Goal: Information Seeking & Learning: Learn about a topic

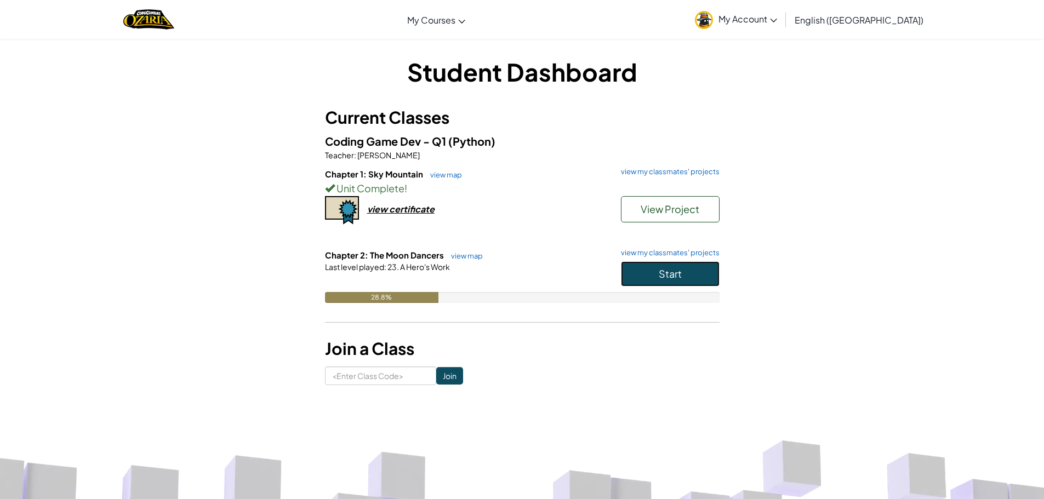
click at [633, 276] on button "Start" at bounding box center [670, 274] width 99 height 25
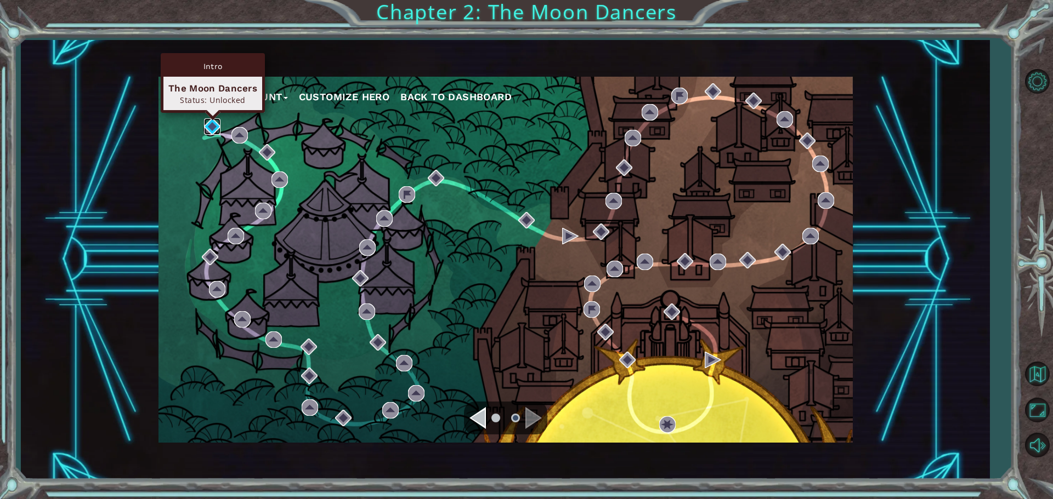
click at [207, 124] on img at bounding box center [212, 126] width 16 height 16
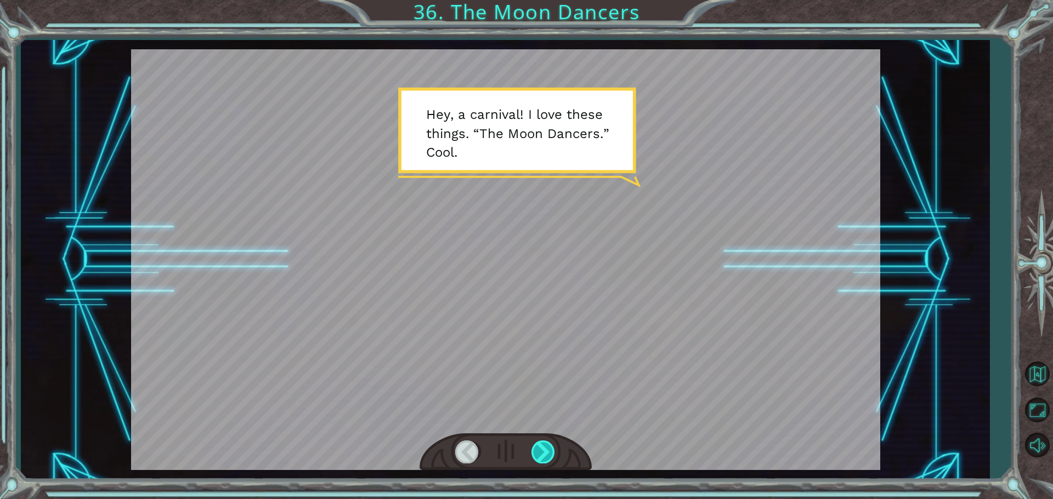
click at [555, 454] on div at bounding box center [543, 452] width 25 height 22
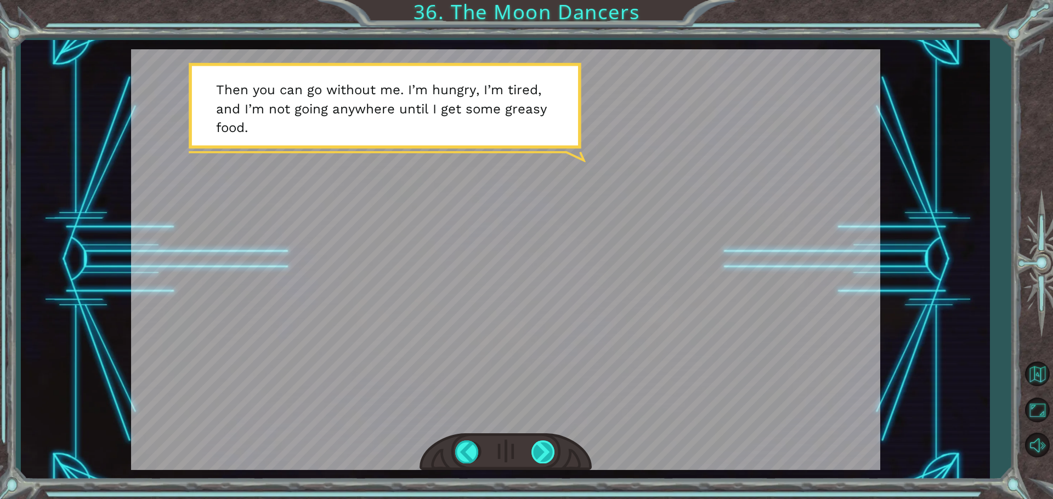
click at [536, 453] on div at bounding box center [543, 452] width 25 height 22
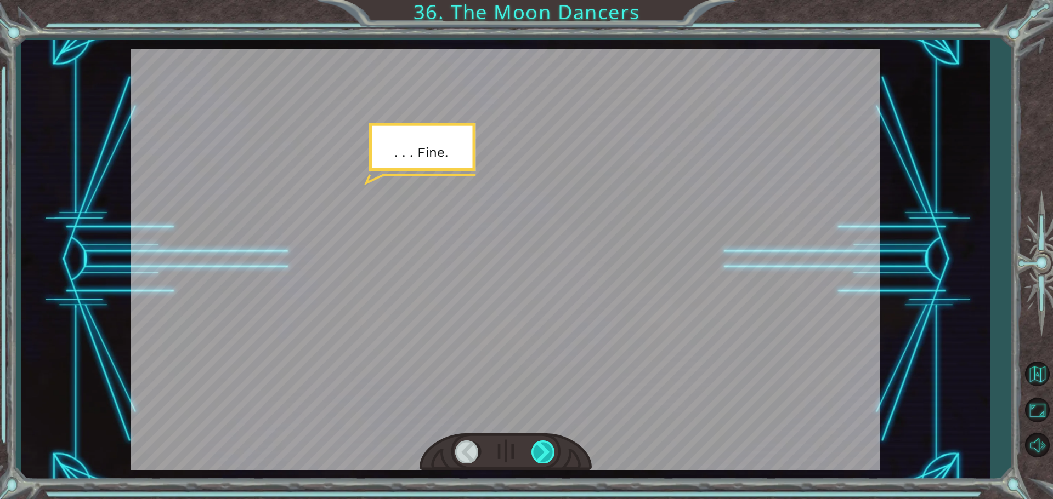
click at [536, 453] on div at bounding box center [543, 452] width 25 height 22
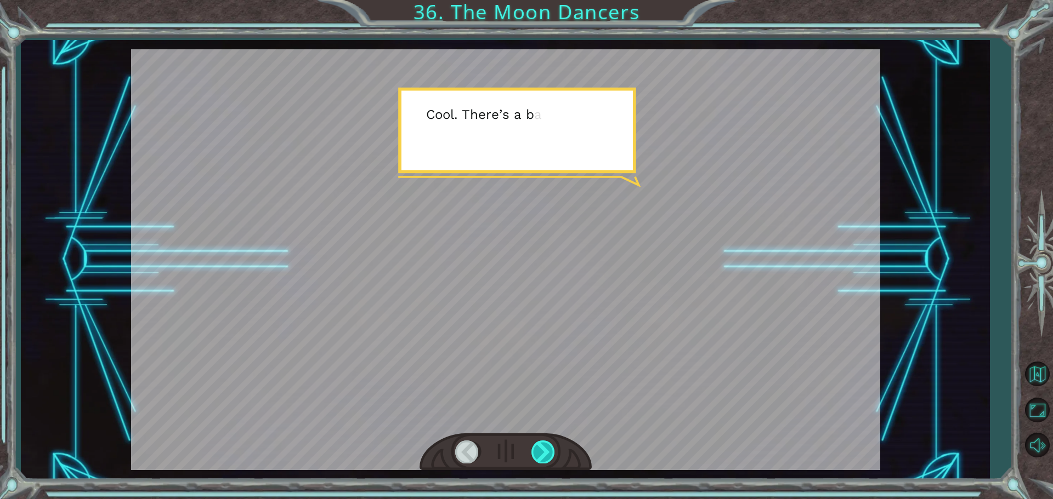
click at [536, 453] on div at bounding box center [543, 452] width 25 height 22
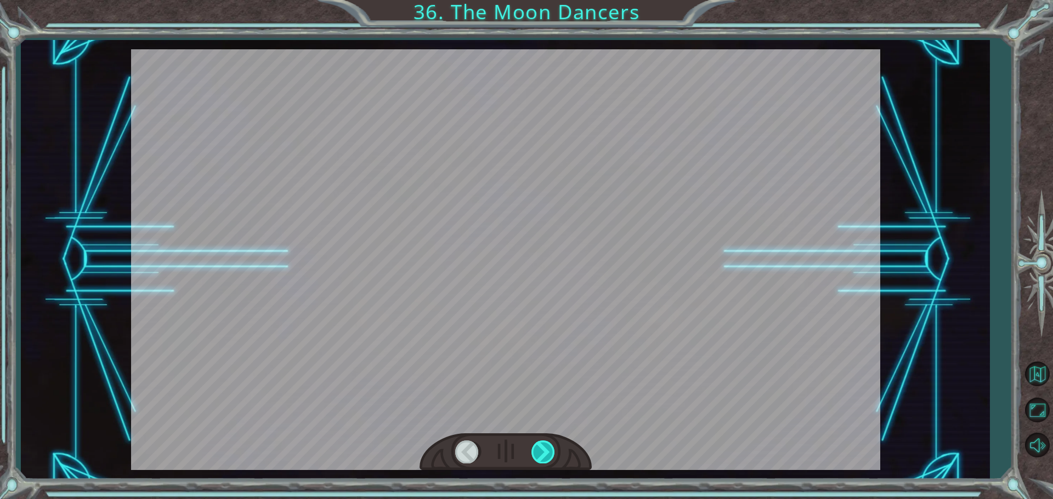
click at [536, 453] on div at bounding box center [543, 452] width 25 height 22
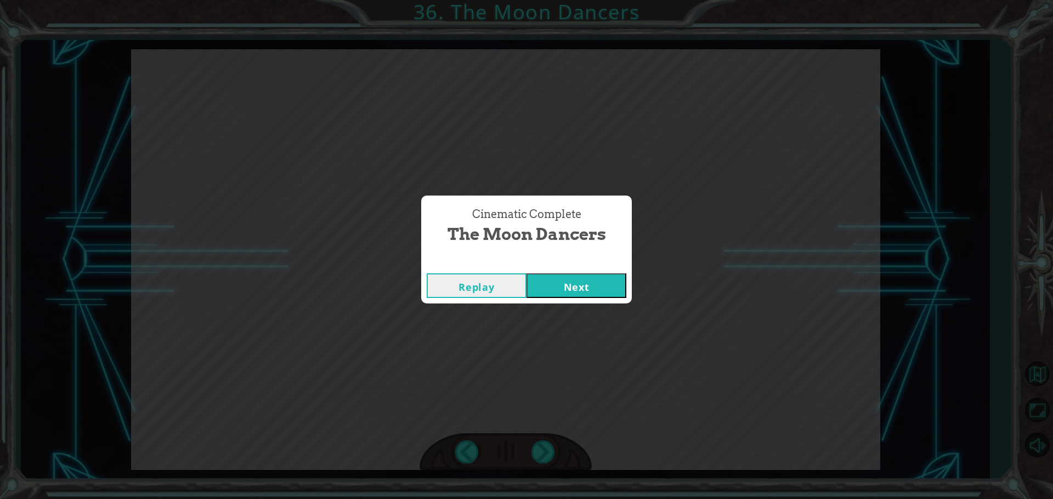
click at [567, 287] on button "Next" at bounding box center [576, 286] width 100 height 25
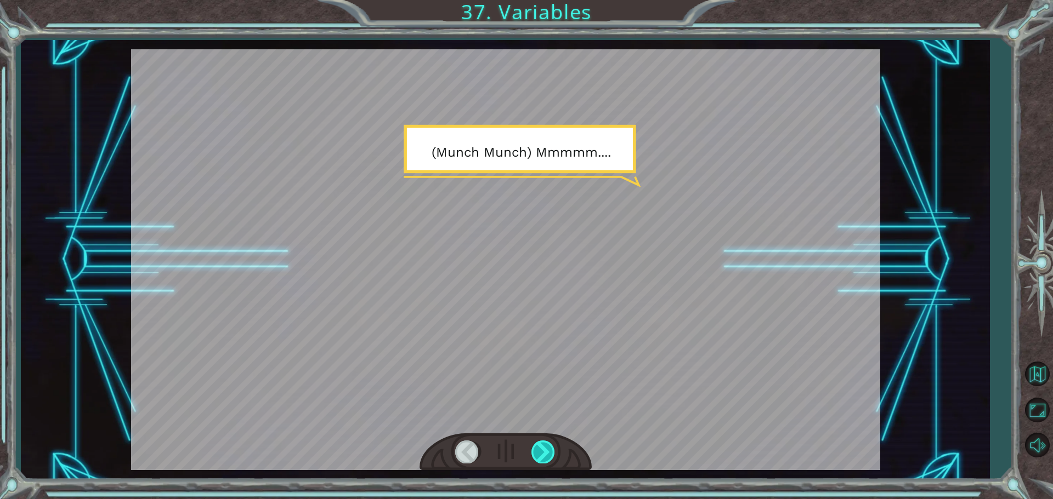
click at [538, 454] on div at bounding box center [543, 452] width 25 height 22
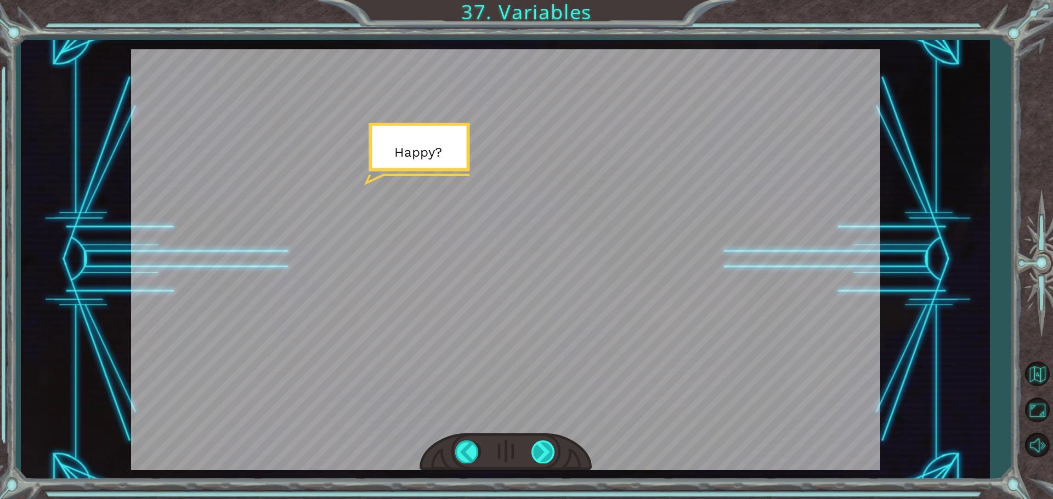
click at [538, 454] on div at bounding box center [543, 452] width 25 height 22
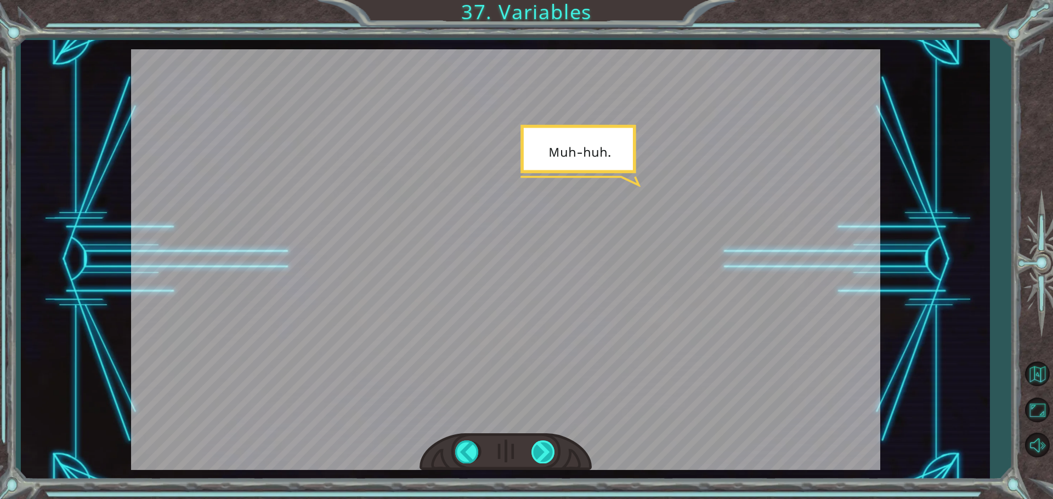
click at [539, 453] on div at bounding box center [543, 452] width 25 height 22
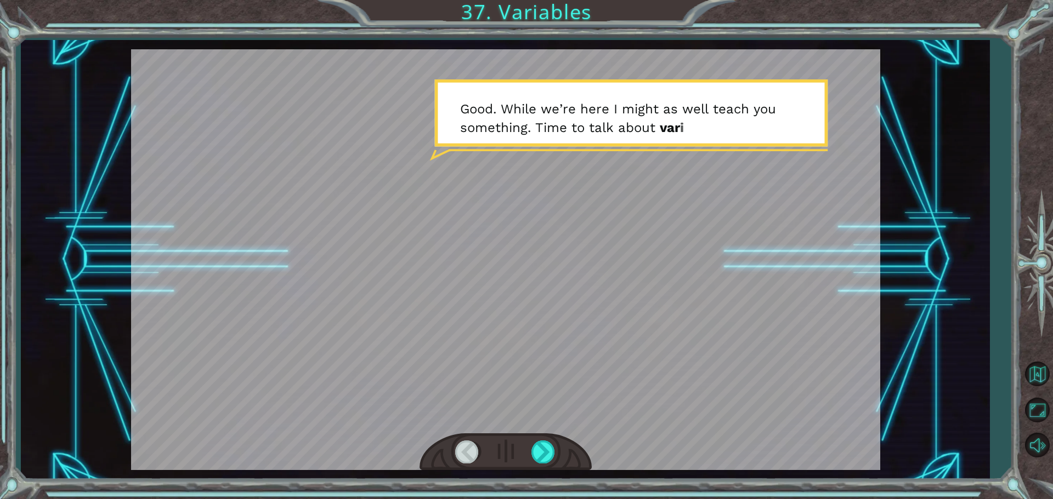
click at [519, 446] on div at bounding box center [505, 453] width 172 height 38
click at [544, 459] on div at bounding box center [543, 452] width 25 height 22
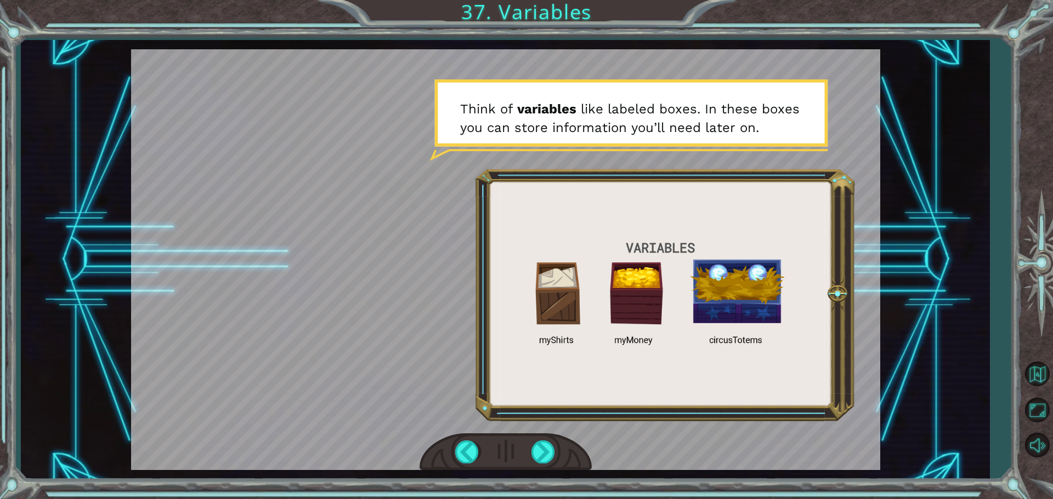
click at [644, 155] on div at bounding box center [505, 259] width 749 height 421
click at [543, 462] on div at bounding box center [543, 452] width 25 height 22
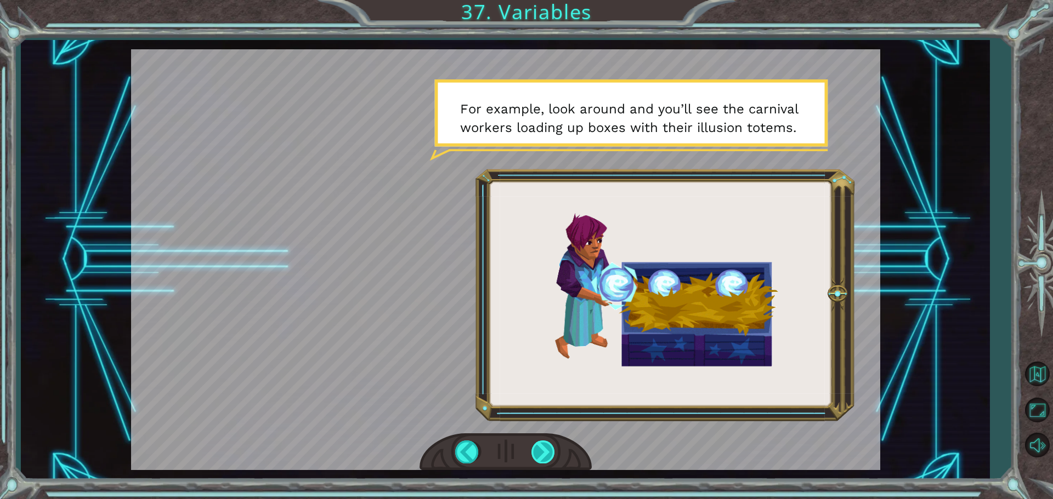
click at [546, 441] on div at bounding box center [543, 452] width 25 height 22
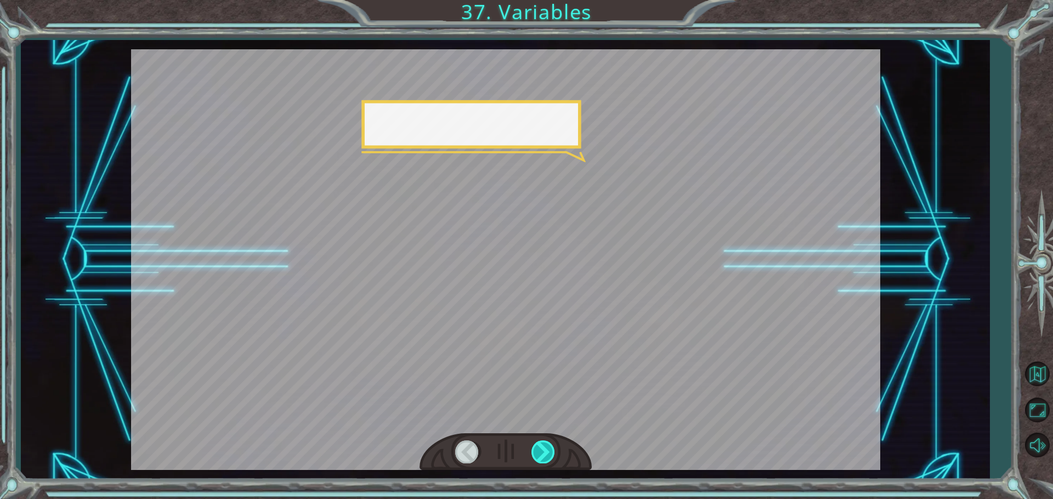
click at [546, 441] on div at bounding box center [543, 452] width 25 height 22
click at [546, 442] on div at bounding box center [543, 452] width 25 height 22
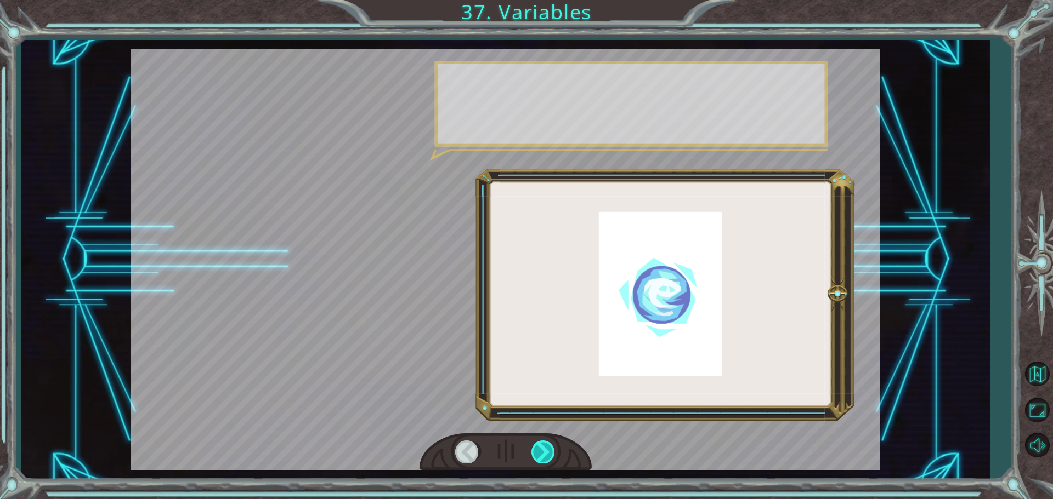
click at [545, 443] on div at bounding box center [543, 452] width 25 height 22
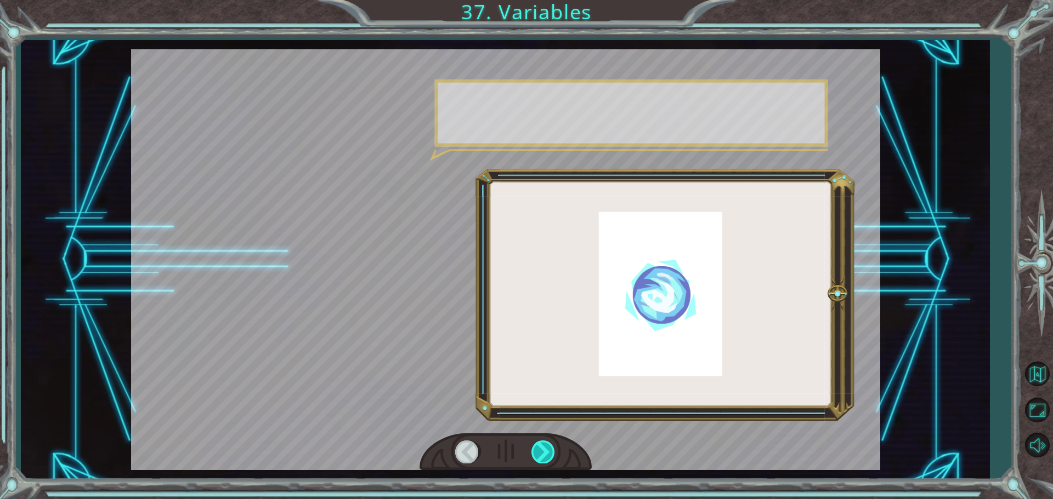
click at [544, 447] on div at bounding box center [543, 452] width 25 height 22
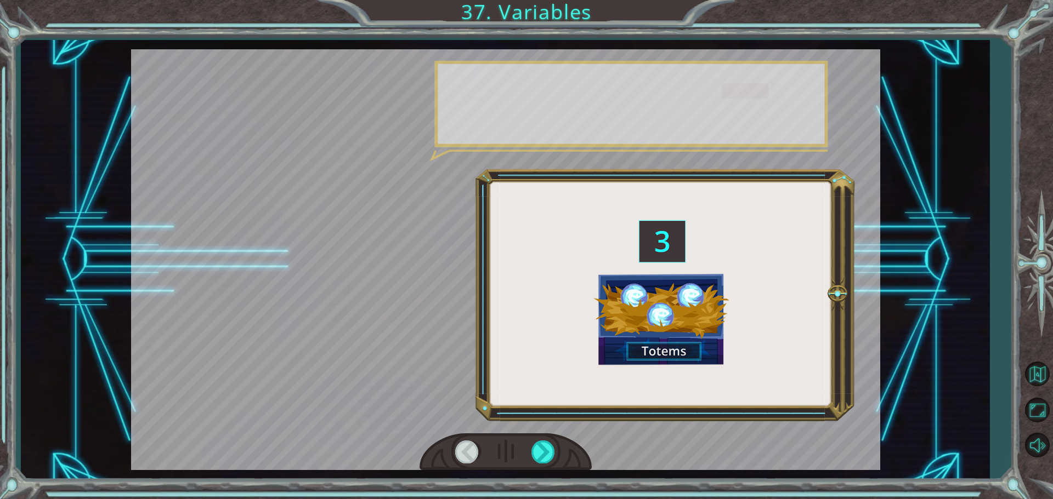
click at [525, 424] on div at bounding box center [505, 259] width 749 height 421
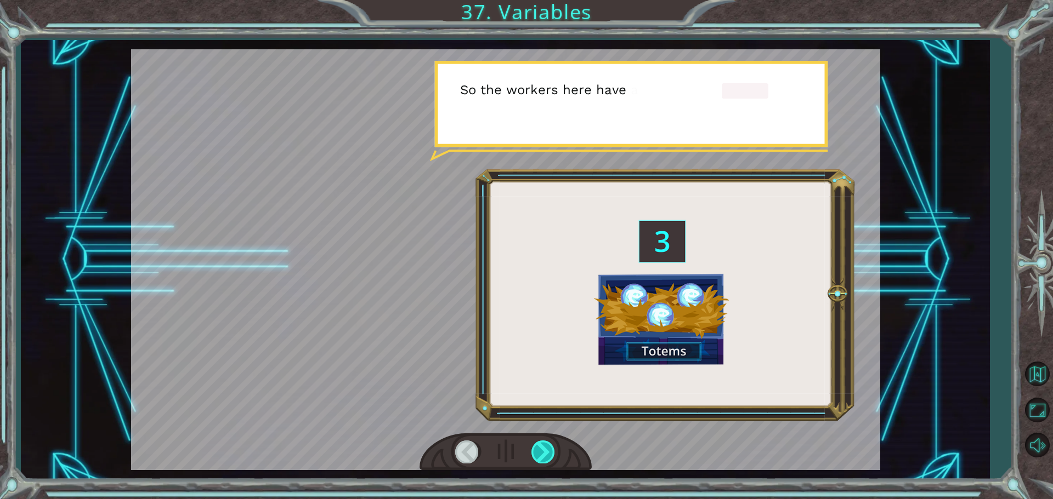
drag, startPoint x: 531, startPoint y: 467, endPoint x: 532, endPoint y: 458, distance: 8.3
click at [532, 458] on div at bounding box center [505, 453] width 172 height 38
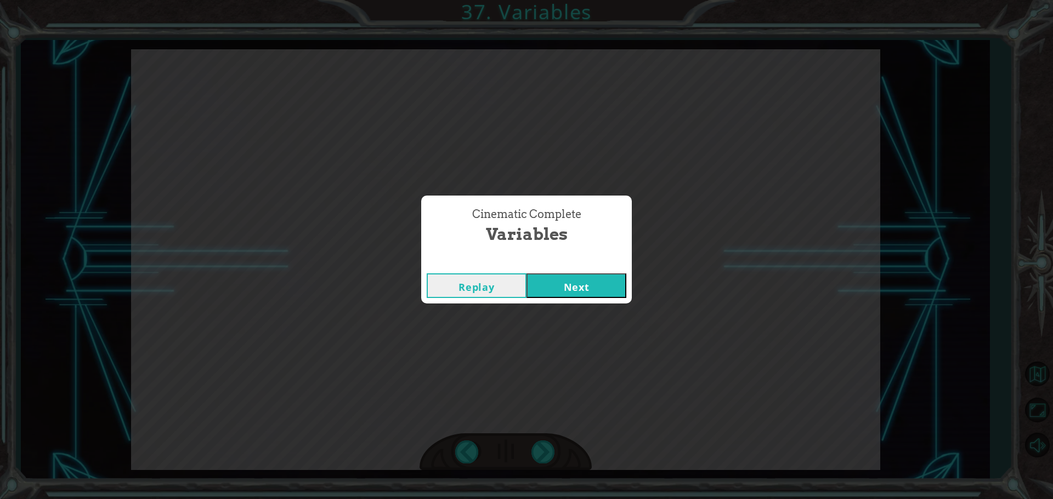
click at [559, 289] on button "Next" at bounding box center [576, 286] width 100 height 25
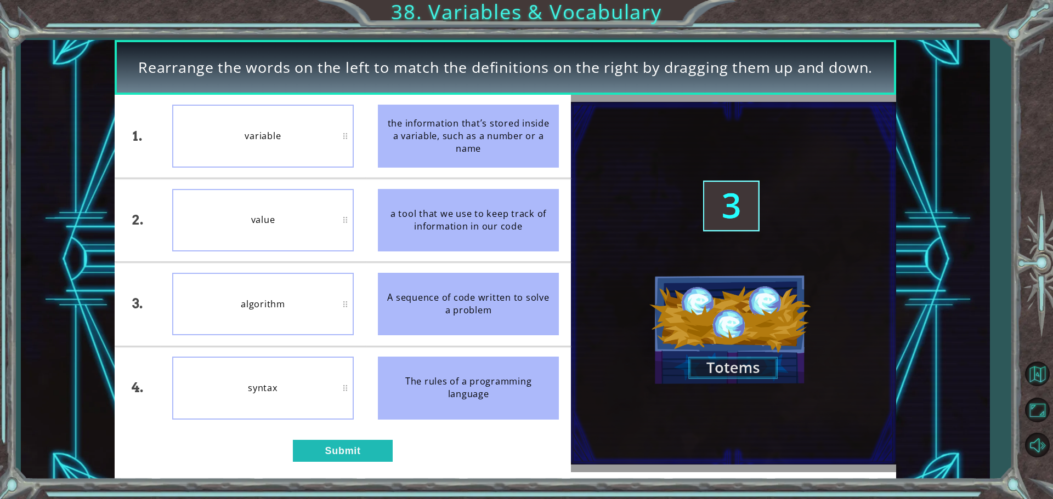
drag, startPoint x: 310, startPoint y: 189, endPoint x: 756, endPoint y: 367, distance: 480.3
click at [756, 367] on img at bounding box center [733, 283] width 325 height 363
click at [757, 346] on img at bounding box center [733, 283] width 325 height 363
drag, startPoint x: 364, startPoint y: 461, endPoint x: 367, endPoint y: 452, distance: 9.2
click at [367, 452] on button "Submit" at bounding box center [343, 451] width 100 height 22
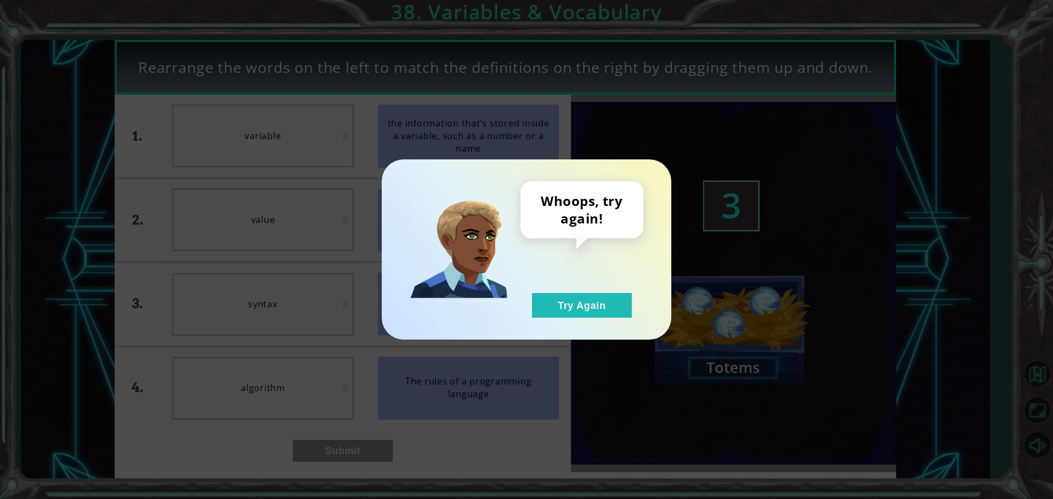
drag, startPoint x: 617, startPoint y: 302, endPoint x: 610, endPoint y: 275, distance: 28.2
click at [611, 277] on div "Whoops, try again! Try Again" at bounding box center [581, 249] width 123 height 137
click at [618, 320] on div "Whoops, try again! Try Again" at bounding box center [526, 250] width 289 height 180
click at [626, 314] on button "Try Again" at bounding box center [582, 305] width 100 height 25
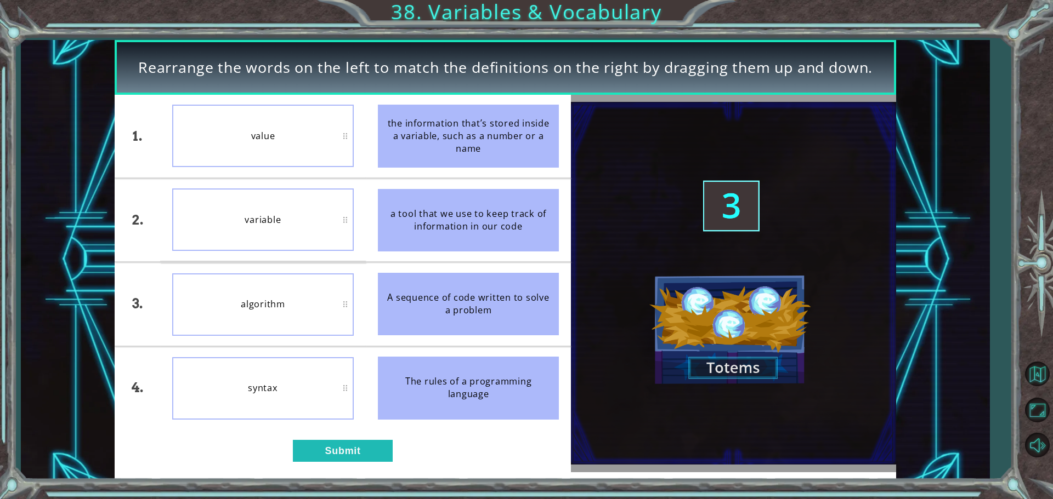
click at [342, 468] on div "1. 2. 3. 4. value variable algorithm syntax the information that’s stored insid…" at bounding box center [343, 284] width 456 height 378
click at [345, 459] on button "Submit" at bounding box center [343, 451] width 100 height 22
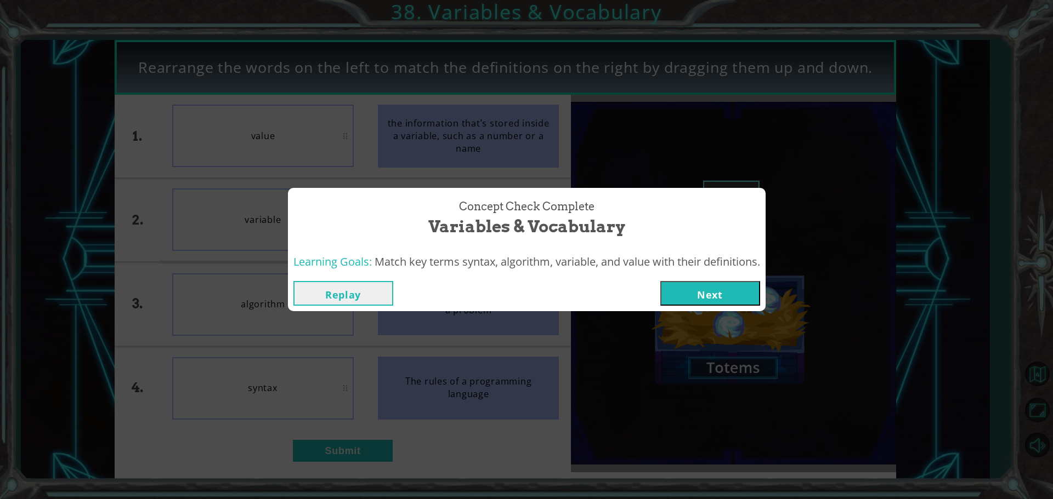
click at [724, 294] on button "Next" at bounding box center [710, 293] width 100 height 25
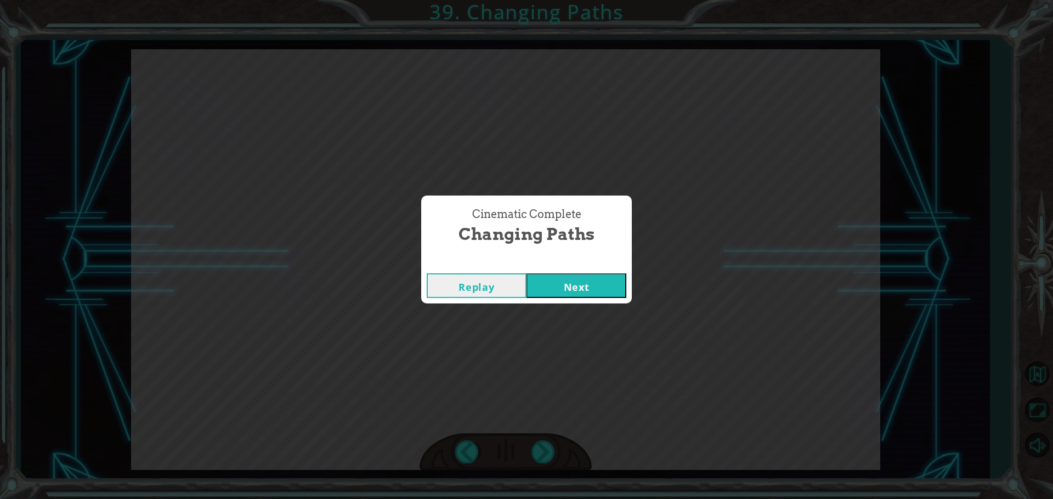
click at [583, 286] on button "Next" at bounding box center [576, 286] width 100 height 25
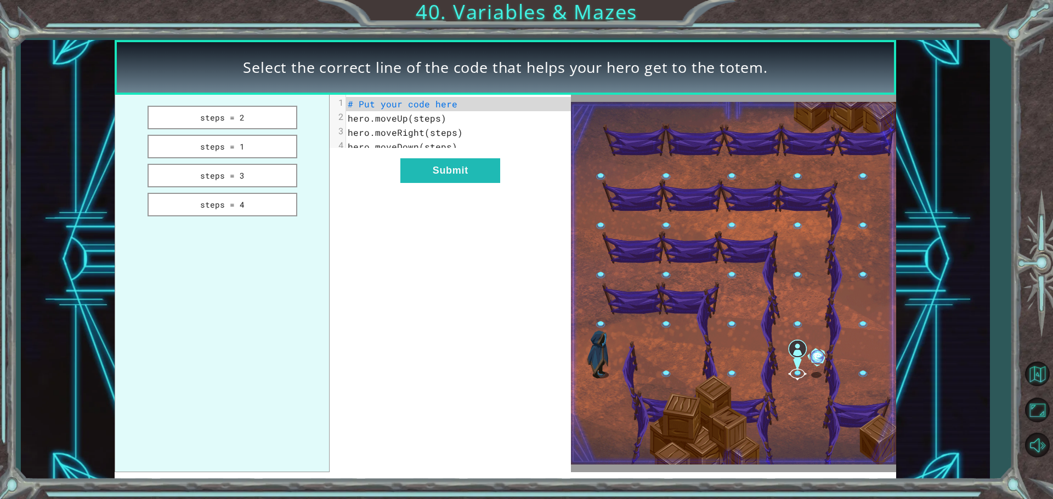
click at [433, 197] on div "xxxxxxxxxx 4 1 # Put your code here 2 hero.moveUp(steps) 3 hero.moveRight(steps…" at bounding box center [449, 284] width 241 height 378
click at [440, 179] on button "Submit" at bounding box center [450, 170] width 100 height 25
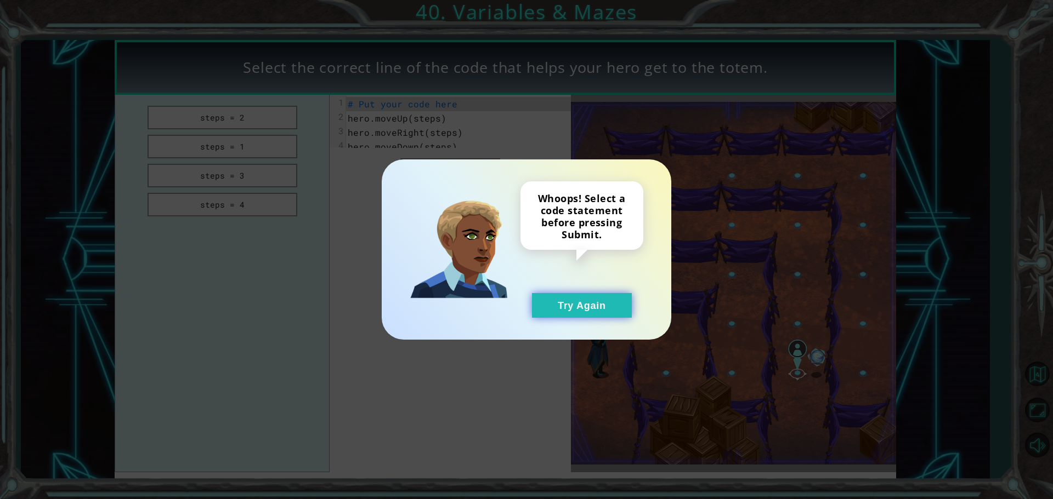
click at [594, 317] on button "Try Again" at bounding box center [582, 305] width 100 height 25
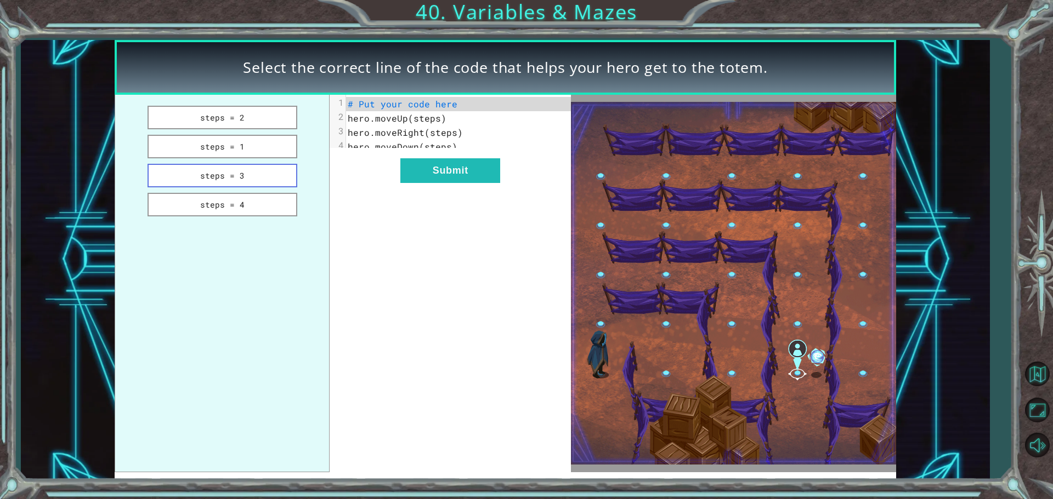
click at [291, 175] on button "steps = 3" at bounding box center [222, 176] width 150 height 24
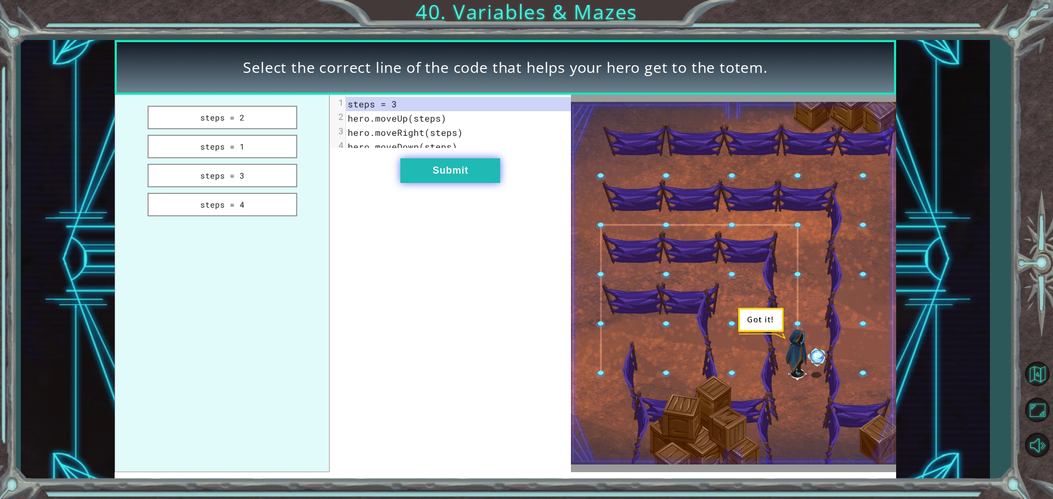
click at [469, 173] on button "Submit" at bounding box center [450, 170] width 100 height 25
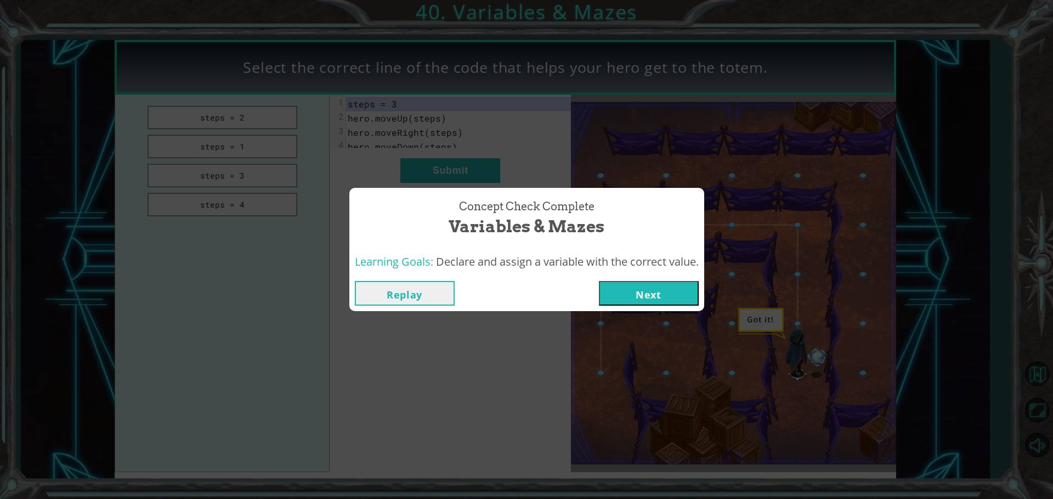
click at [644, 283] on button "Next" at bounding box center [649, 293] width 100 height 25
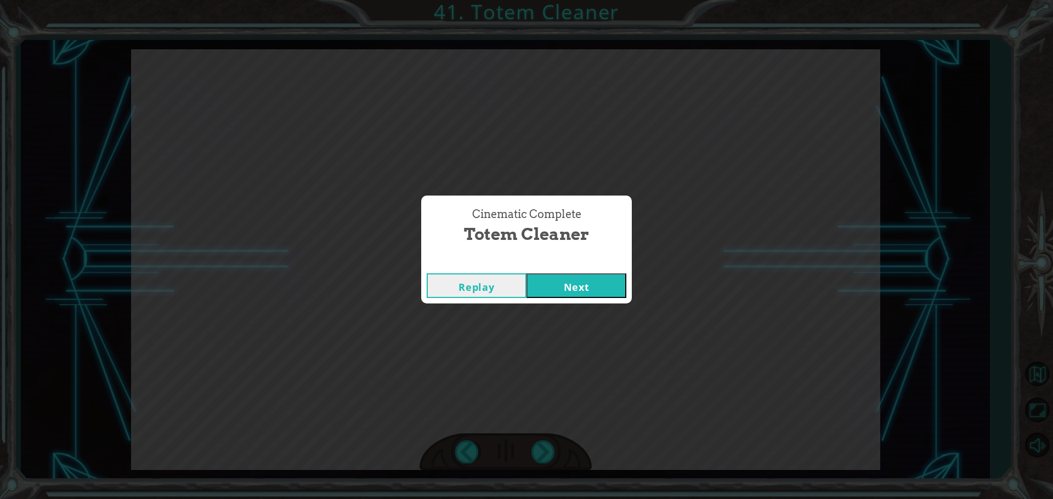
drag, startPoint x: 613, startPoint y: 266, endPoint x: 596, endPoint y: 279, distance: 20.7
click at [605, 274] on div "Cinematic Complete Totem Cleaner Replay Next" at bounding box center [526, 249] width 211 height 107
click at [593, 282] on button "Next" at bounding box center [576, 286] width 100 height 25
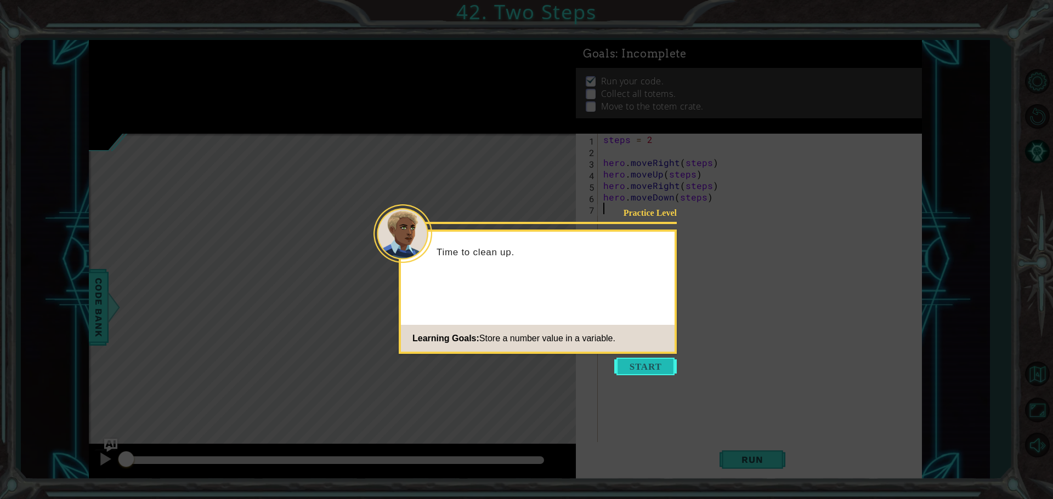
click at [656, 368] on button "Start" at bounding box center [645, 367] width 62 height 18
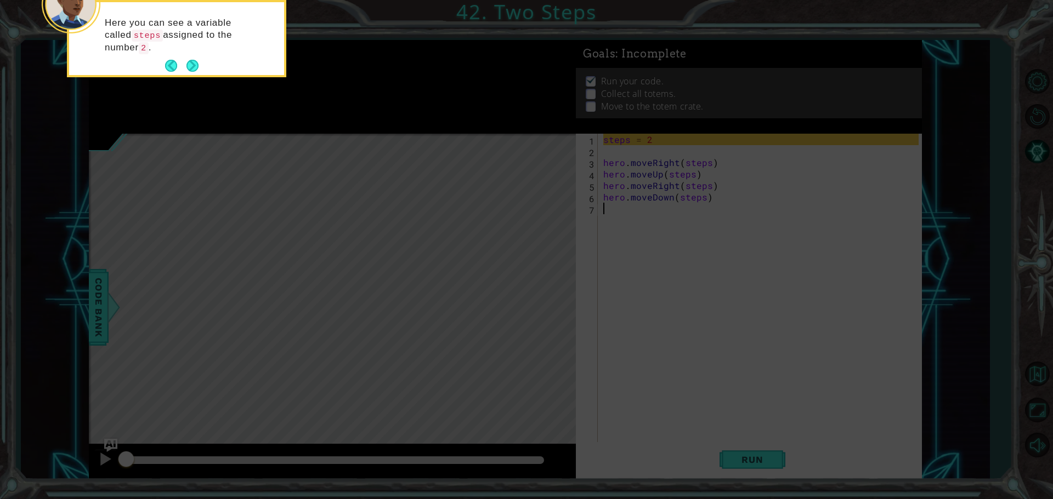
click at [200, 62] on div "Here you can see a variable called steps assigned to the number 2 ." at bounding box center [176, 38] width 219 height 77
click at [187, 66] on button "Next" at bounding box center [192, 66] width 12 height 12
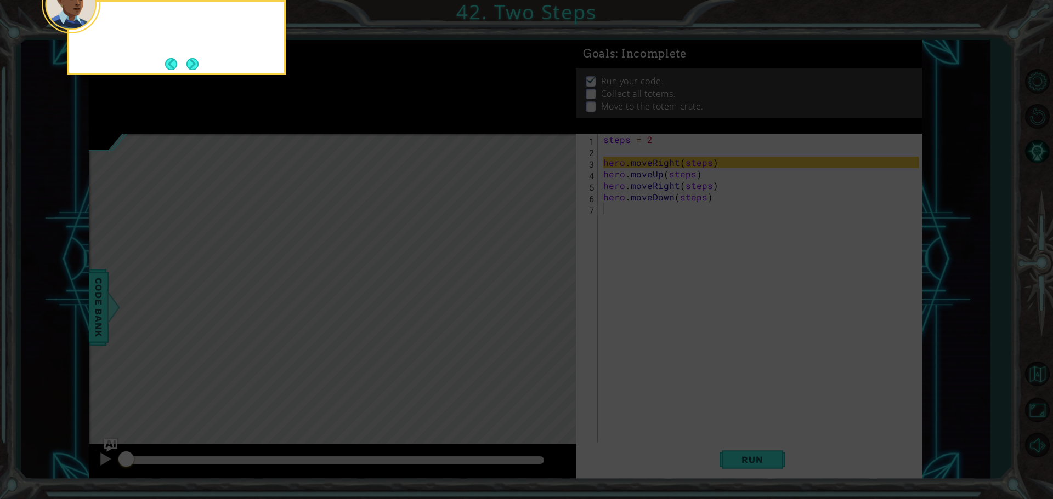
click at [187, 66] on button "Next" at bounding box center [192, 64] width 12 height 12
click at [187, 66] on div at bounding box center [332, 87] width 487 height 94
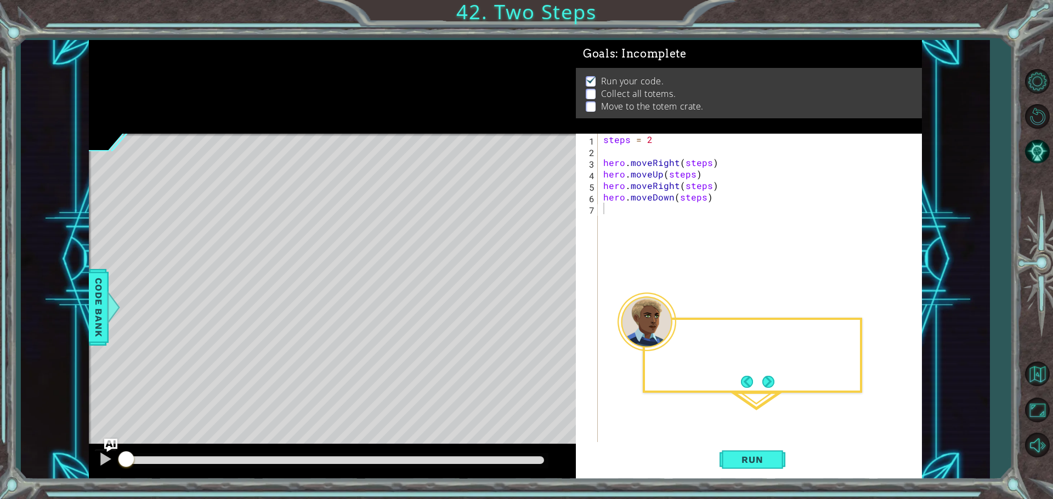
click at [187, 66] on div at bounding box center [332, 87] width 487 height 94
click at [761, 473] on button "Run" at bounding box center [752, 459] width 66 height 35
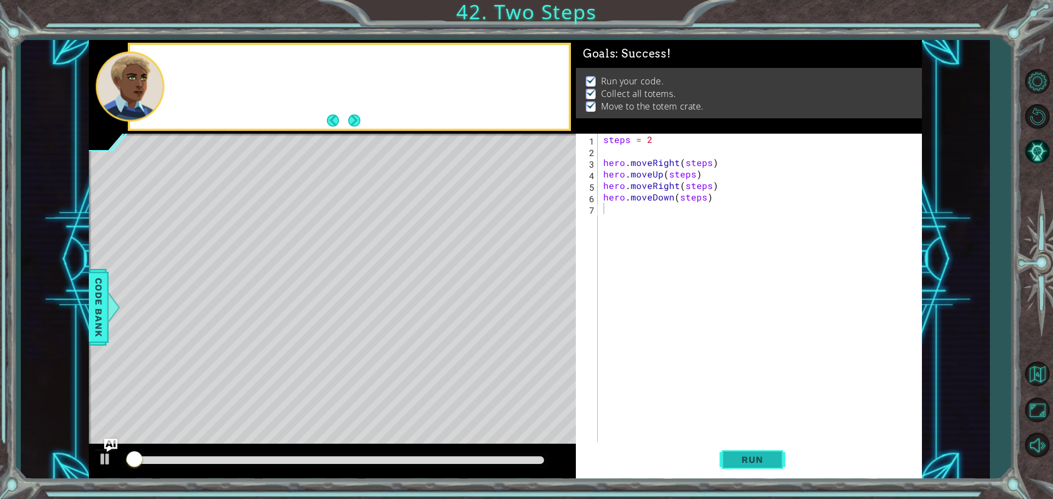
click at [765, 465] on button "Run" at bounding box center [752, 459] width 66 height 35
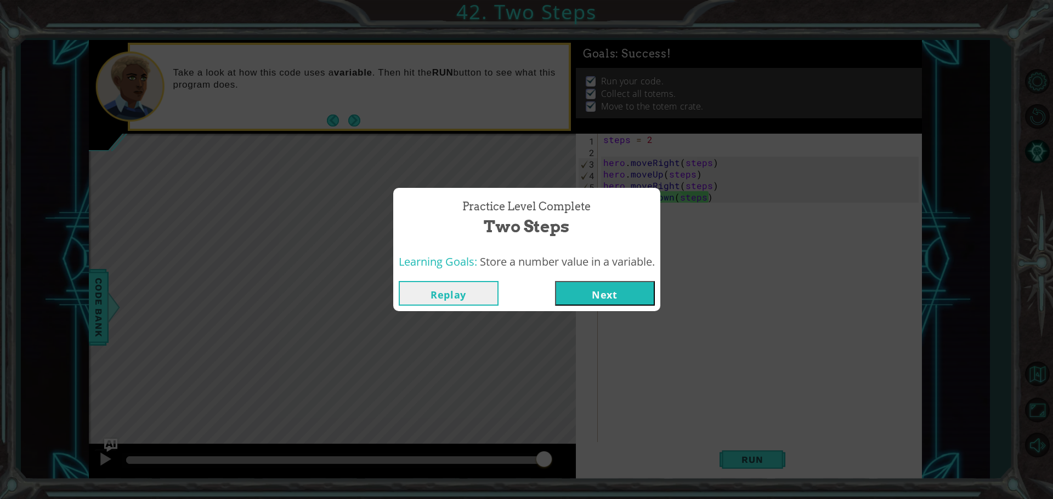
click at [596, 292] on button "Next" at bounding box center [605, 293] width 100 height 25
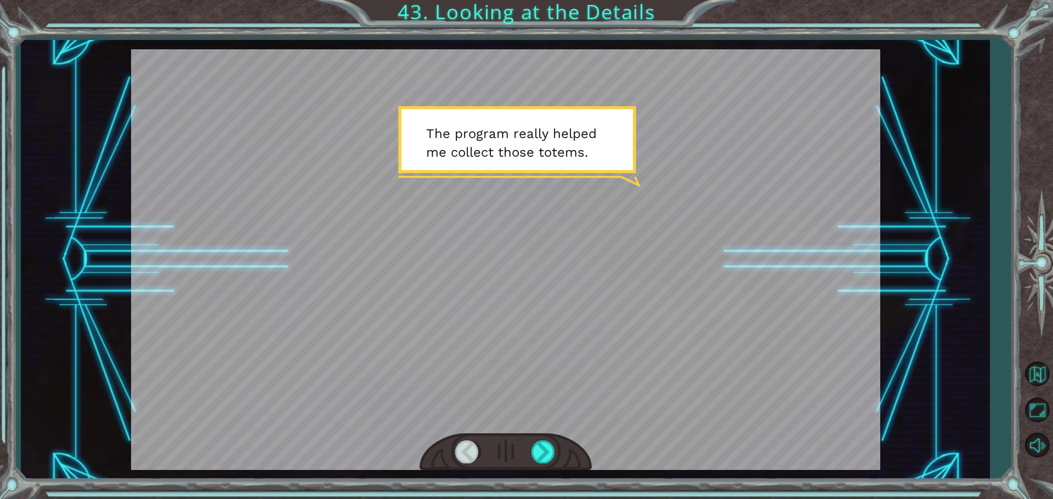
drag, startPoint x: 615, startPoint y: 291, endPoint x: 579, endPoint y: 282, distance: 36.7
click at [582, 282] on div at bounding box center [505, 259] width 749 height 421
click at [544, 440] on div at bounding box center [505, 453] width 172 height 38
click at [543, 445] on div at bounding box center [543, 452] width 25 height 22
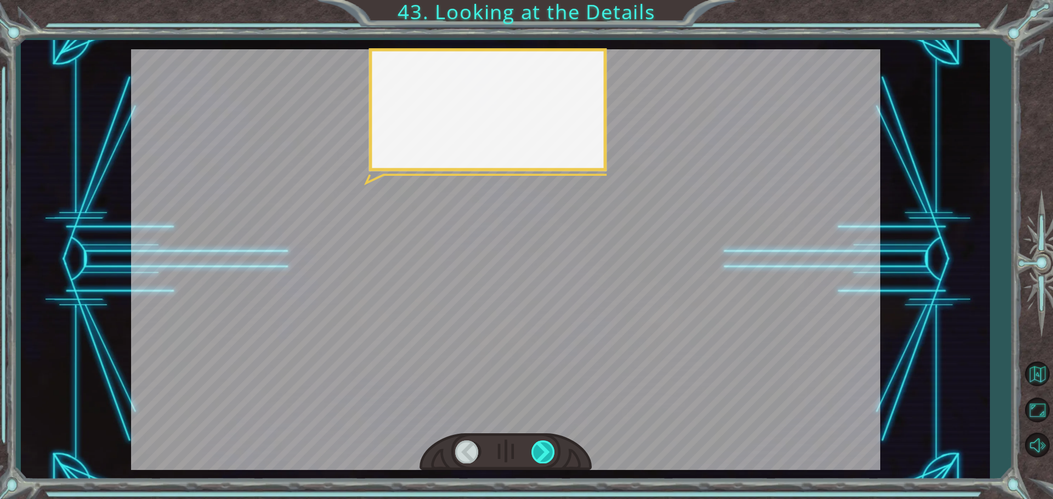
click at [549, 446] on div at bounding box center [543, 452] width 25 height 22
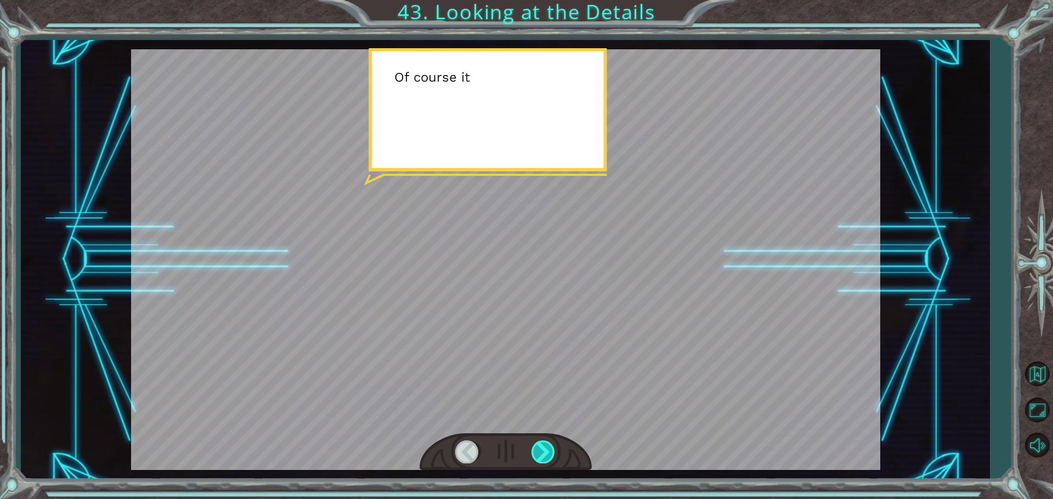
click at [549, 446] on div at bounding box center [543, 452] width 25 height 22
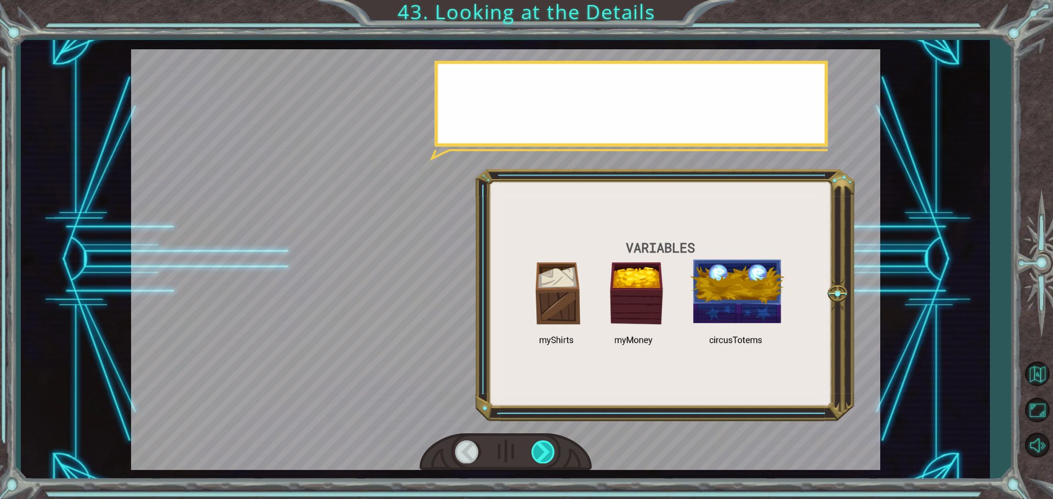
click at [549, 446] on div at bounding box center [543, 452] width 25 height 22
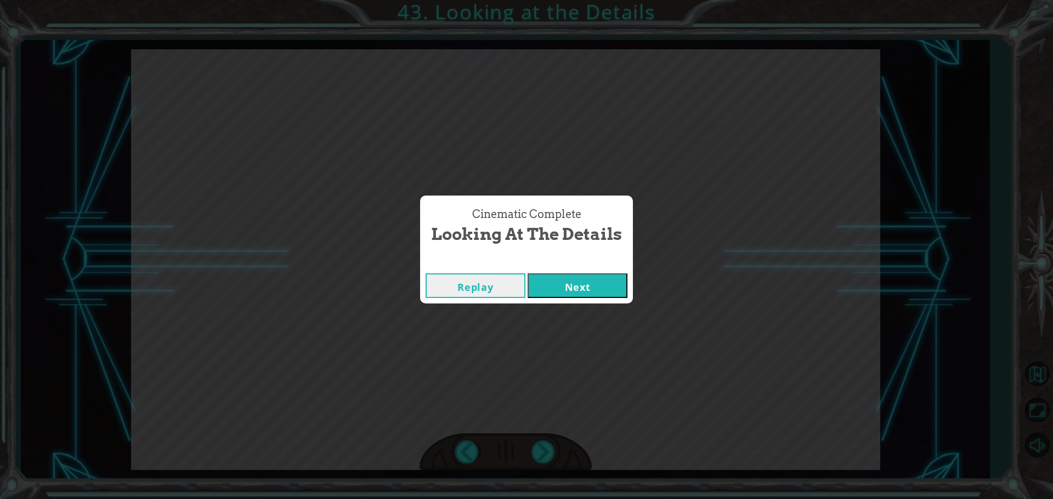
click at [578, 291] on button "Next" at bounding box center [577, 286] width 100 height 25
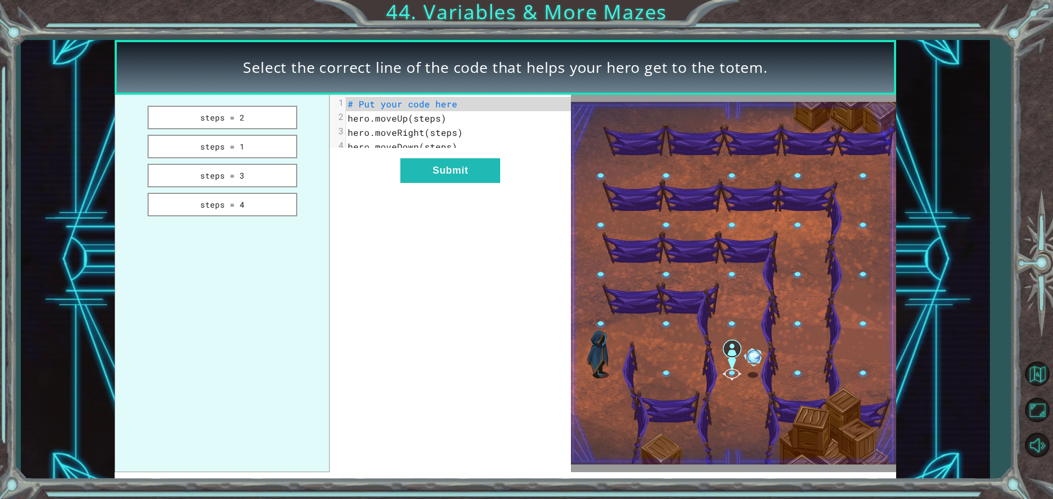
drag, startPoint x: 247, startPoint y: 122, endPoint x: 339, endPoint y: 169, distance: 102.7
click at [248, 122] on button "steps = 2" at bounding box center [222, 118] width 150 height 24
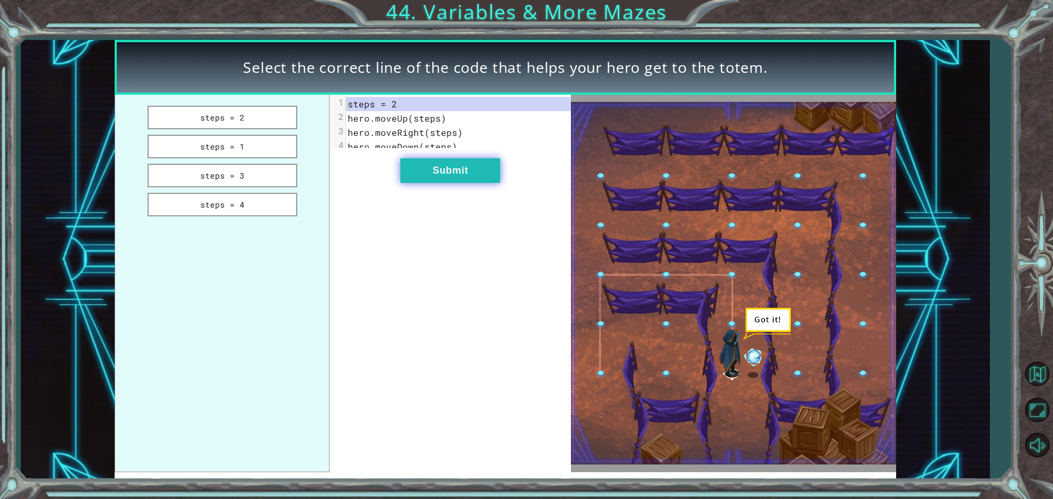
click at [417, 180] on button "Submit" at bounding box center [450, 170] width 100 height 25
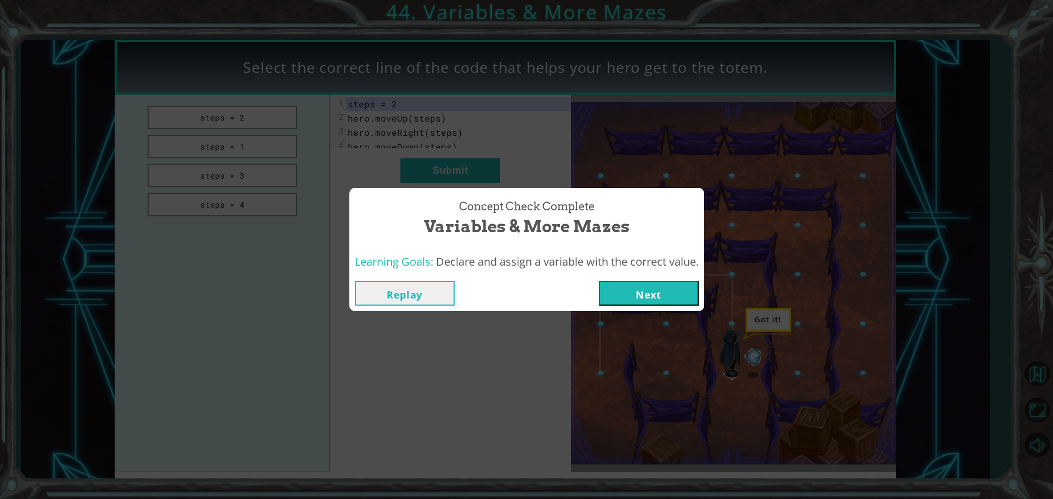
click at [656, 286] on button "Next" at bounding box center [649, 293] width 100 height 25
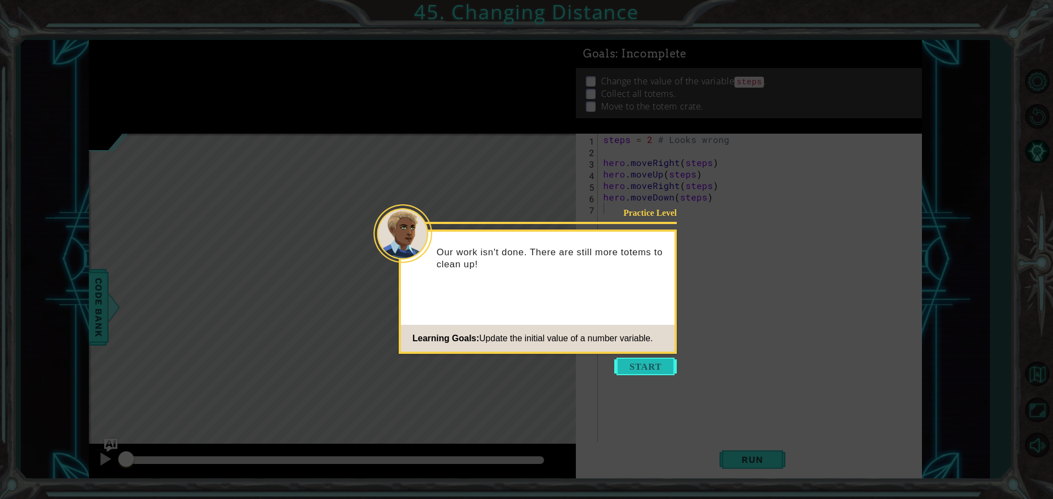
click at [655, 360] on button "Start" at bounding box center [645, 367] width 62 height 18
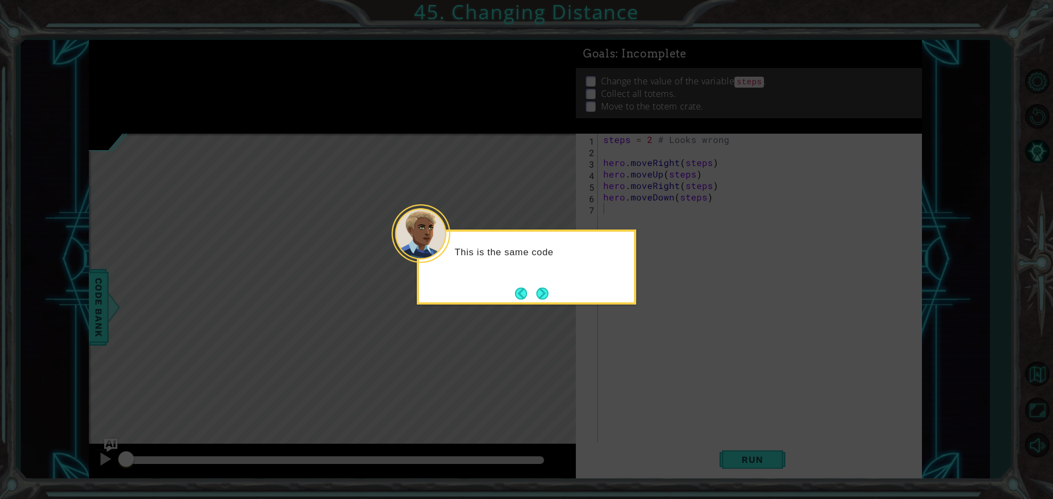
click at [535, 305] on icon at bounding box center [526, 249] width 1053 height 499
click at [548, 291] on button "Next" at bounding box center [542, 294] width 12 height 12
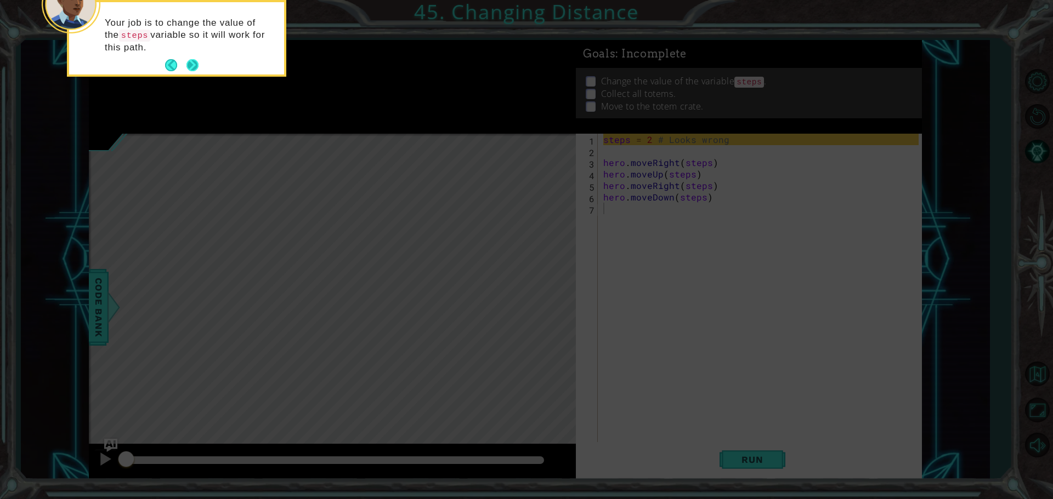
click at [196, 66] on button "Next" at bounding box center [192, 65] width 12 height 12
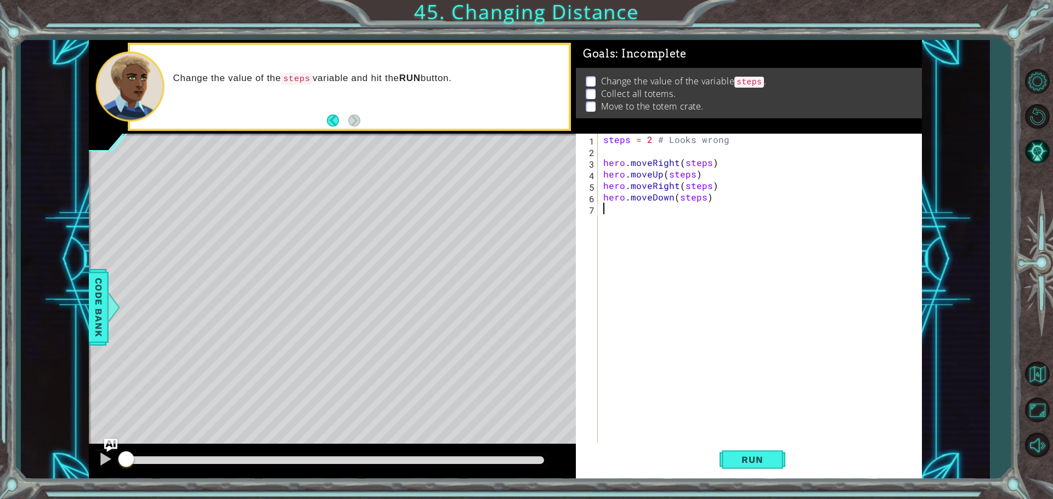
click at [764, 478] on div "1 2 3 4 5 6 7 steps = 2 # Looks wrong hero . moveRight ( steps ) hero . moveUp …" at bounding box center [749, 307] width 346 height 346
click at [765, 462] on span "Run" at bounding box center [751, 459] width 43 height 11
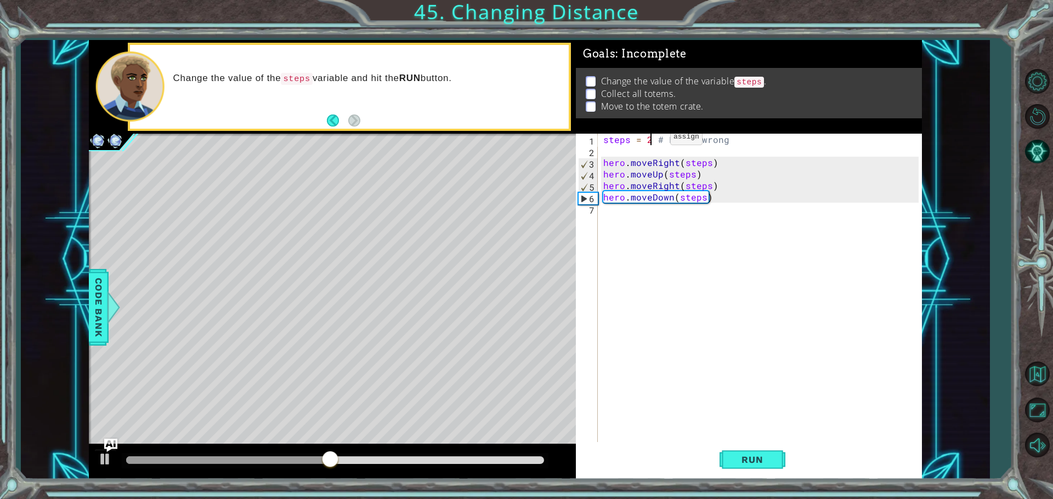
click at [651, 140] on div "steps = 2 # Looks wrong hero . moveRight ( steps ) hero . moveUp ( steps ) hero…" at bounding box center [762, 301] width 323 height 334
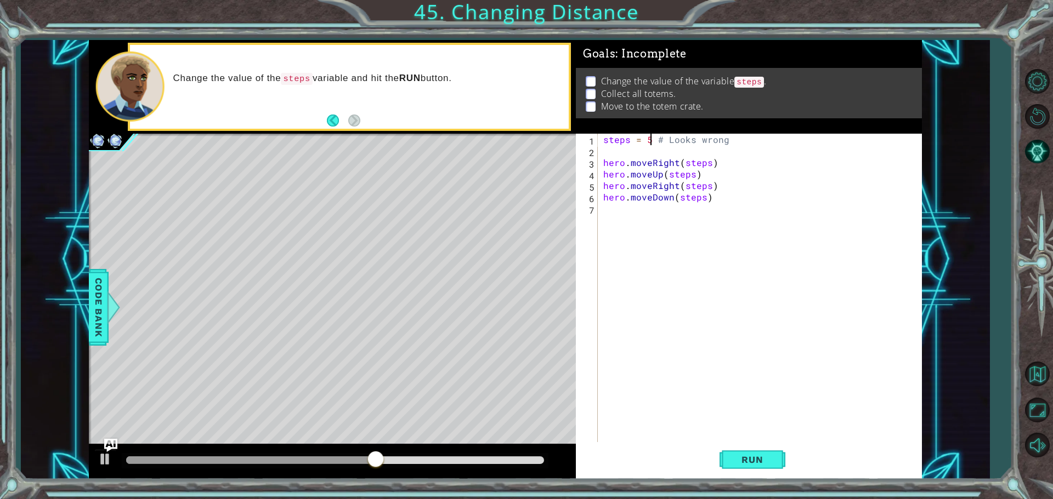
scroll to position [0, 3]
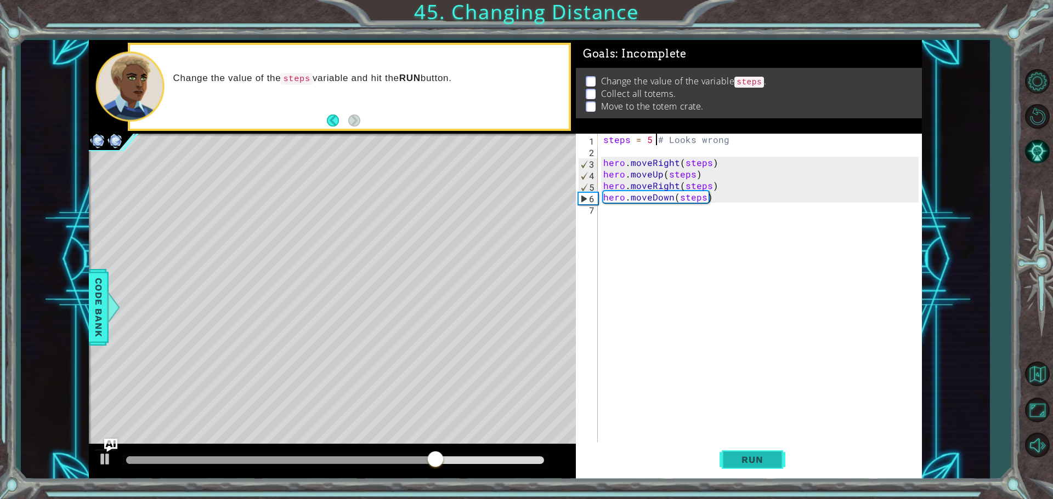
type textarea "steps = 5 # Looks wrong"
click at [772, 457] on span "Run" at bounding box center [751, 459] width 43 height 11
click at [520, 458] on div at bounding box center [335, 461] width 418 height 8
click at [101, 464] on div at bounding box center [105, 459] width 14 height 14
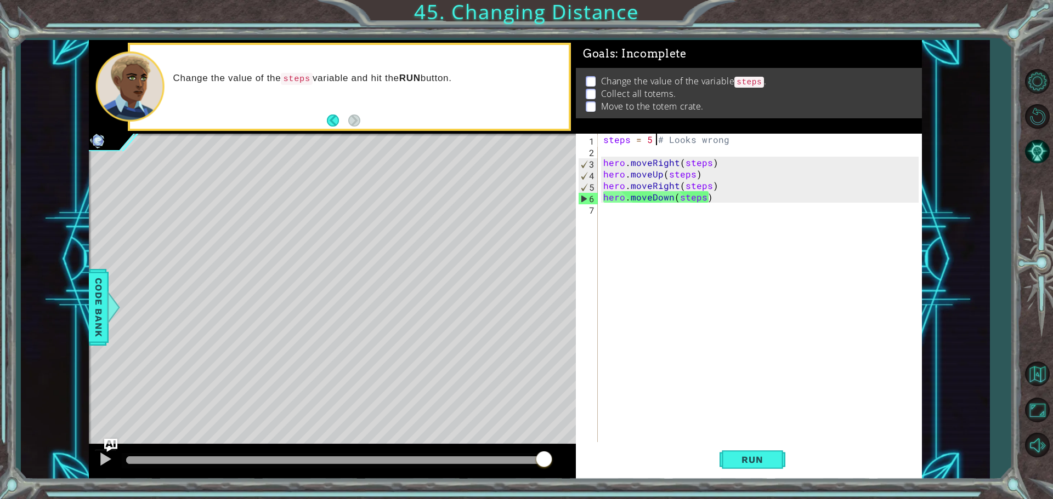
click at [627, 140] on div "steps = 5 # Looks wrong hero . moveRight ( steps ) hero . moveUp ( steps ) hero…" at bounding box center [762, 301] width 323 height 334
click at [631, 145] on div "steps = 5 # Looks wrong hero . moveRight ( steps ) hero . moveUp ( steps ) hero…" at bounding box center [762, 301] width 323 height 334
click at [633, 139] on div "steps = 5 # Looks wrong hero . moveRight ( steps ) hero . moveUp ( steps ) hero…" at bounding box center [762, 301] width 323 height 334
type textarea "steps = 5 # Looks wrong"
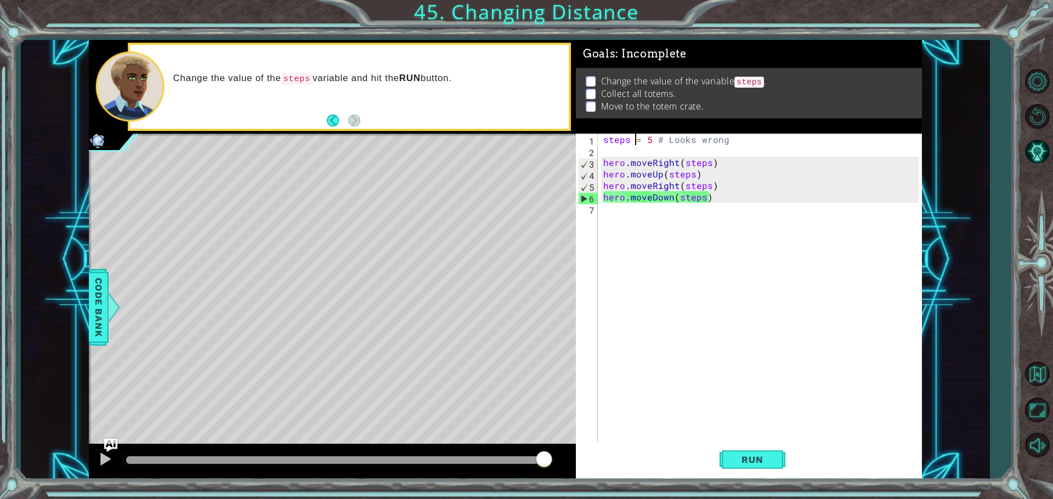
click at [632, 140] on div "steps = 5 # Looks wrong hero . moveRight ( steps ) hero . moveUp ( steps ) hero…" at bounding box center [762, 301] width 323 height 334
click at [632, 142] on div "steps = 5 # Looks wrong hero . moveRight ( steps ) hero . moveUp ( steps ) hero…" at bounding box center [762, 301] width 323 height 334
click at [623, 147] on div "steps = 5 # Looks wrong hero . moveRight ( steps ) hero . moveUp ( steps ) hero…" at bounding box center [762, 301] width 323 height 334
click at [626, 134] on div "steps = 5 # Looks wrong hero . moveRight ( steps ) hero . moveUp ( steps ) hero…" at bounding box center [762, 301] width 323 height 334
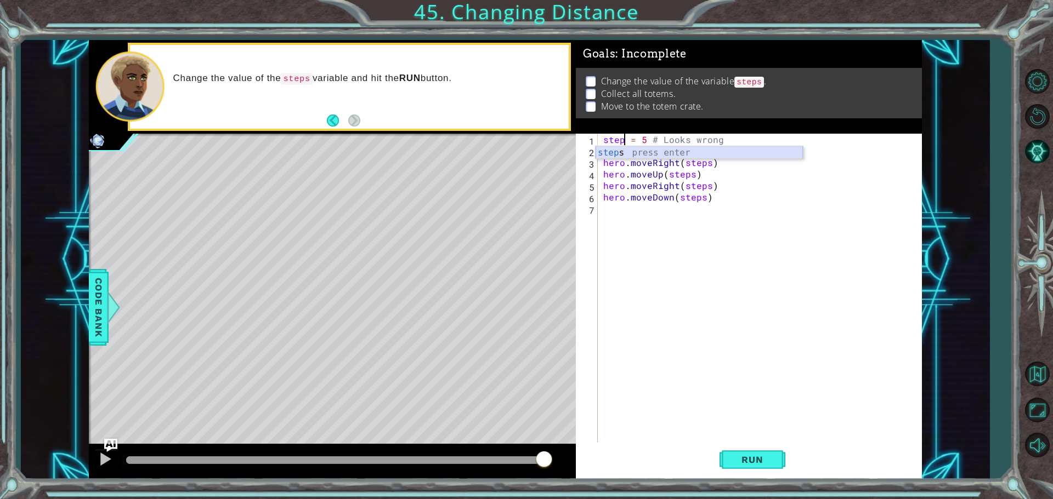
click at [707, 153] on div "step s press enter" at bounding box center [698, 165] width 207 height 39
click at [747, 470] on button "Run" at bounding box center [752, 459] width 66 height 35
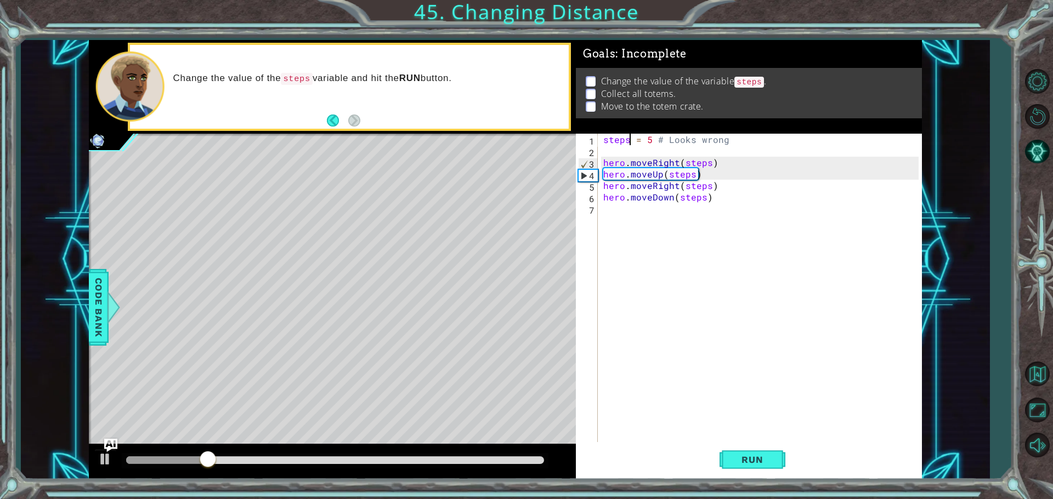
click at [729, 168] on div "steps = 5 # Looks wrong hero . moveRight ( steps ) hero . moveUp ( steps ) hero…" at bounding box center [762, 301] width 323 height 334
click at [722, 192] on div "steps = 5 # Looks wrong hero . moveRight ( step hero . moveUp ( steps ) hero . …" at bounding box center [762, 301] width 323 height 334
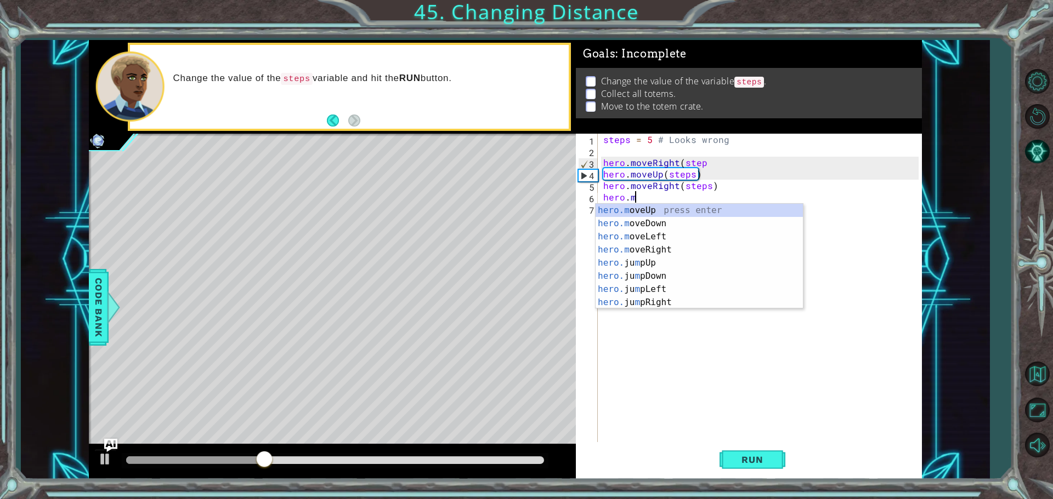
type textarea "h"
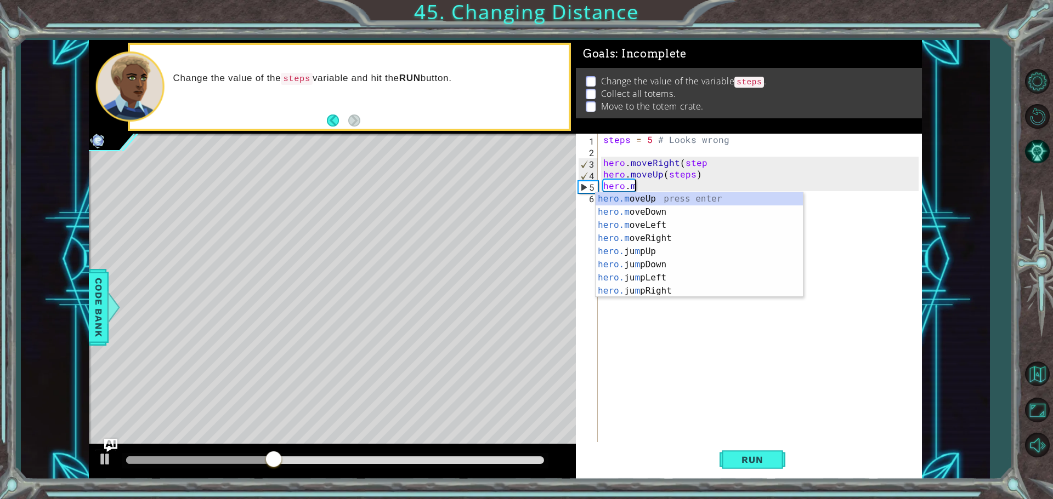
type textarea "h"
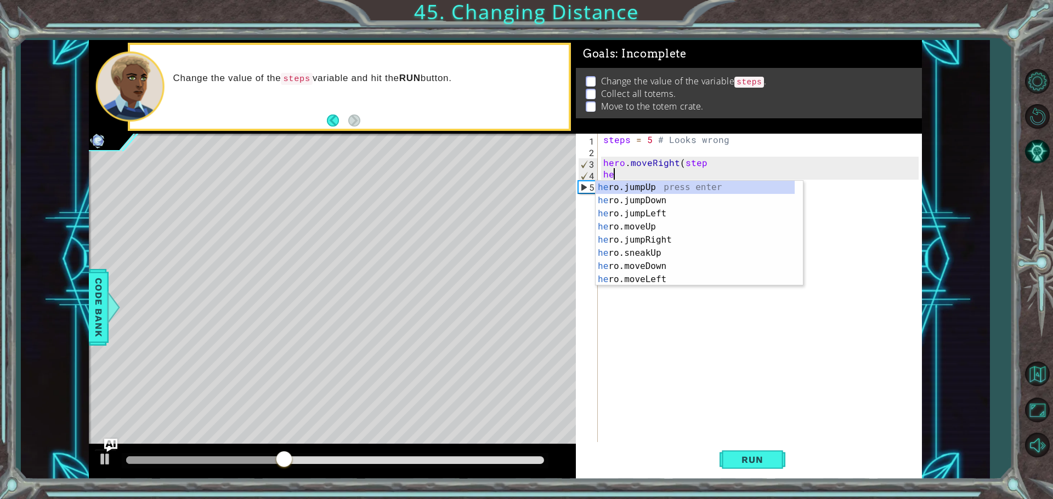
type textarea "h"
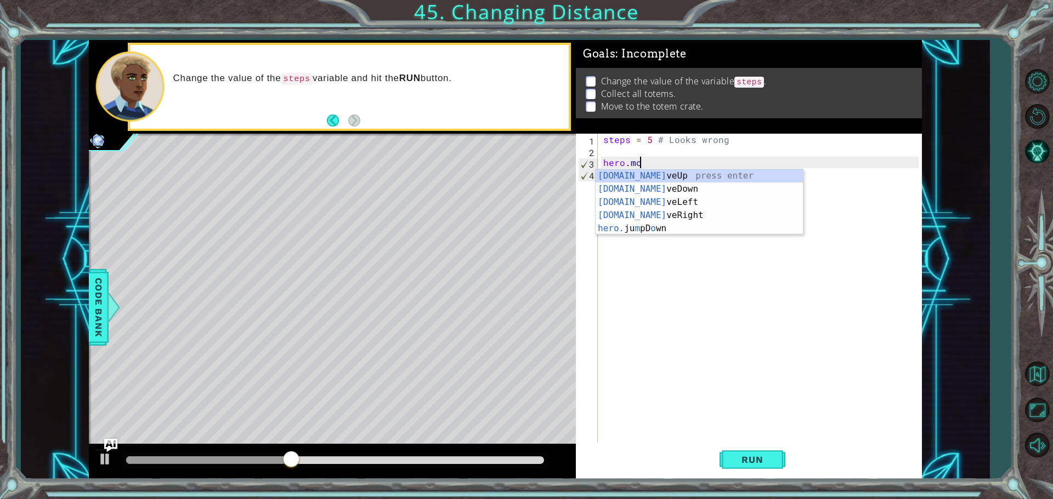
type textarea "h"
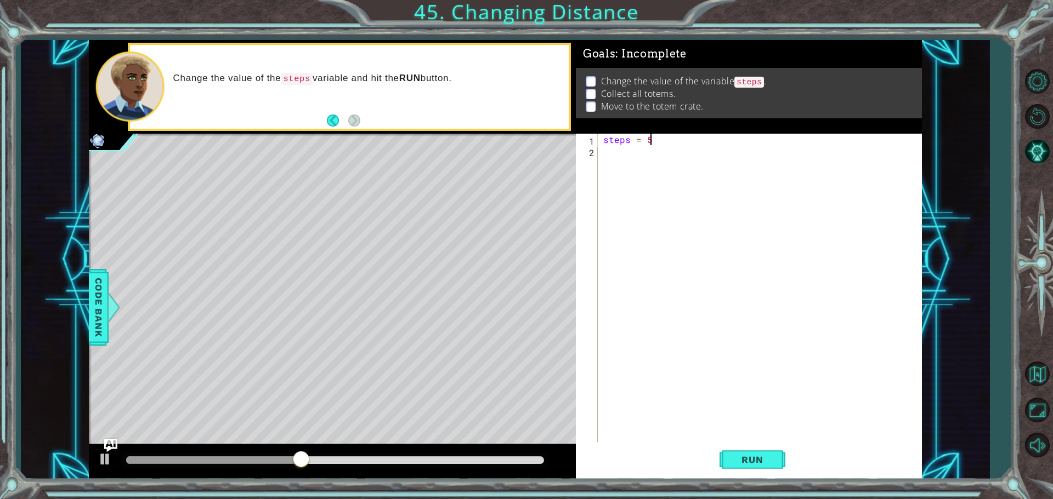
type textarea "s"
click at [1040, 116] on button "Restart Level" at bounding box center [1037, 116] width 32 height 32
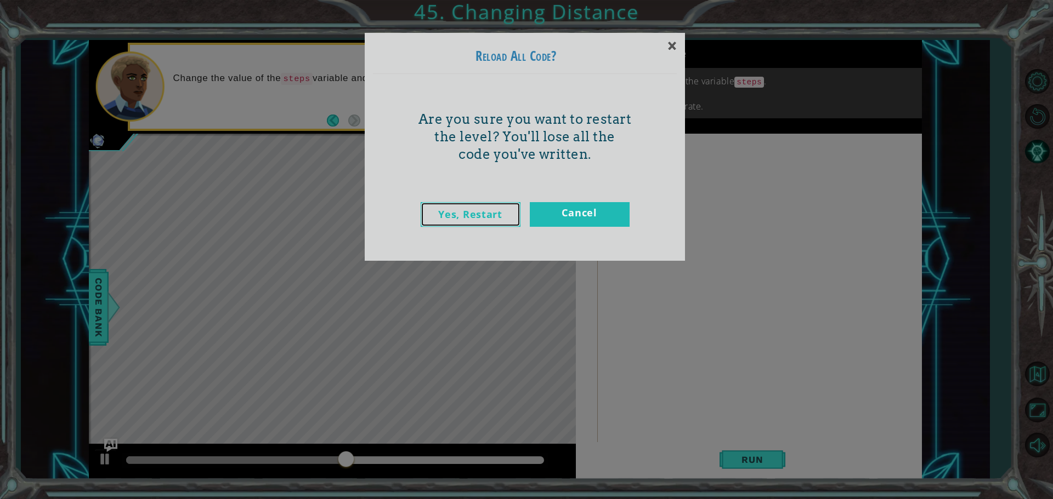
click at [484, 211] on link "Yes, Restart" at bounding box center [470, 214] width 100 height 25
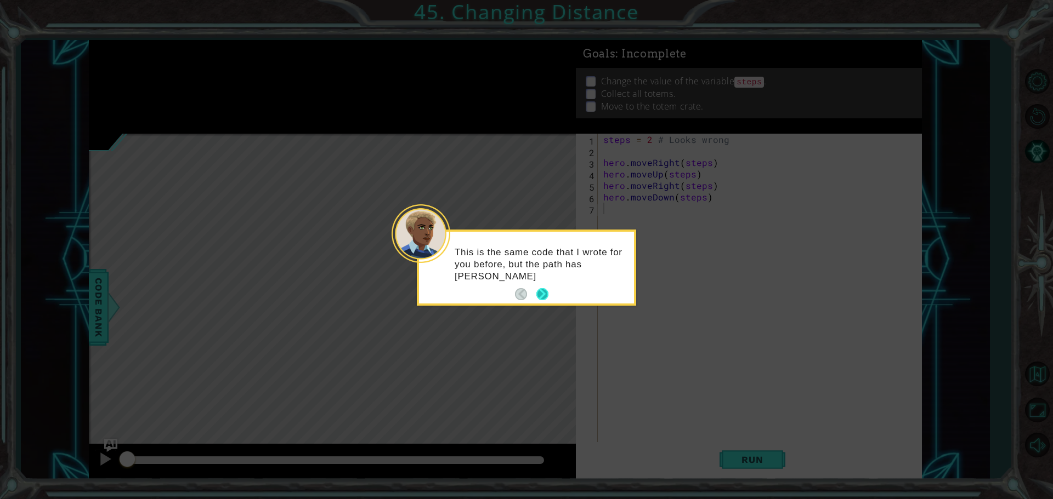
click at [548, 291] on button "Next" at bounding box center [542, 294] width 12 height 12
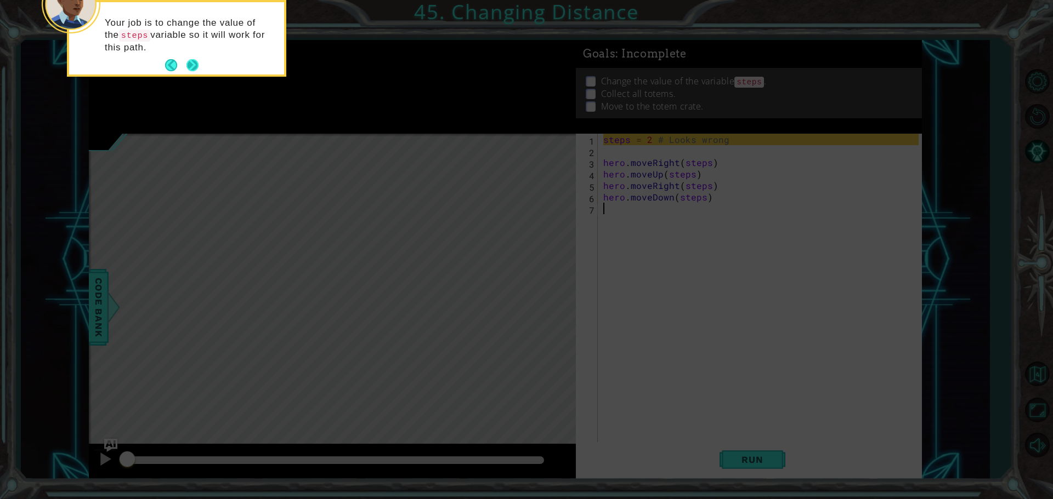
click at [194, 66] on button "Next" at bounding box center [192, 65] width 12 height 12
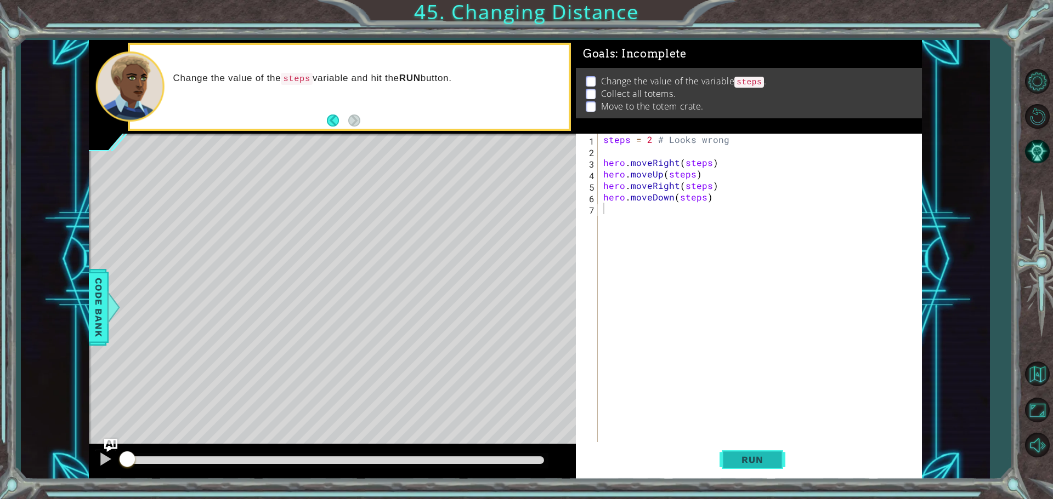
click at [778, 452] on button "Run" at bounding box center [752, 459] width 66 height 35
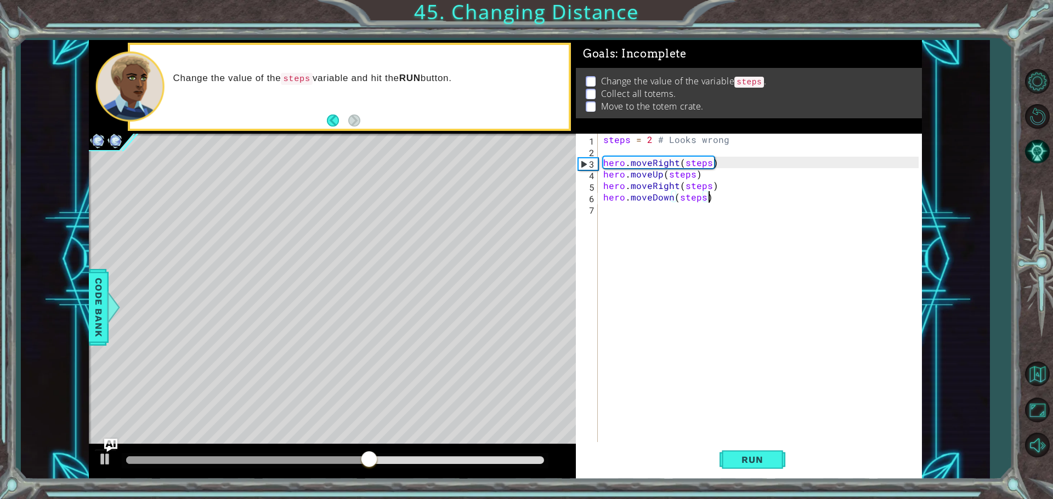
click at [711, 197] on div "steps = 2 # Looks wrong hero . moveRight ( steps ) hero . moveUp ( steps ) hero…" at bounding box center [762, 301] width 323 height 334
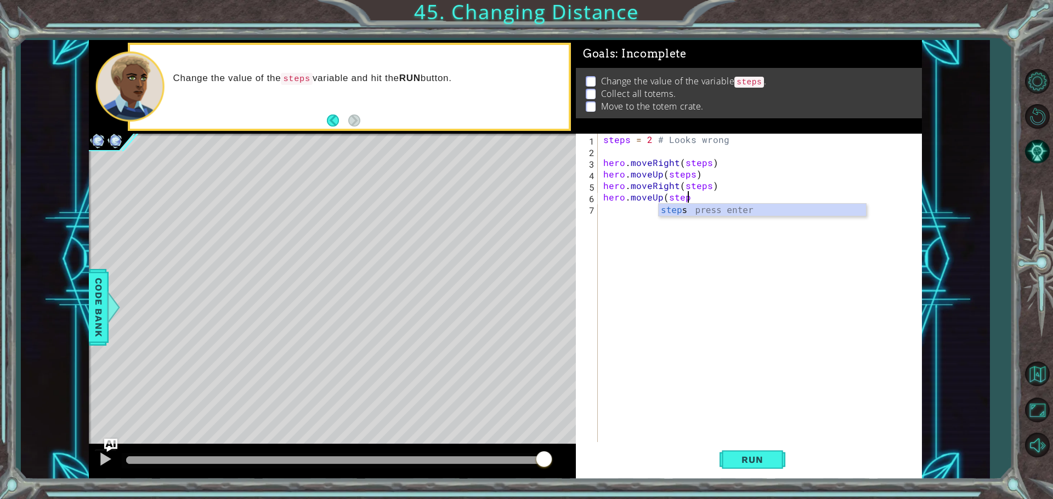
scroll to position [0, 5]
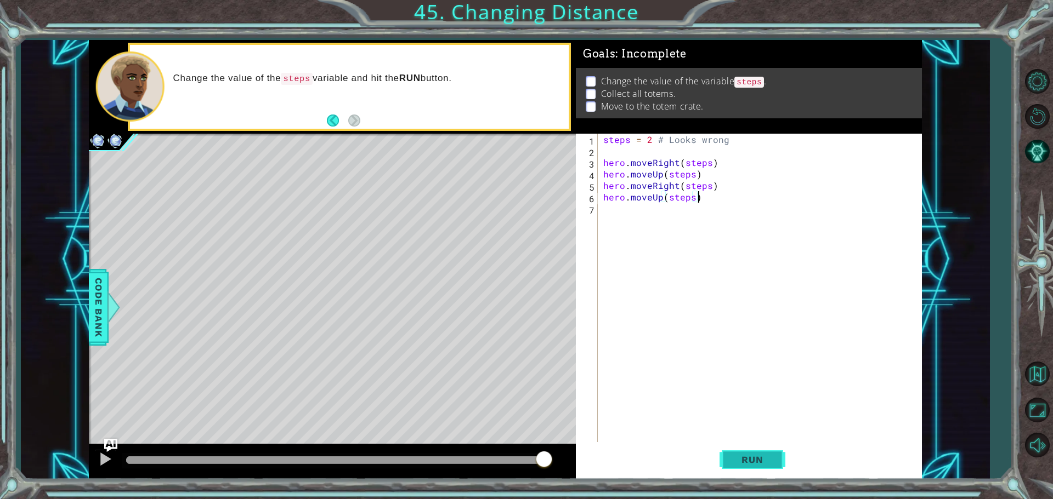
type textarea "hero.moveUp(steps)"
click at [735, 469] on button "Run" at bounding box center [752, 459] width 66 height 35
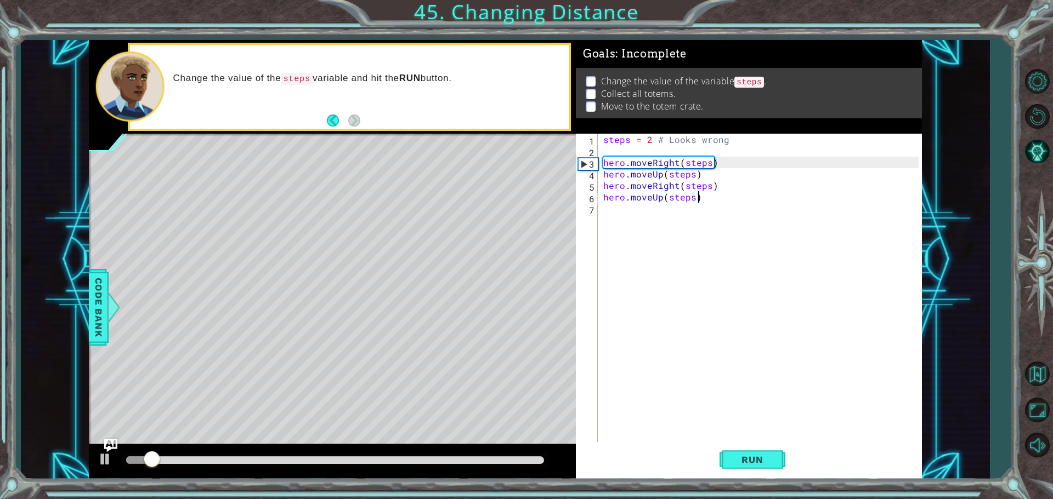
click at [656, 215] on div "steps = 2 # Looks wrong hero . moveRight ( steps ) hero . moveUp ( steps ) hero…" at bounding box center [762, 301] width 323 height 334
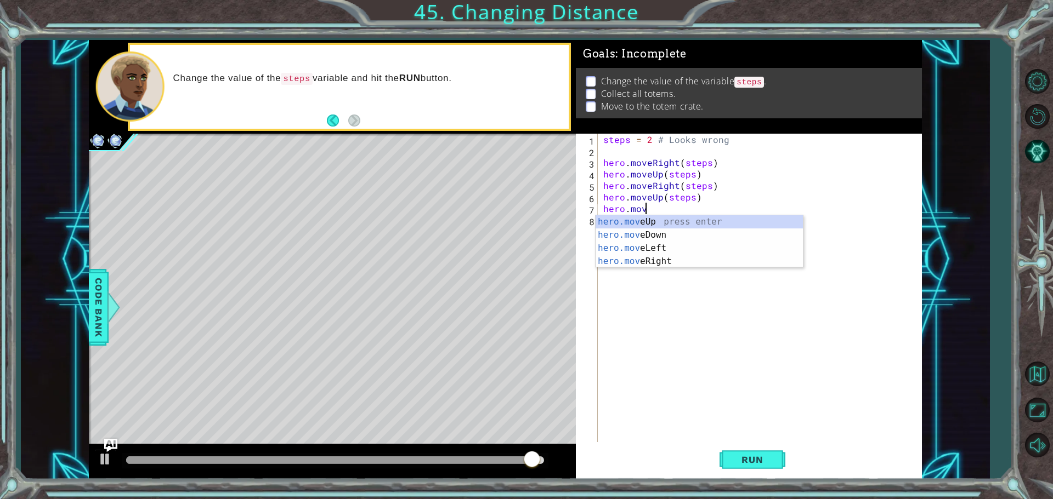
scroll to position [0, 2]
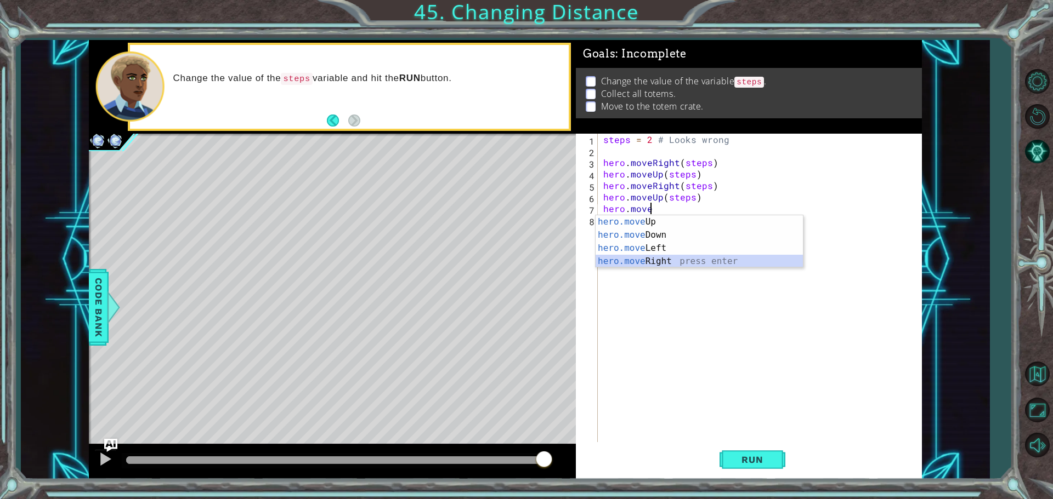
click at [697, 263] on div "hero.move Up press enter hero.move Down press enter hero.move Left press enter …" at bounding box center [698, 254] width 207 height 79
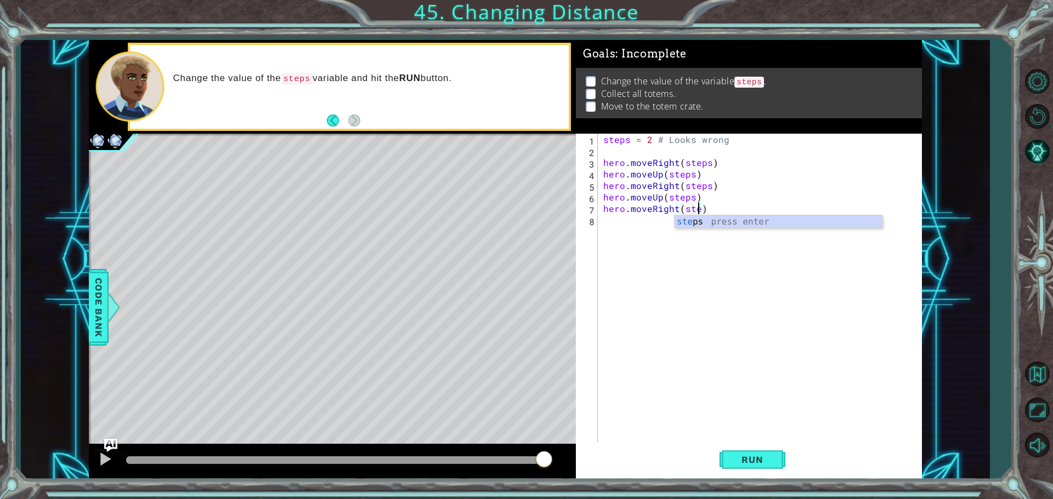
scroll to position [0, 6]
type textarea "hero.moveRight(steps)"
click at [752, 464] on span "Run" at bounding box center [751, 459] width 43 height 11
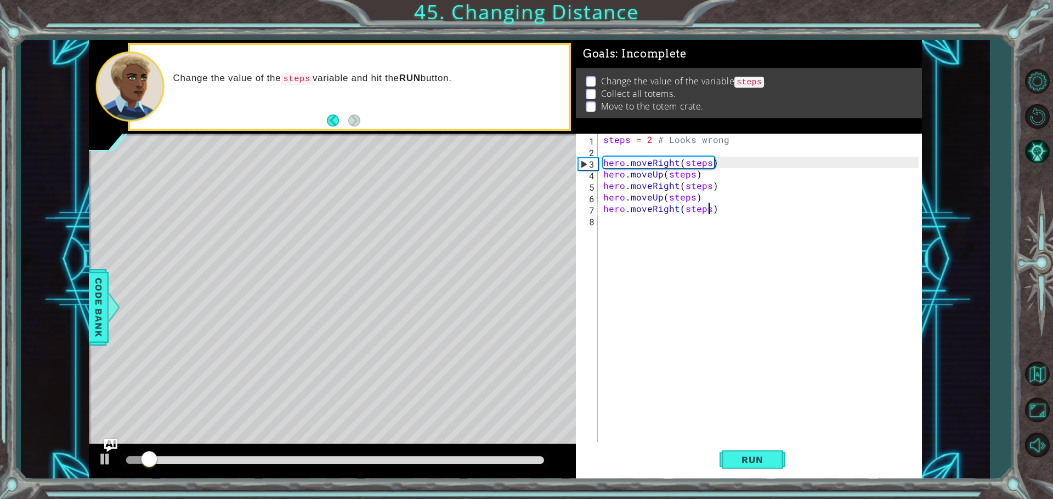
click at [612, 221] on div "steps = 2 # Looks wrong hero . moveRight ( steps ) hero . moveUp ( steps ) hero…" at bounding box center [762, 301] width 323 height 334
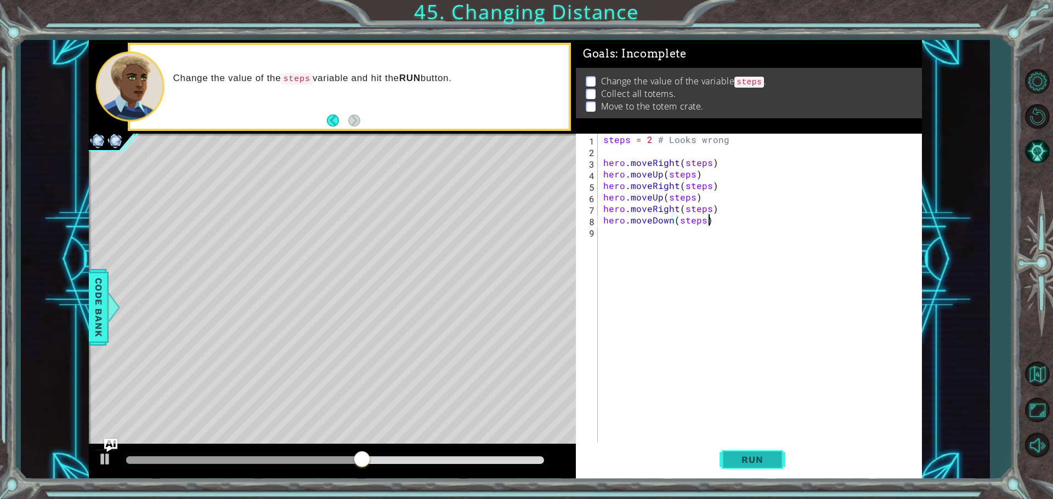
type textarea "hero.moveDown(steps)"
click at [763, 474] on button "Run" at bounding box center [752, 459] width 66 height 35
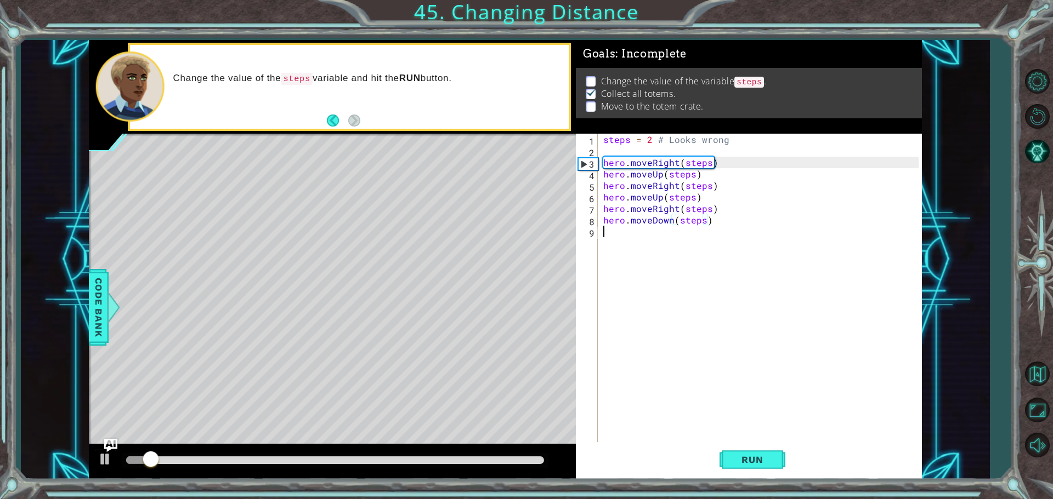
click at [639, 242] on div "steps = 2 # Looks wrong hero . moveRight ( steps ) hero . moveUp ( steps ) hero…" at bounding box center [762, 301] width 323 height 334
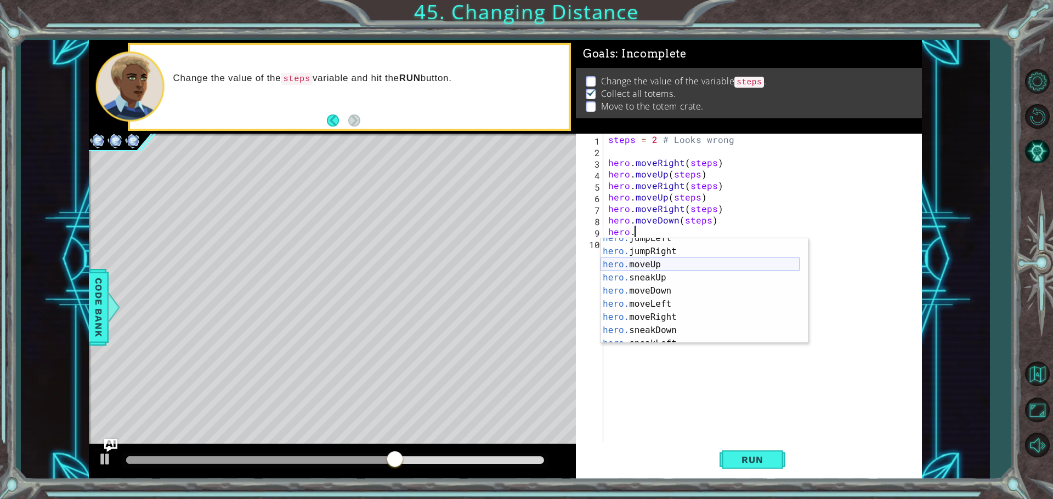
scroll to position [33, 0]
click at [658, 286] on div "hero. jumpLeft press enter hero. jumpRight press enter hero. moveUp press enter…" at bounding box center [699, 298] width 199 height 132
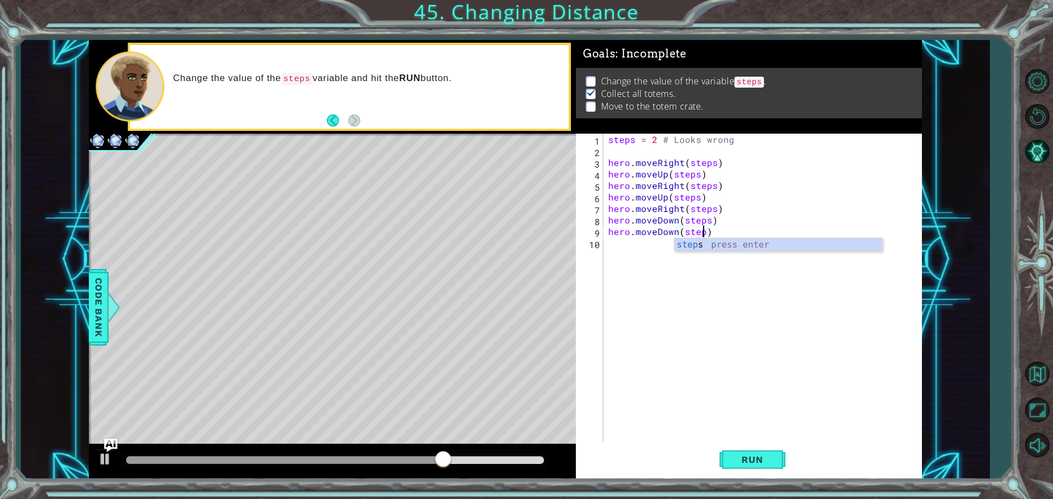
scroll to position [0, 6]
click at [758, 471] on button "Run" at bounding box center [752, 459] width 66 height 35
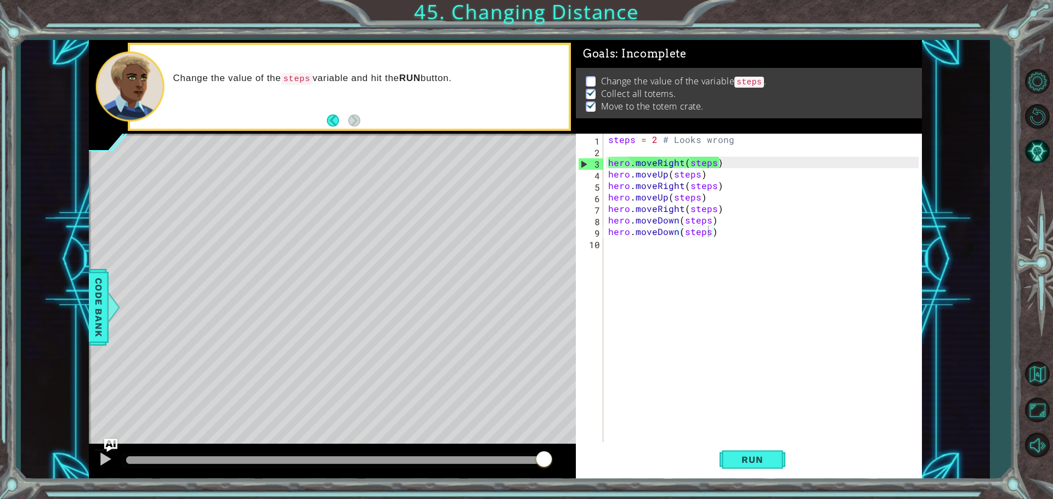
click at [750, 77] on code "steps" at bounding box center [749, 82] width 30 height 11
click at [655, 143] on div "steps = 2 # Looks wrong hero . moveRight ( steps ) hero . moveUp ( steps ) hero…" at bounding box center [765, 301] width 318 height 334
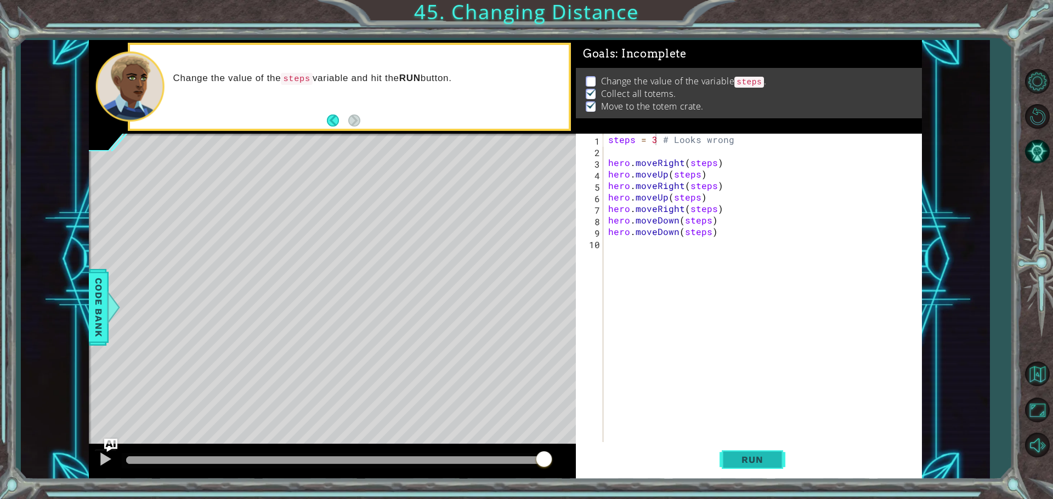
click at [740, 450] on button "Run" at bounding box center [752, 459] width 66 height 35
click at [759, 464] on span "Run" at bounding box center [751, 459] width 43 height 11
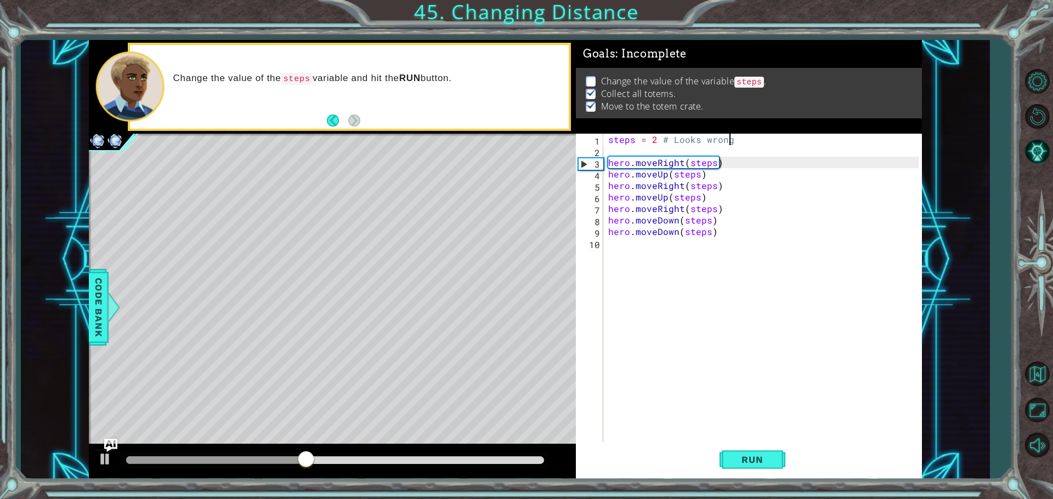
click at [728, 143] on div "steps = 2 # Looks wrong hero . moveRight ( steps ) hero . moveUp ( steps ) hero…" at bounding box center [765, 301] width 318 height 334
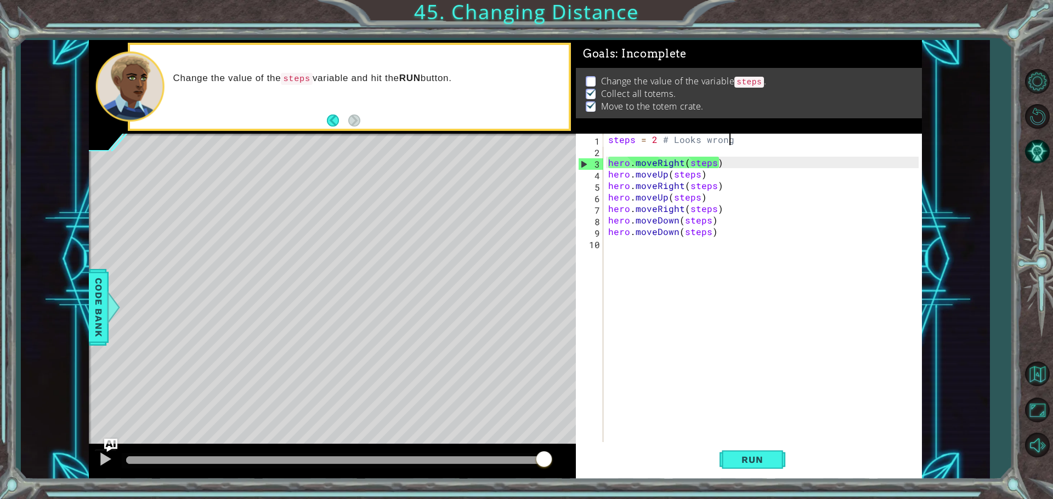
click at [712, 170] on div "steps = 2 # Looks wrong hero . moveRight ( steps ) hero . moveUp ( steps ) hero…" at bounding box center [765, 301] width 318 height 334
click at [712, 164] on div "steps = 2 # Looks wrong hero . moveRight ( steps ) hero . moveUp ( steps ) hero…" at bounding box center [765, 301] width 318 height 334
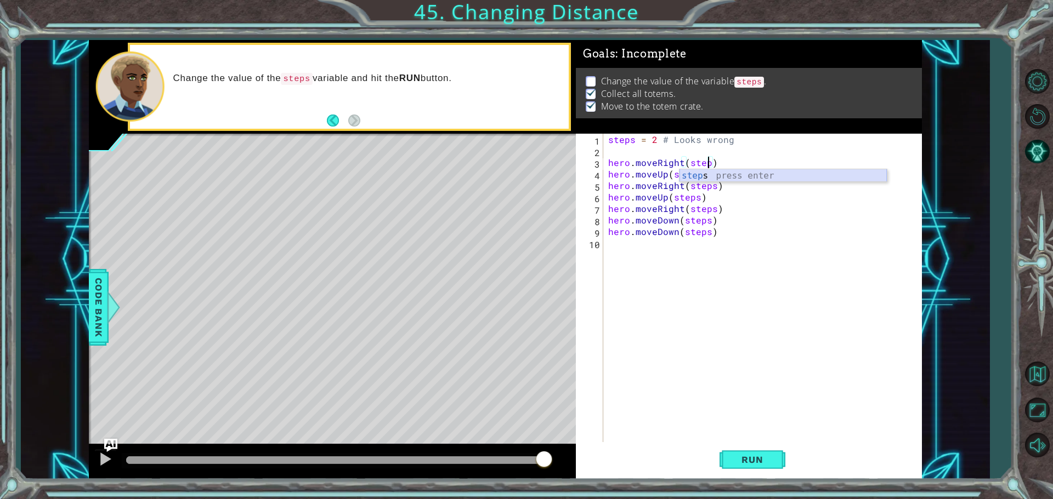
click at [704, 181] on div "step s press enter" at bounding box center [782, 188] width 207 height 39
click at [99, 469] on button at bounding box center [105, 461] width 22 height 22
click at [654, 142] on div "steps = 2 # Looks wrong hero . moveRight ( steps ) hero . moveUp ( steps ) hero…" at bounding box center [765, 301] width 318 height 334
click at [758, 451] on button "Run" at bounding box center [752, 459] width 66 height 35
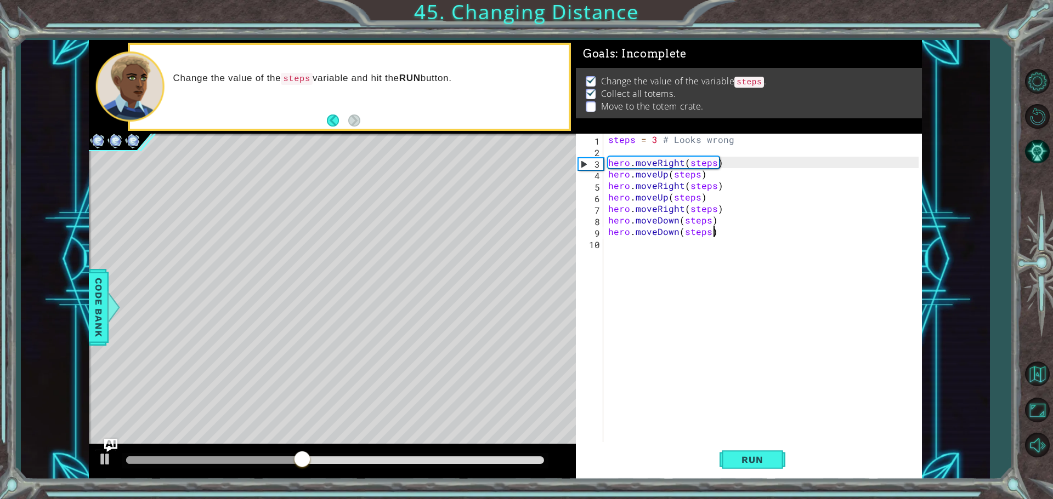
click at [726, 232] on div "steps = 3 # Looks wrong hero . moveRight ( steps ) hero . moveUp ( steps ) hero…" at bounding box center [765, 301] width 318 height 334
click at [725, 185] on div "steps = 3 # Looks wrong hero . moveRight ( steps ) hero . moveUp ( steps ) hero…" at bounding box center [765, 301] width 318 height 334
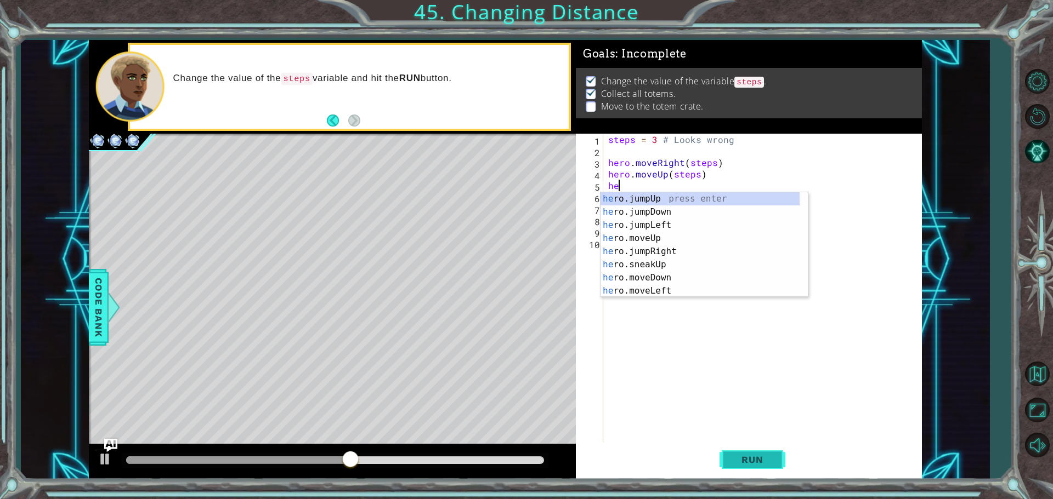
scroll to position [0, 0]
type textarea "h"
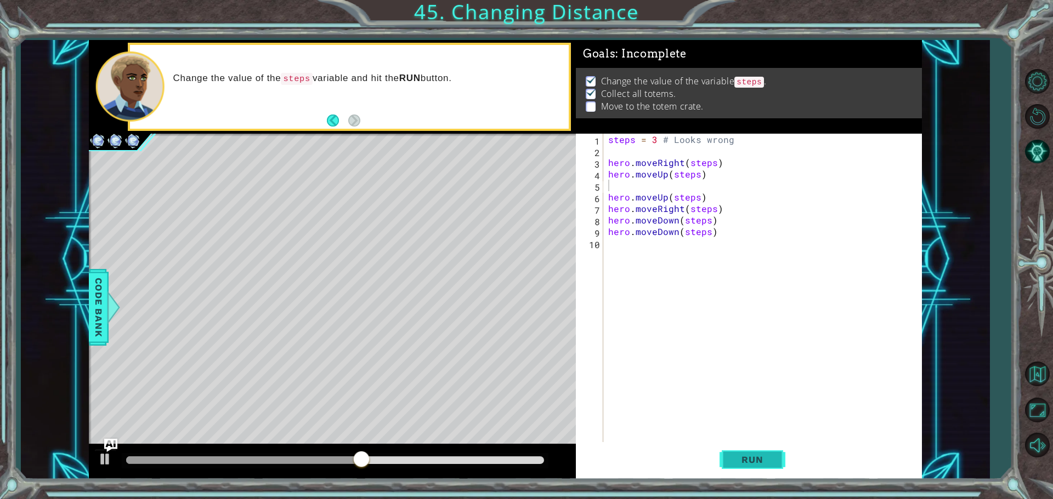
click at [745, 463] on span "Run" at bounding box center [751, 459] width 43 height 11
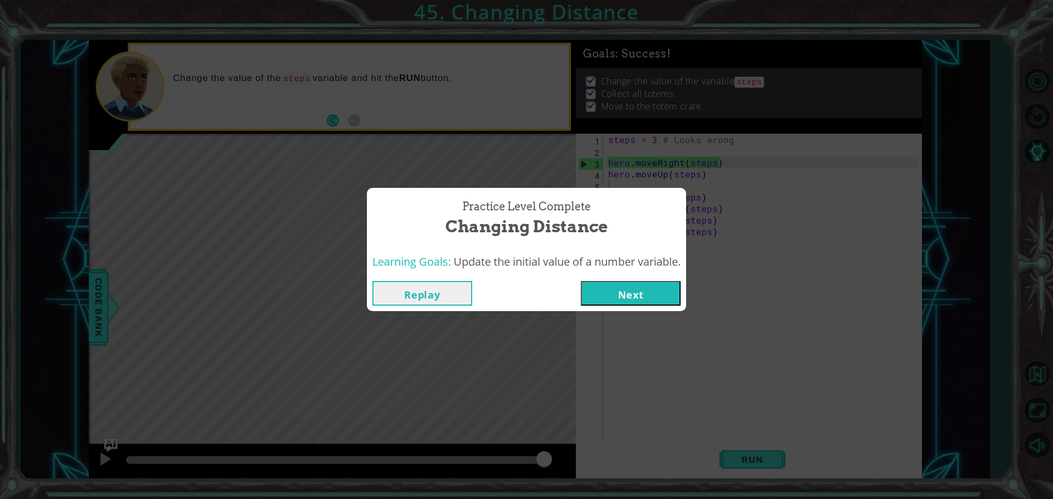
drag, startPoint x: 667, startPoint y: 320, endPoint x: 667, endPoint y: 309, distance: 10.4
click at [667, 313] on div "Practice Level Complete Changing Distance Learning Goals: Update the initial va…" at bounding box center [526, 249] width 1053 height 499
drag, startPoint x: 667, startPoint y: 309, endPoint x: 665, endPoint y: 280, distance: 29.7
click at [667, 306] on div "Replay Next" at bounding box center [526, 294] width 319 height 36
click at [664, 279] on div "Replay Next" at bounding box center [526, 294] width 319 height 36
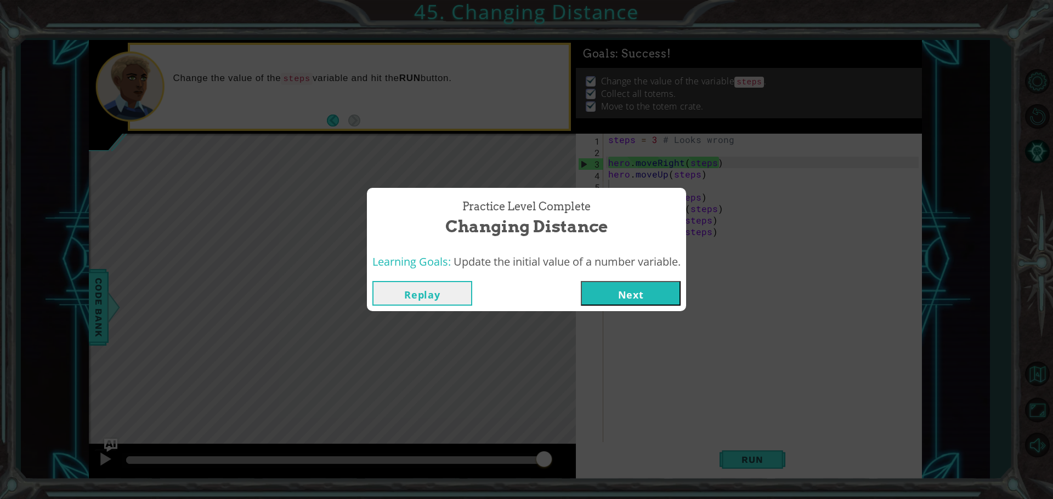
click at [656, 295] on button "Next" at bounding box center [631, 293] width 100 height 25
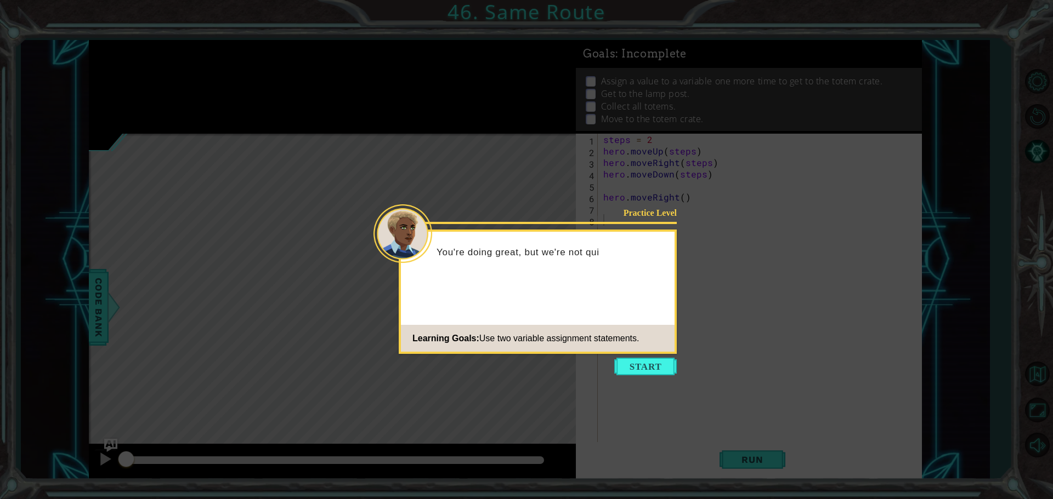
click at [652, 379] on icon at bounding box center [526, 249] width 1053 height 499
click at [653, 368] on button "Start" at bounding box center [645, 367] width 62 height 18
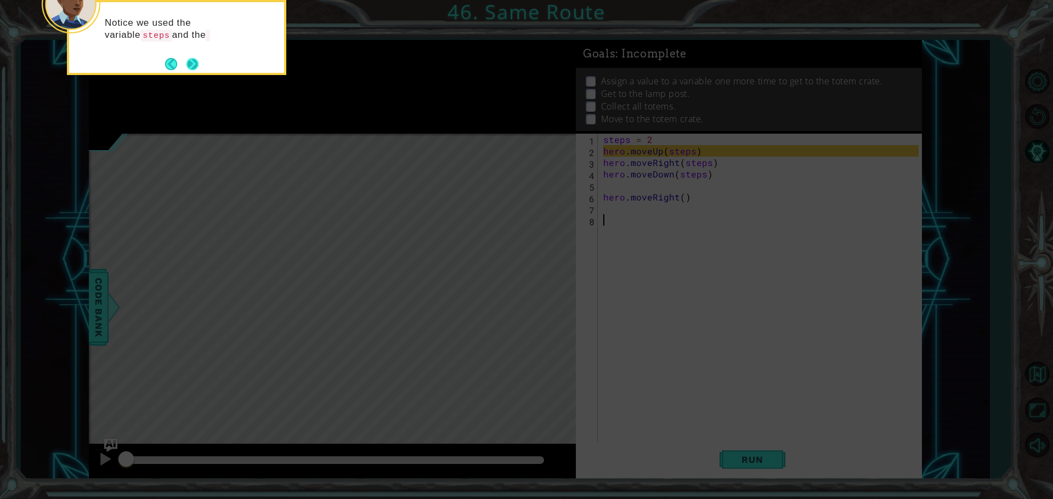
click at [196, 69] on button "Next" at bounding box center [192, 64] width 12 height 12
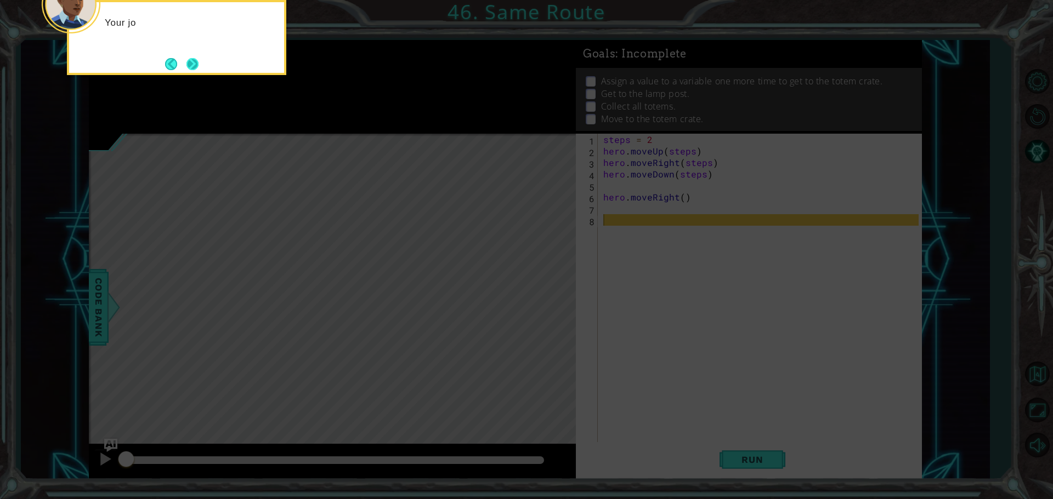
click at [198, 70] on button "Next" at bounding box center [192, 64] width 13 height 13
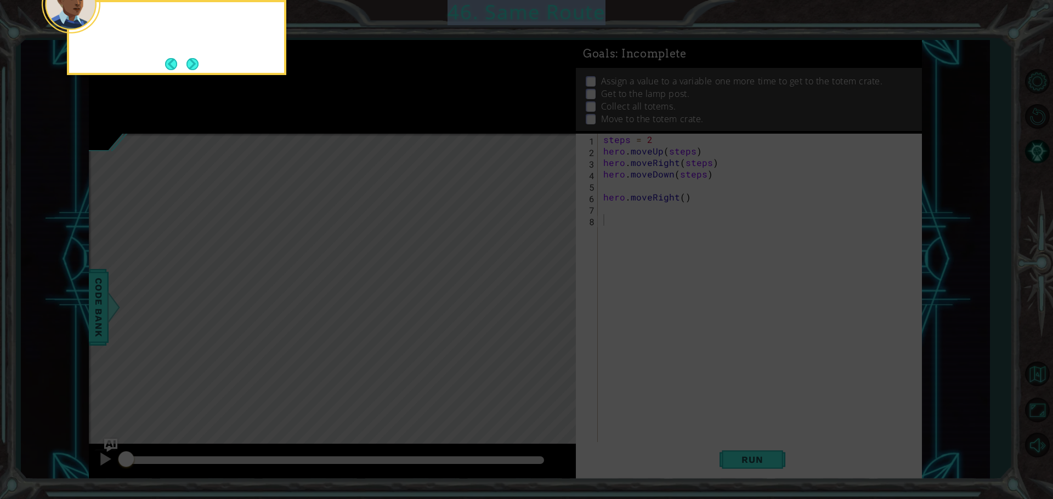
click at [200, 71] on div at bounding box center [176, 37] width 219 height 75
click at [198, 70] on button "Next" at bounding box center [192, 64] width 12 height 12
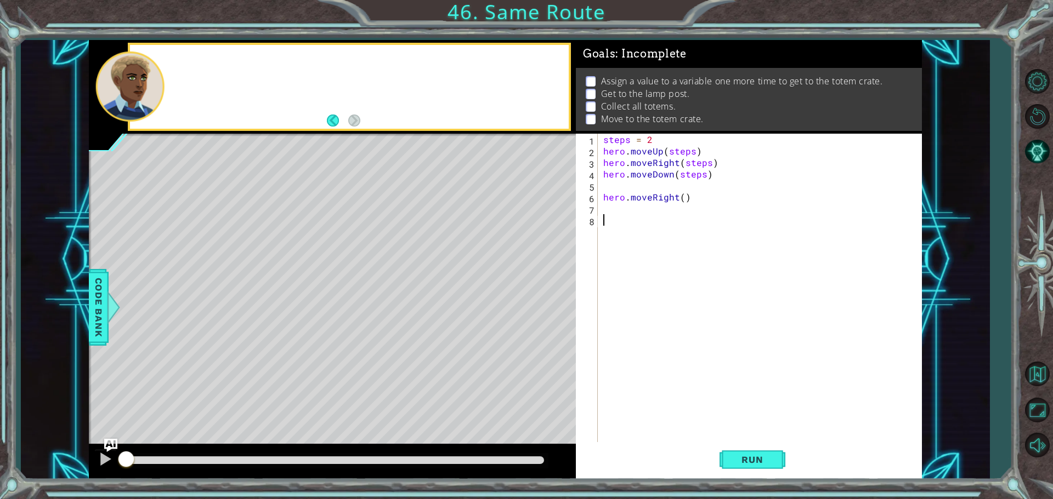
click at [200, 71] on div at bounding box center [349, 87] width 439 height 84
click at [200, 71] on div "Press R" at bounding box center [367, 86] width 403 height 39
click at [780, 423] on div "steps = 2 hero . moveUp ( steps ) hero . moveRight ( steps ) hero . moveDown ( …" at bounding box center [762, 301] width 323 height 334
click at [768, 456] on span "Run" at bounding box center [751, 459] width 43 height 11
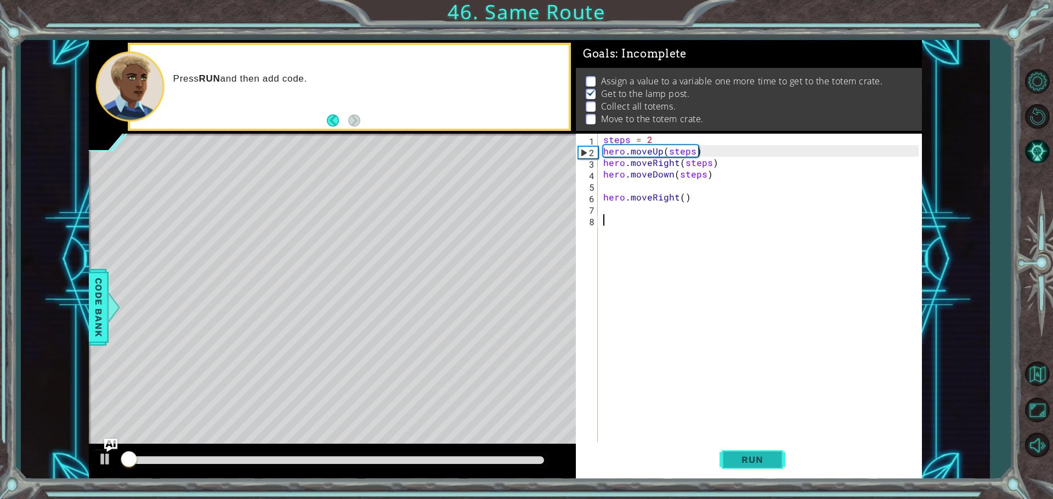
click at [763, 467] on button "Run" at bounding box center [752, 459] width 66 height 35
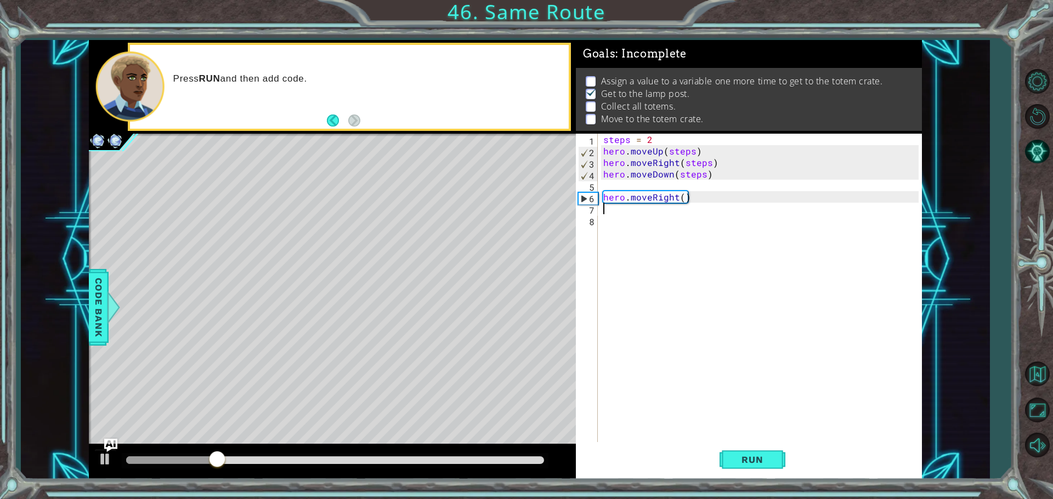
click at [613, 204] on div "steps = 2 hero . moveUp ( steps ) hero . moveRight ( steps ) hero . moveDown ( …" at bounding box center [762, 301] width 323 height 334
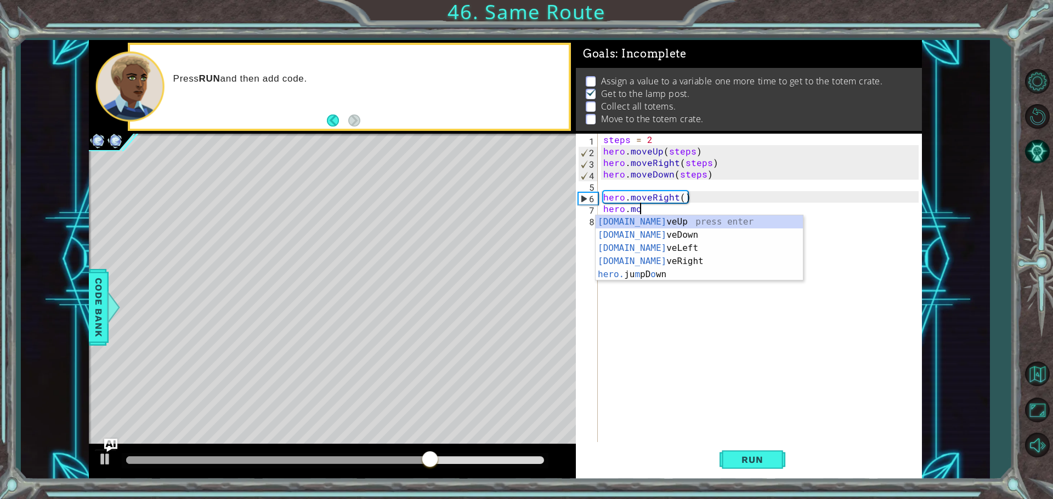
scroll to position [0, 2]
click at [671, 225] on div "[DOMAIN_NAME] veUp press enter [DOMAIN_NAME] veDown press enter [DOMAIN_NAME] v…" at bounding box center [698, 261] width 207 height 92
type textarea "hero.moveUp(1)"
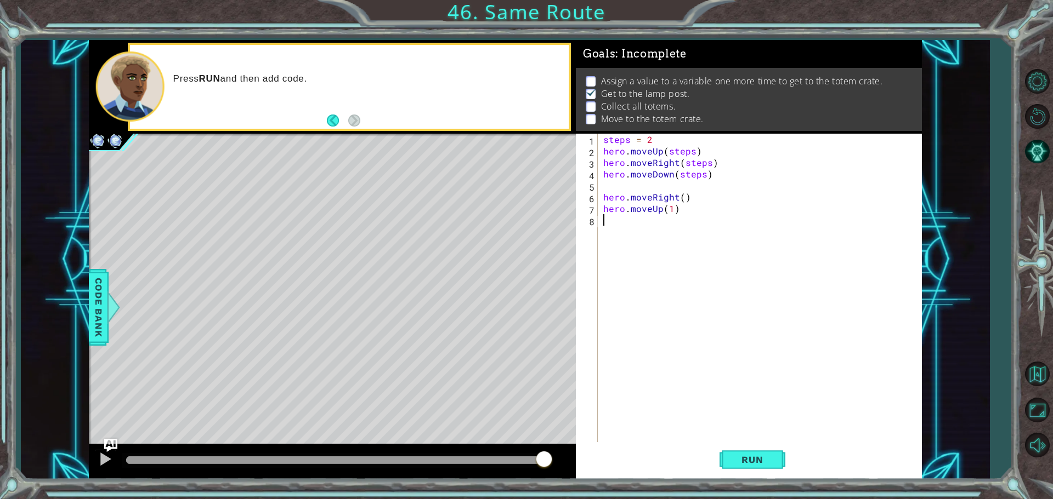
click at [752, 441] on div "steps = 2 hero . moveUp ( steps ) hero . moveRight ( steps ) hero . moveDown ( …" at bounding box center [762, 301] width 323 height 334
drag, startPoint x: 752, startPoint y: 453, endPoint x: 748, endPoint y: 462, distance: 9.4
click at [751, 458] on button "Run" at bounding box center [752, 459] width 66 height 35
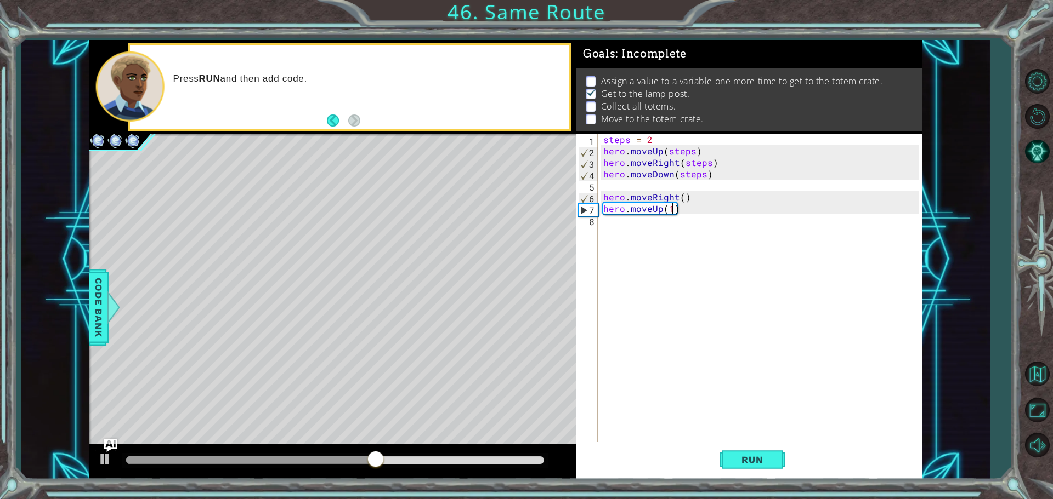
click at [671, 207] on div "steps = 2 hero . moveUp ( steps ) hero . moveRight ( steps ) hero . moveDown ( …" at bounding box center [762, 301] width 323 height 334
type textarea "hero.moveUp(3)"
click at [771, 452] on button "Run" at bounding box center [752, 459] width 66 height 35
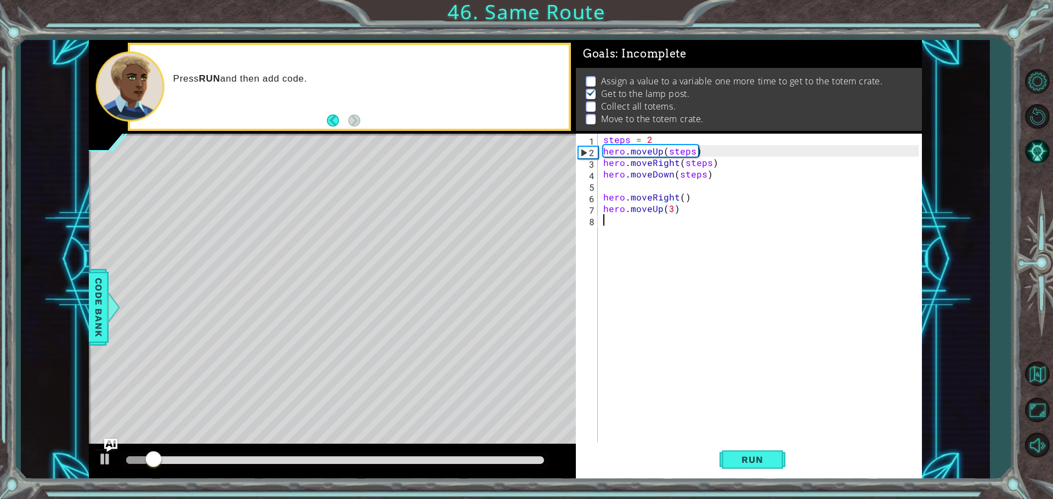
click at [639, 228] on div "steps = 2 hero . moveUp ( steps ) hero . moveRight ( steps ) hero . moveDown ( …" at bounding box center [762, 301] width 323 height 334
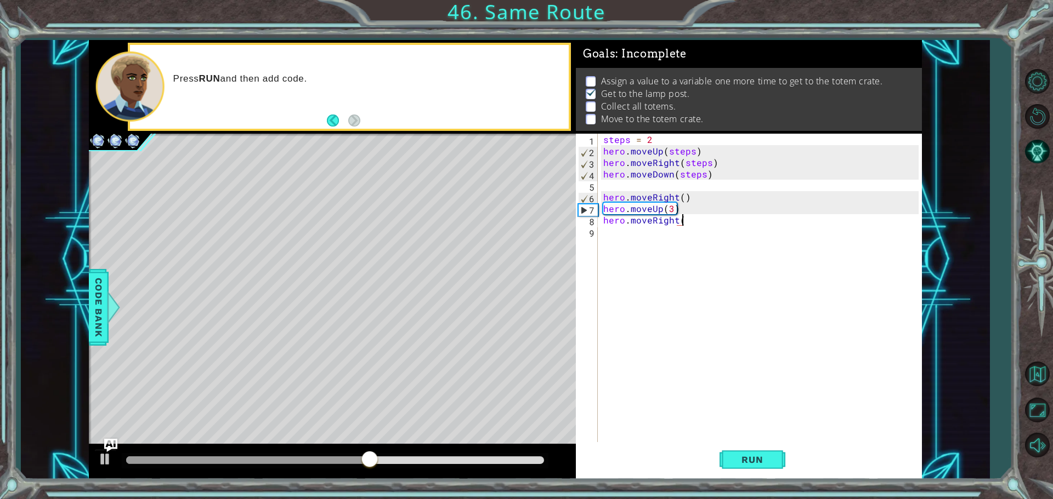
scroll to position [0, 4]
type textarea "hero.moveRight(4)"
click at [635, 243] on div "steps = 2 hero . moveUp ( steps ) hero . moveRight ( steps ) hero . moveDown ( …" at bounding box center [762, 301] width 323 height 334
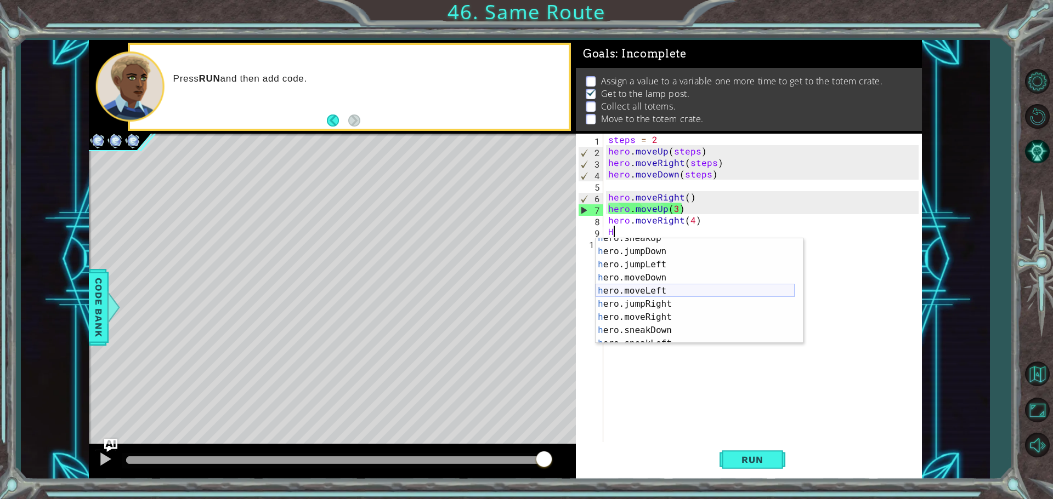
scroll to position [33, 0]
click at [668, 279] on div "h ero.sneakUp press enter h ero.jumpDown press enter h ero.jumpLeft press enter…" at bounding box center [694, 298] width 199 height 132
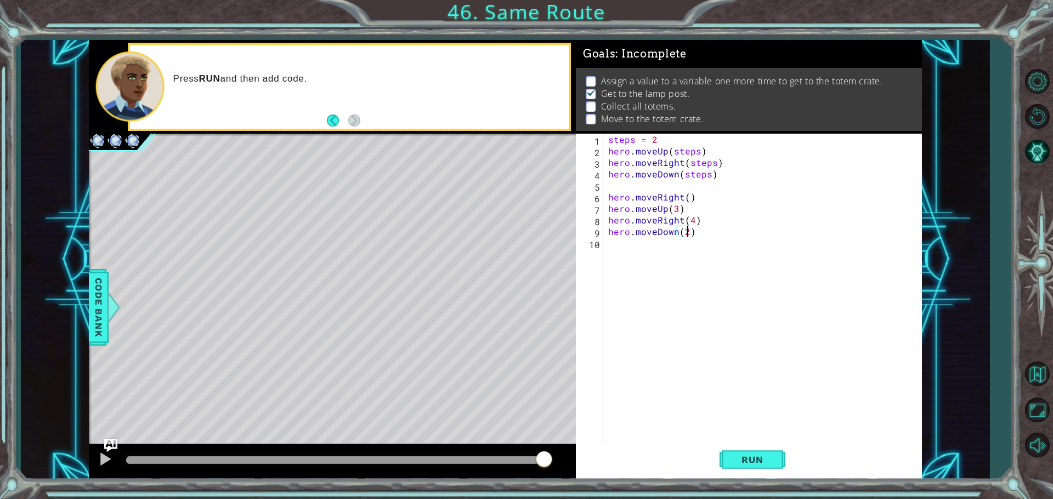
scroll to position [0, 4]
click at [771, 461] on span "Run" at bounding box center [751, 459] width 43 height 11
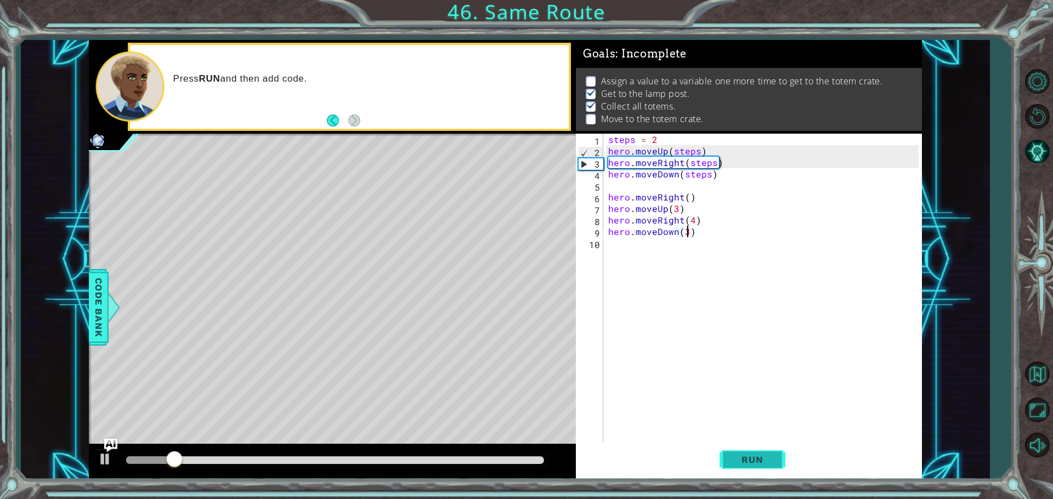
click at [770, 473] on button "Run" at bounding box center [752, 459] width 66 height 35
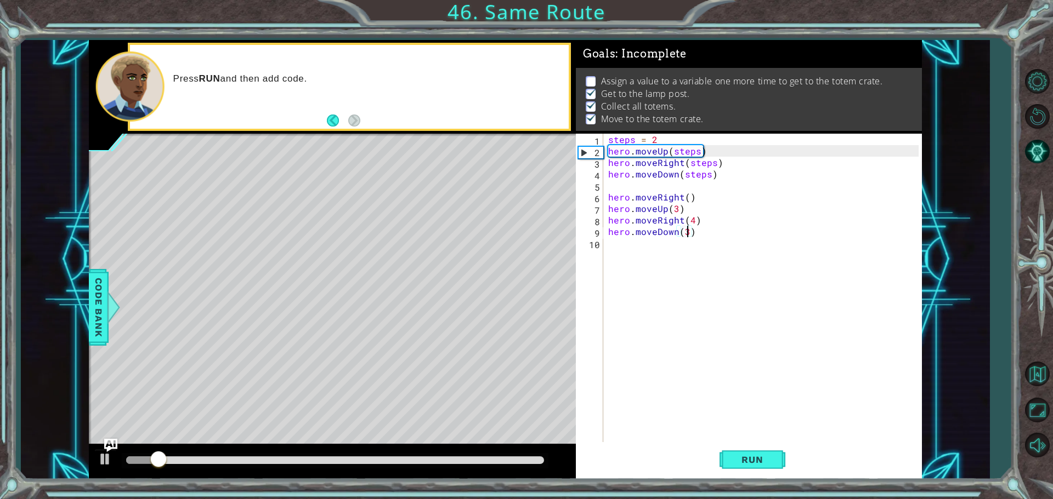
click at [505, 459] on div at bounding box center [335, 461] width 418 height 8
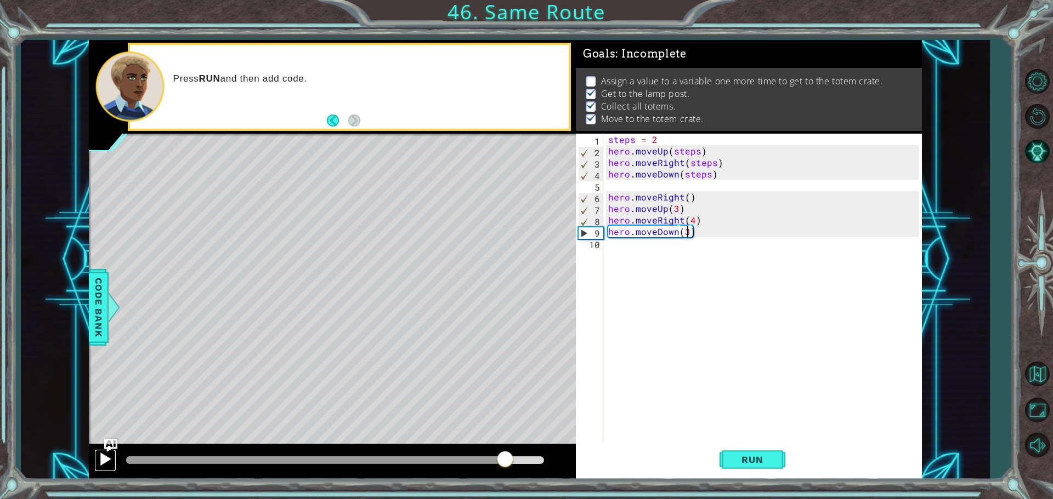
click at [112, 459] on div at bounding box center [105, 459] width 14 height 14
click at [662, 138] on div "steps = 2 hero . moveUp ( steps ) hero . moveRight ( steps ) hero . moveDown ( …" at bounding box center [765, 301] width 318 height 334
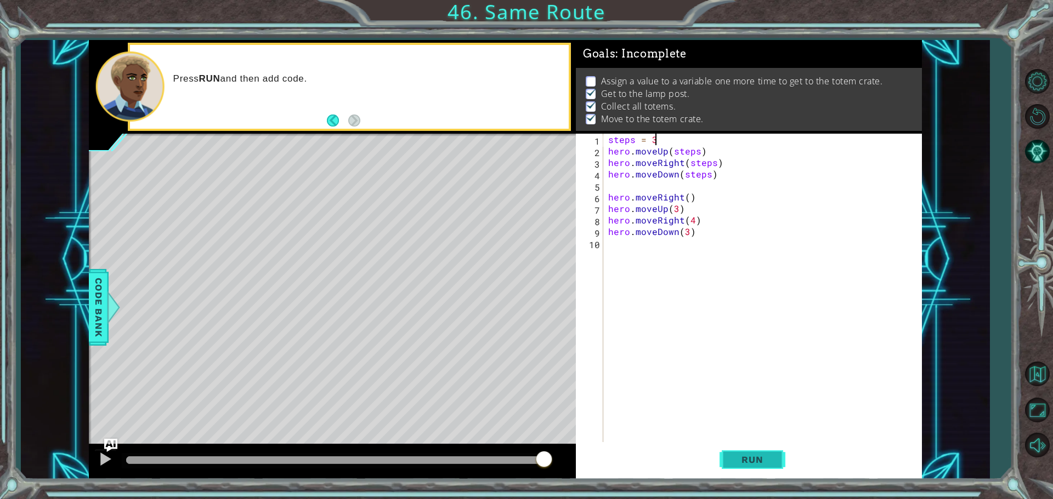
click at [776, 468] on button "Run" at bounding box center [752, 459] width 66 height 35
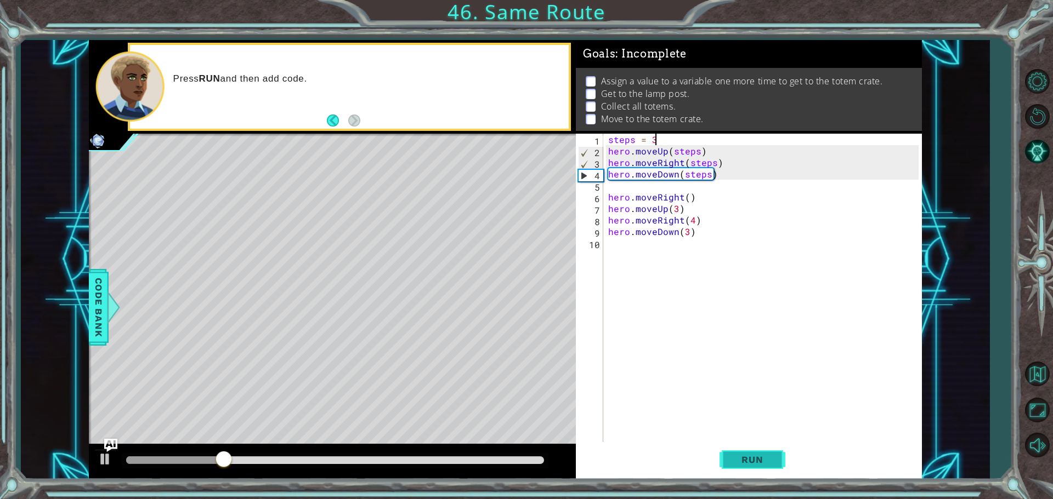
click at [776, 466] on button "Run" at bounding box center [752, 459] width 66 height 35
click at [758, 458] on span "Run" at bounding box center [751, 459] width 43 height 11
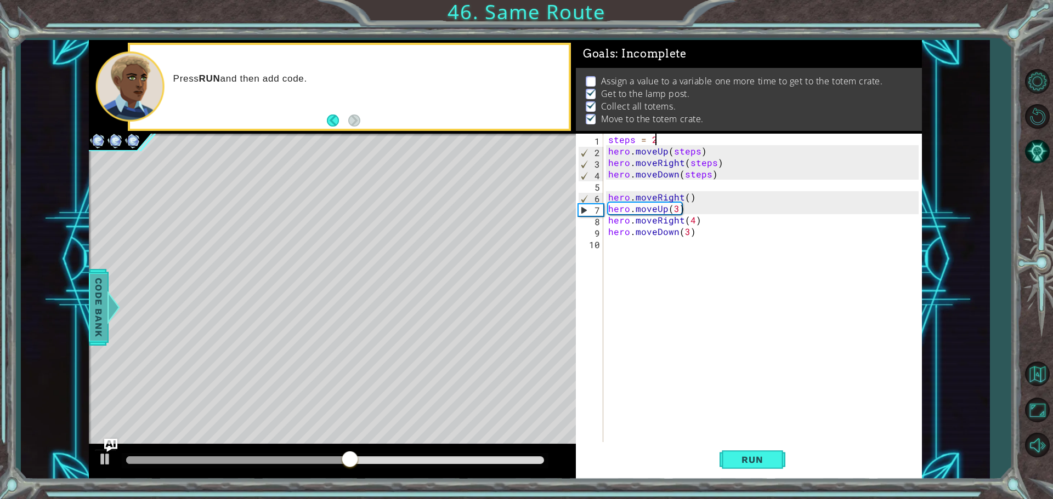
click at [99, 318] on span "Code Bank" at bounding box center [99, 307] width 18 height 67
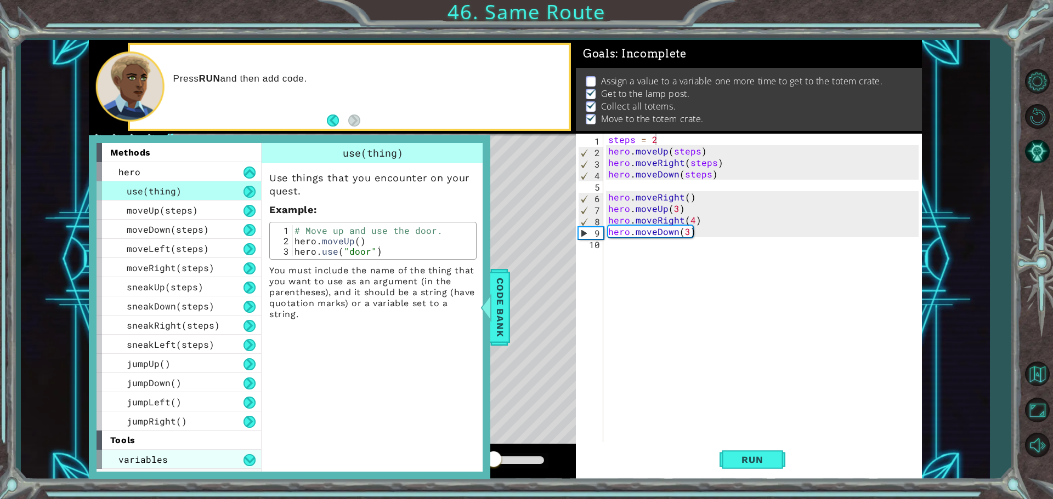
click at [182, 463] on div "variables" at bounding box center [178, 459] width 164 height 19
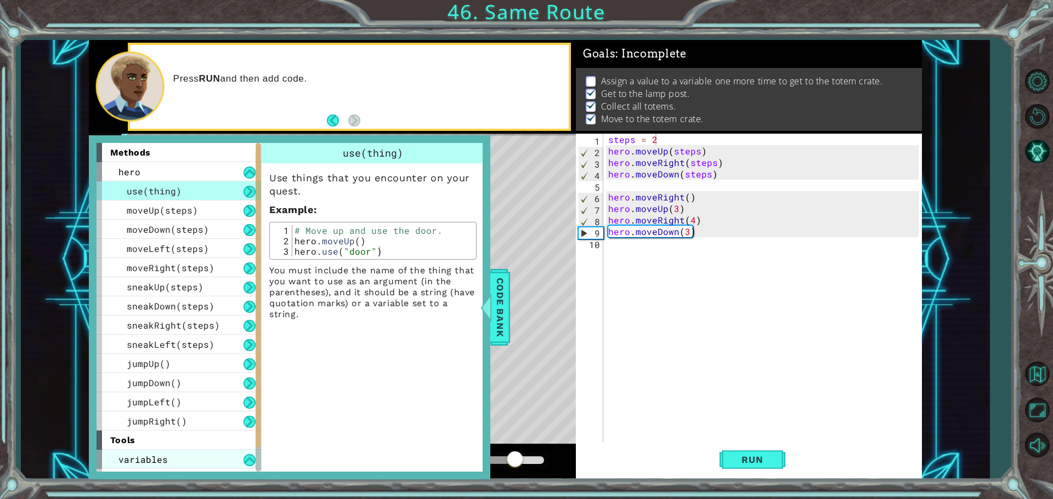
click at [182, 463] on div "variables" at bounding box center [178, 459] width 164 height 19
click at [246, 457] on button at bounding box center [249, 460] width 12 height 12
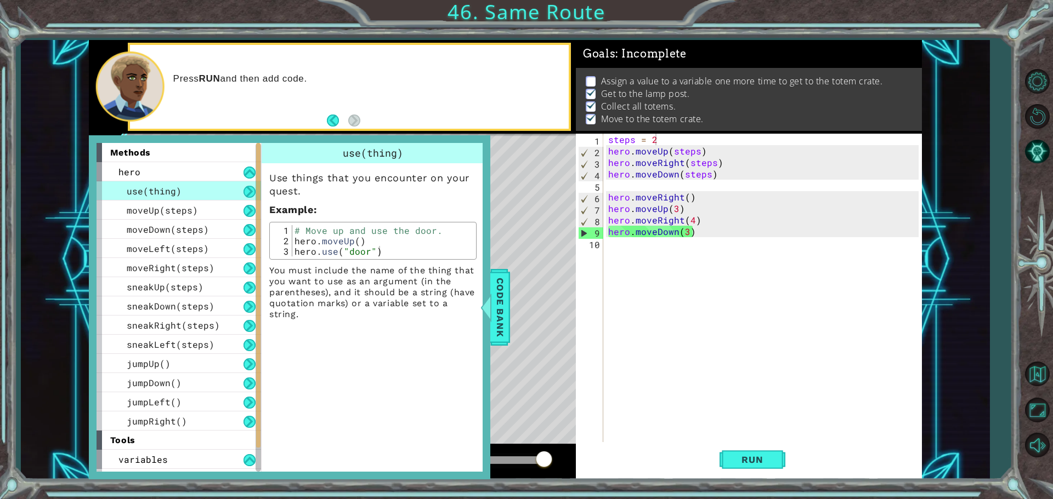
scroll to position [16, 0]
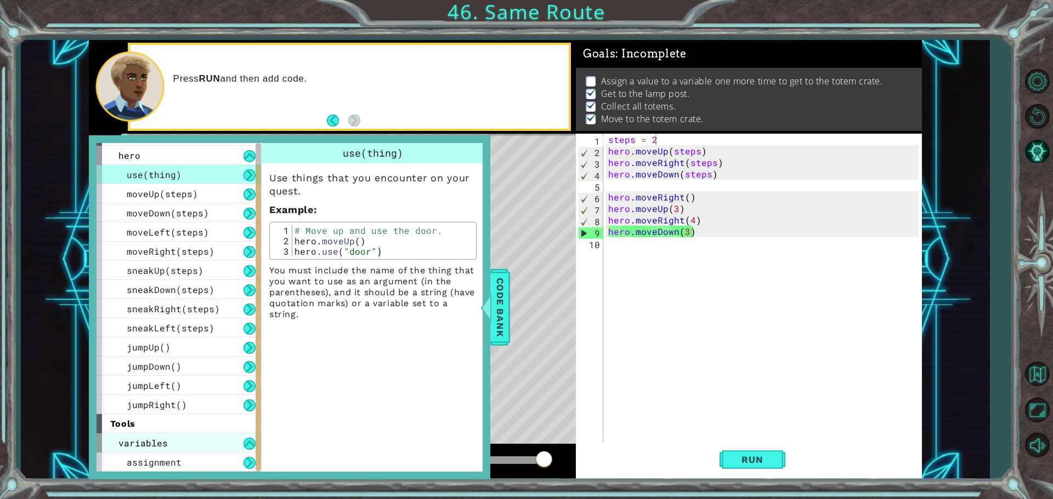
click at [213, 450] on div "variables" at bounding box center [178, 443] width 164 height 19
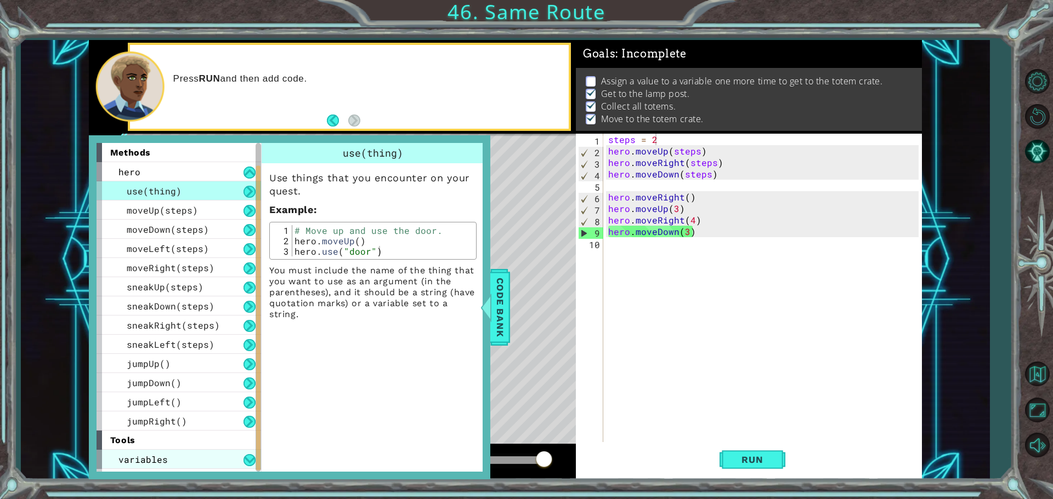
click at [213, 450] on div "tools" at bounding box center [178, 440] width 164 height 19
click at [508, 326] on span "Code Bank" at bounding box center [500, 307] width 18 height 67
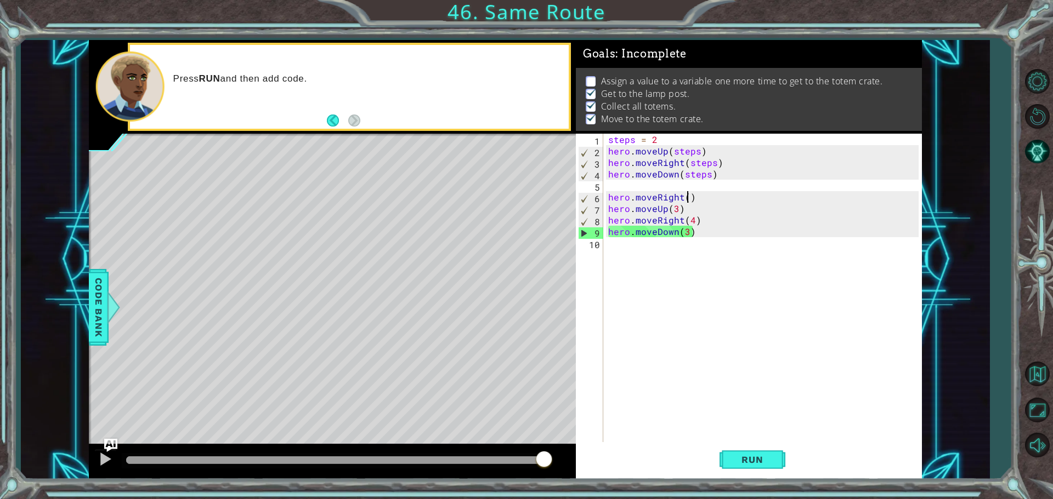
click at [687, 199] on div "steps = 2 hero . moveUp ( steps ) hero . moveRight ( steps ) hero . moveDown ( …" at bounding box center [765, 301] width 318 height 334
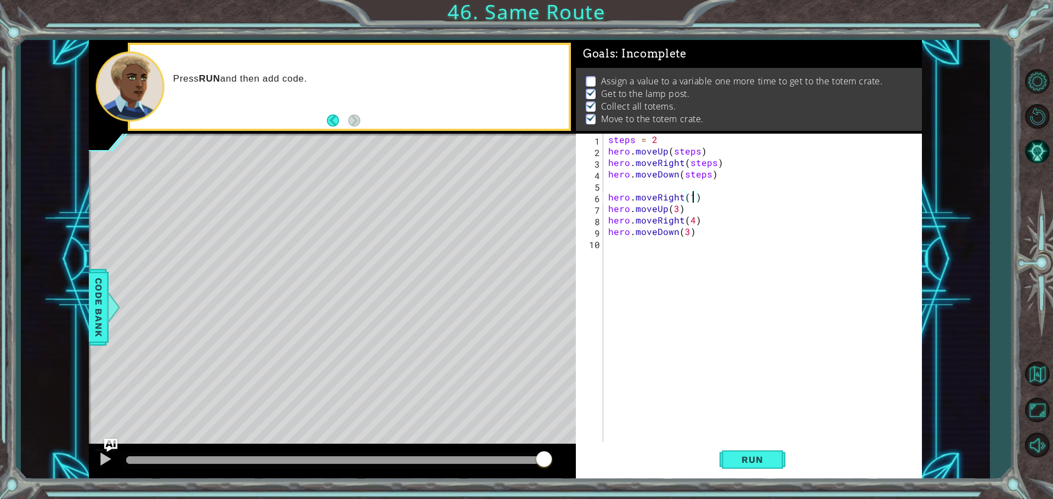
type textarea "hero.moveRight(1)"
drag, startPoint x: 802, startPoint y: 488, endPoint x: 740, endPoint y: 456, distance: 69.9
click at [793, 484] on div "1 ההההההההההההההההההההההההההההההההההההההההההההההההההההההההההההההההההההההההההההה…" at bounding box center [526, 249] width 1053 height 499
click at [735, 447] on button "Run" at bounding box center [752, 459] width 66 height 35
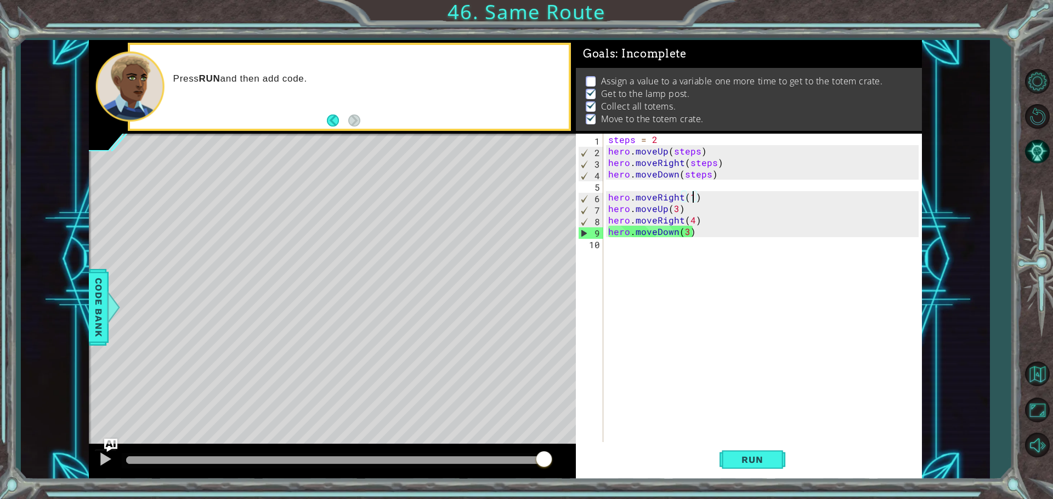
scroll to position [0, 0]
drag, startPoint x: 685, startPoint y: 438, endPoint x: 680, endPoint y: 441, distance: 5.6
click at [680, 441] on div "1 2 3 4 5 6 7 8 9 10 steps = 2 hero . moveUp ( steps ) hero . moveRight ( steps…" at bounding box center [747, 289] width 343 height 311
drag, startPoint x: 681, startPoint y: 438, endPoint x: 672, endPoint y: 385, distance: 53.4
click at [672, 385] on div "steps = 2 hero . moveUp ( steps ) hero . moveRight ( steps ) hero . moveDown ( …" at bounding box center [765, 301] width 318 height 334
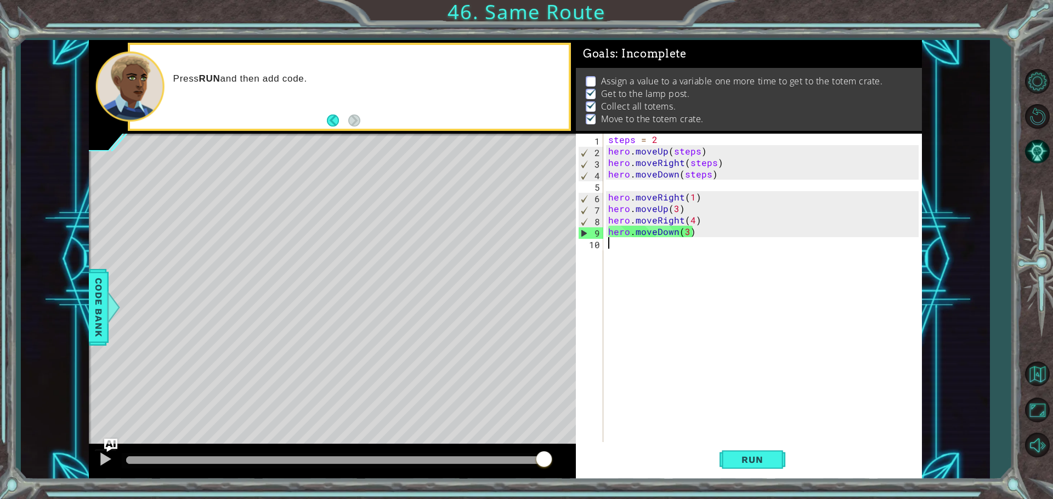
click at [692, 198] on div "steps = 2 hero . moveUp ( steps ) hero . moveRight ( steps ) hero . moveDown ( …" at bounding box center [765, 301] width 318 height 334
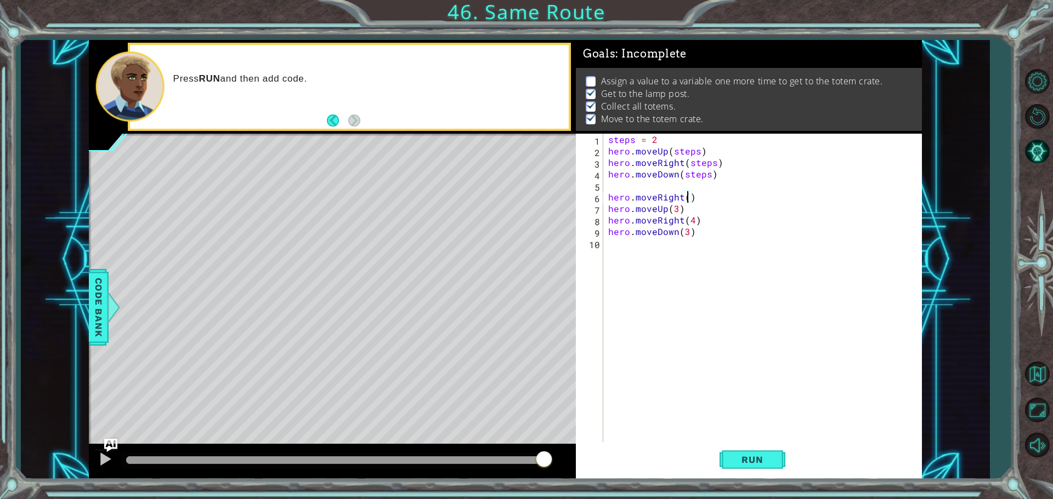
click at [675, 214] on div "steps = 2 hero . moveUp ( steps ) hero . moveRight ( steps ) hero . moveDown ( …" at bounding box center [765, 301] width 318 height 334
click at [708, 222] on div "steps press enter" at bounding box center [766, 234] width 207 height 39
click at [691, 223] on div "steps = 2 hero . moveUp ( steps ) hero . moveRight ( steps ) hero . moveDown ( …" at bounding box center [765, 301] width 318 height 334
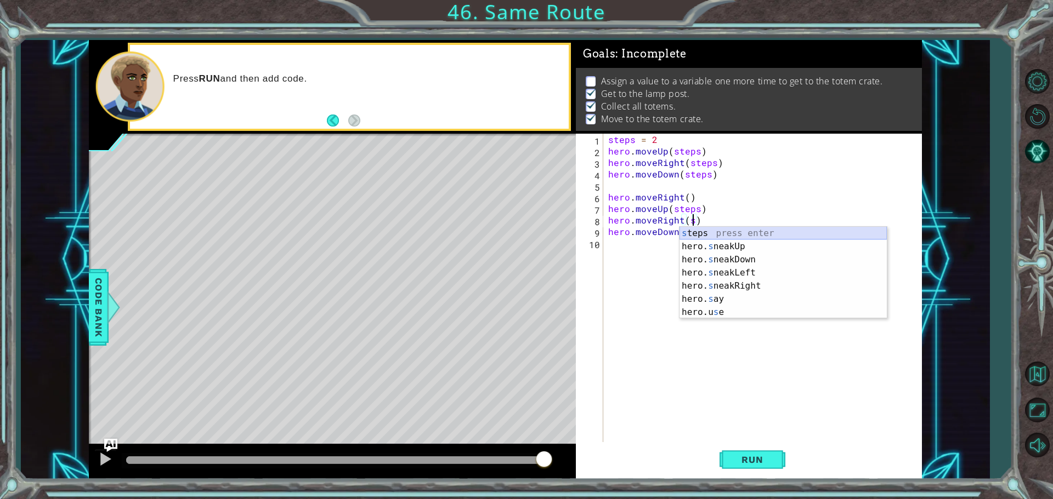
click at [687, 231] on div "s teps press enter hero. s neakUp press enter hero. s neakDown press enter hero…" at bounding box center [782, 286] width 207 height 118
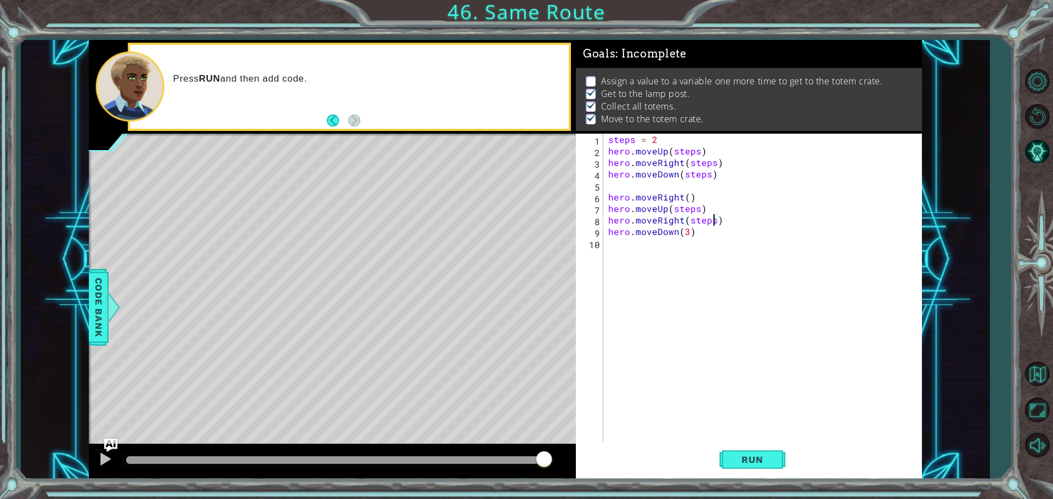
click at [687, 231] on div "steps = 2 hero . moveUp ( steps ) hero . moveRight ( steps ) hero . moveDown ( …" at bounding box center [765, 301] width 318 height 334
click at [687, 231] on div "steps = 2 hero . moveUp ( steps ) hero . moveRight ( steps ) hero . moveDown ( …" at bounding box center [762, 289] width 312 height 311
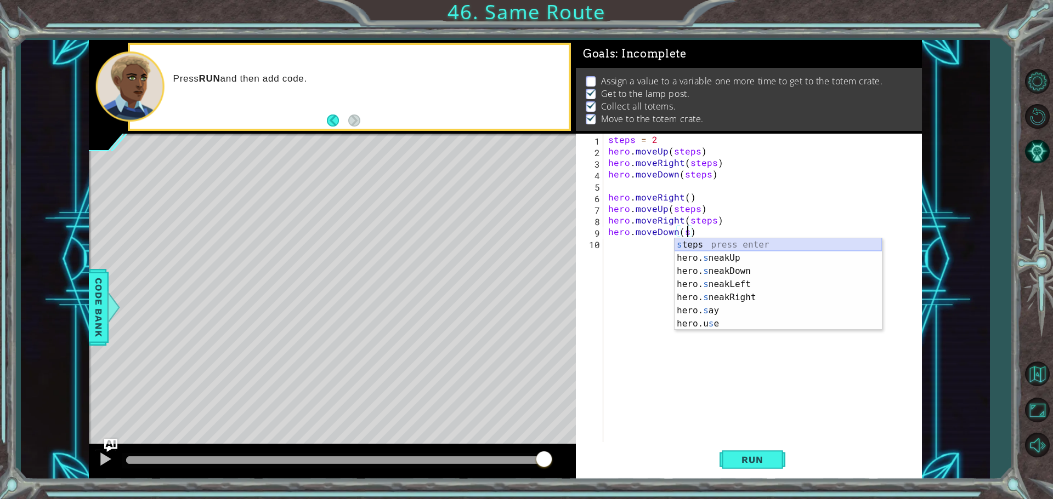
click at [689, 245] on div "s teps press enter hero. s neakUp press enter hero. s neakDown press enter hero…" at bounding box center [777, 297] width 207 height 118
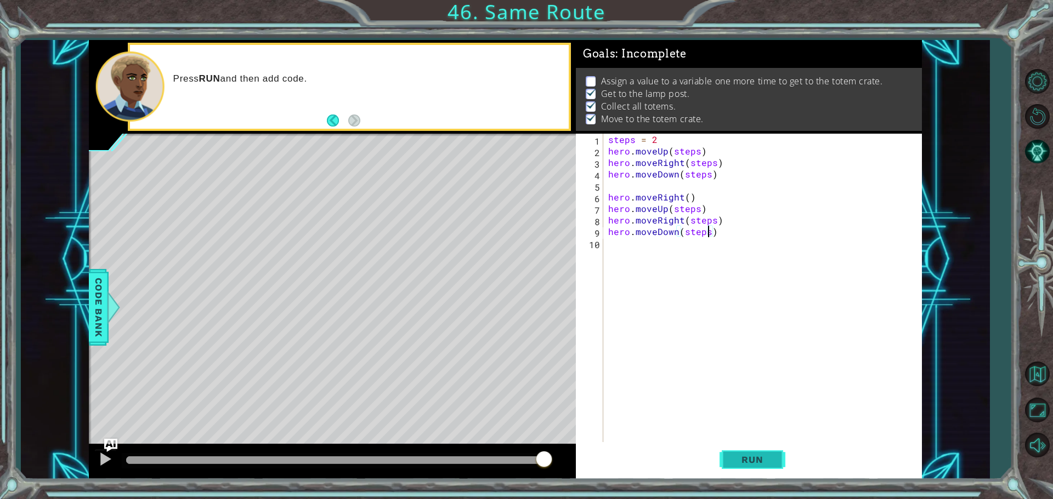
click at [766, 457] on span "Run" at bounding box center [751, 459] width 43 height 11
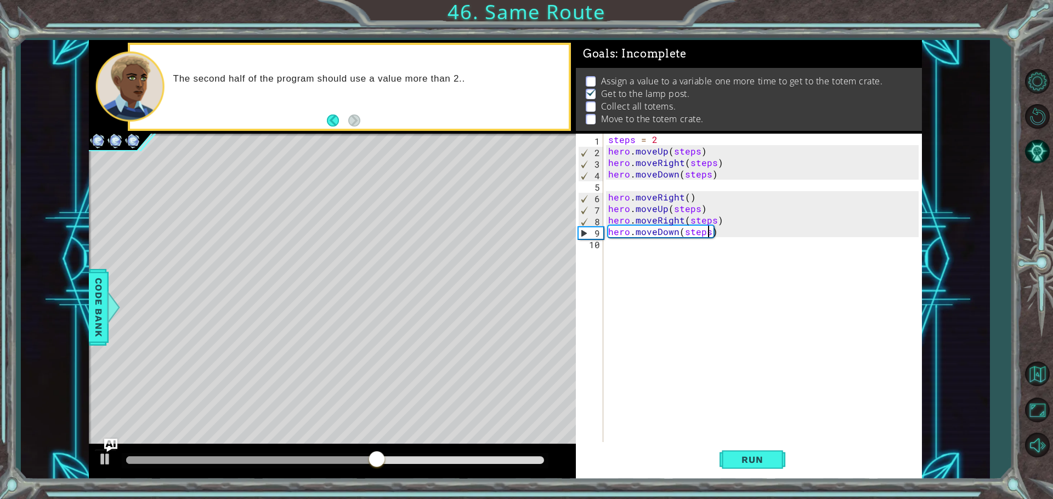
click at [685, 197] on div "steps = 2 hero . moveUp ( steps ) hero . moveRight ( steps ) hero . moveDown ( …" at bounding box center [765, 301] width 318 height 334
click at [696, 214] on div "steps = 2 hero . moveUp ( steps ) hero . moveRight ( steps ) hero . moveDown ( …" at bounding box center [765, 301] width 318 height 334
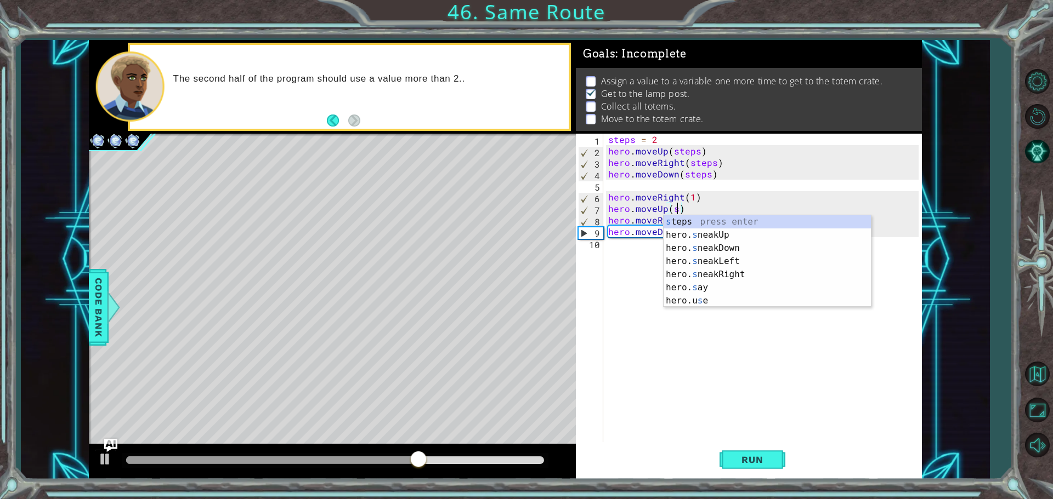
scroll to position [0, 4]
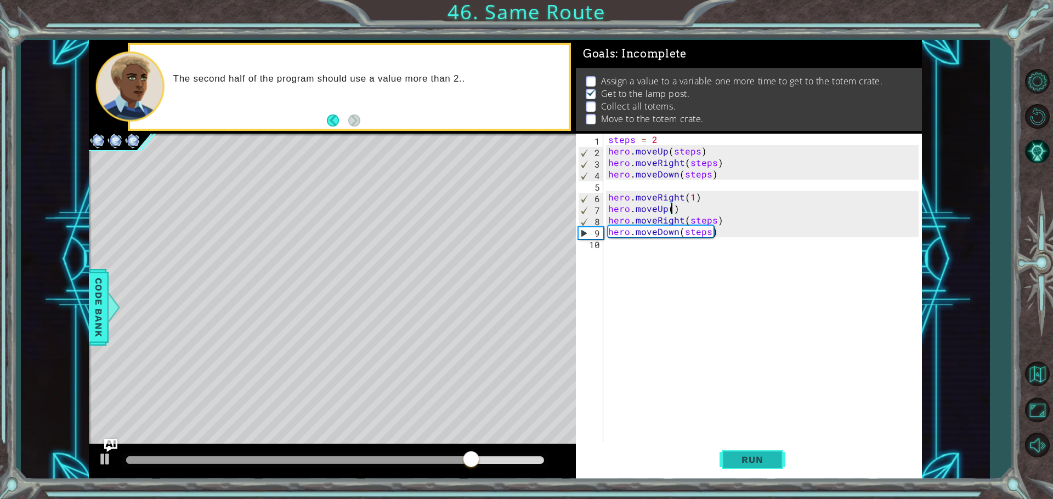
click at [764, 464] on button "Run" at bounding box center [752, 459] width 66 height 35
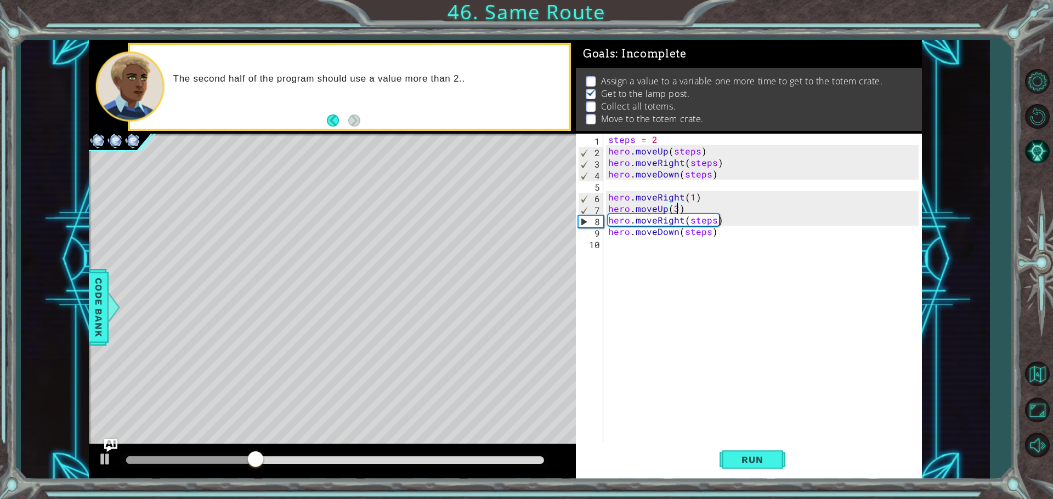
click at [715, 223] on div "steps = 2 hero . moveUp ( steps ) hero . moveRight ( steps ) hero . moveDown ( …" at bounding box center [765, 301] width 318 height 334
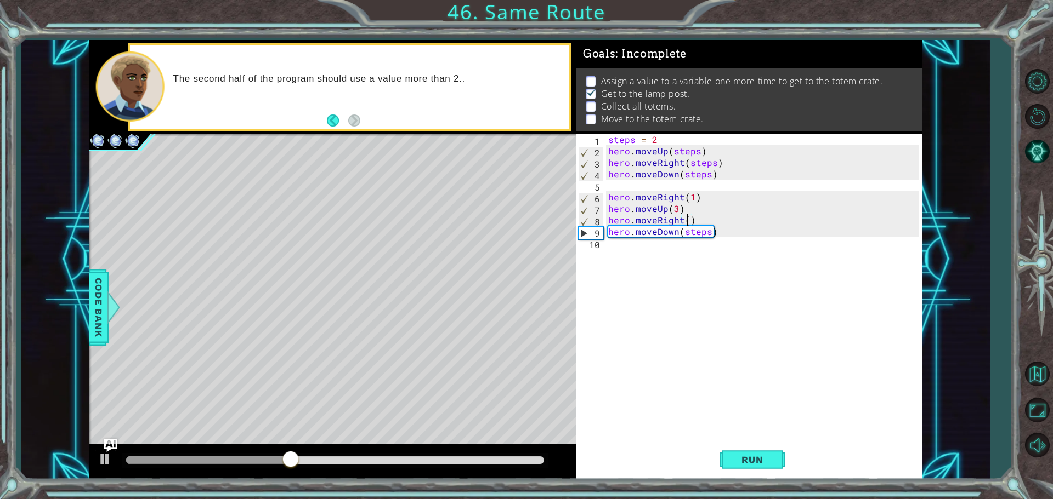
scroll to position [0, 5]
click at [708, 234] on div "steps = 2 hero . moveUp ( steps ) hero . moveRight ( steps ) hero . moveDown ( …" at bounding box center [765, 301] width 318 height 334
type textarea "hero.moveDown(3)"
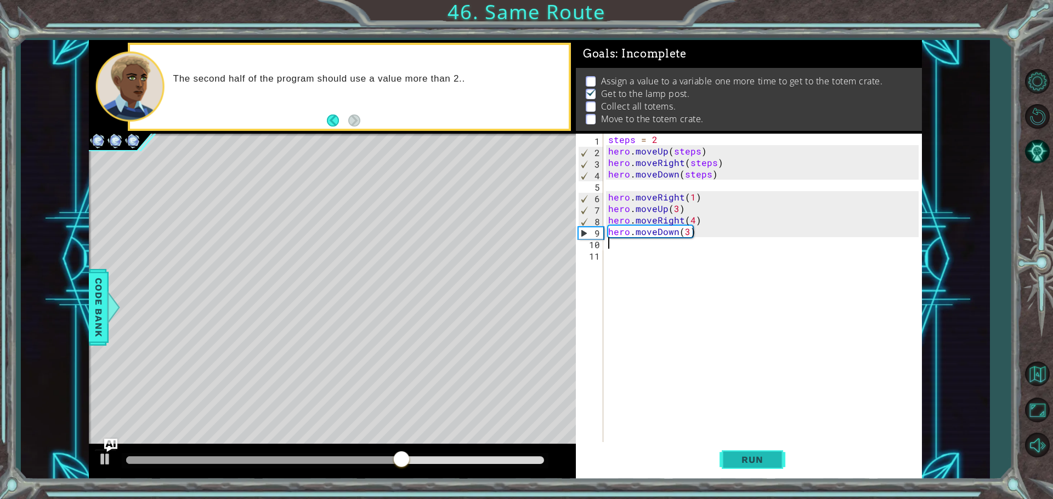
click at [754, 448] on button "Run" at bounding box center [752, 459] width 66 height 35
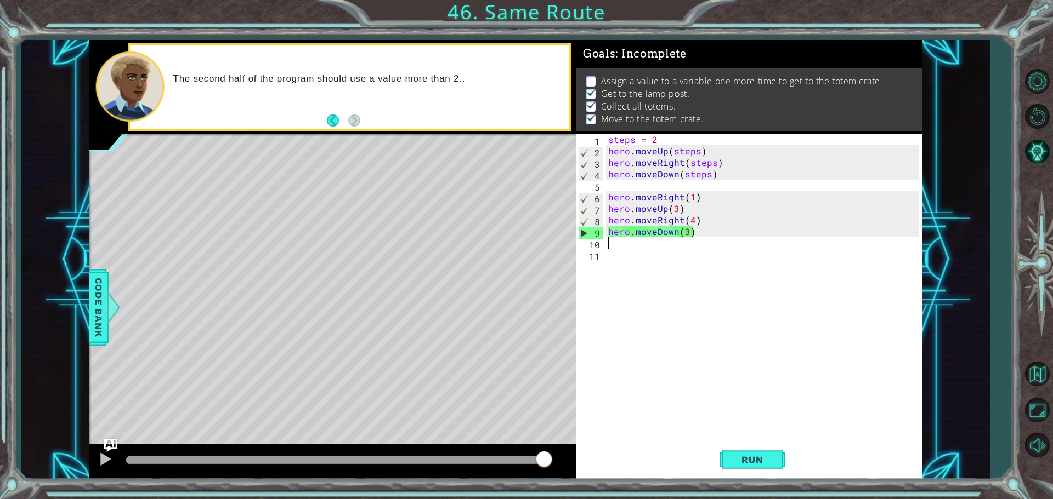
click at [685, 196] on div "steps = 2 hero . moveUp ( steps ) hero . moveRight ( steps ) hero . moveDown ( …" at bounding box center [765, 301] width 318 height 334
click at [686, 195] on div "steps = 2 hero . moveUp ( steps ) hero . moveRight ( steps ) hero . moveDown ( …" at bounding box center [765, 301] width 318 height 334
click at [692, 199] on div "steps = 2 hero . moveUp ( steps ) hero . moveRight ( steps ) hero . moveDown ( …" at bounding box center [765, 301] width 318 height 334
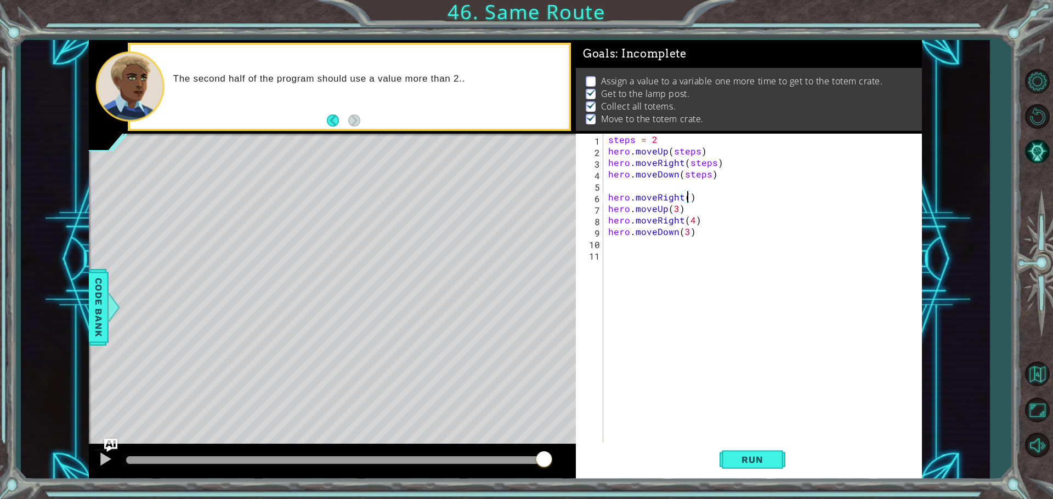
type textarea "hero.moveRight(2)"
click at [762, 469] on button "Run" at bounding box center [752, 459] width 66 height 35
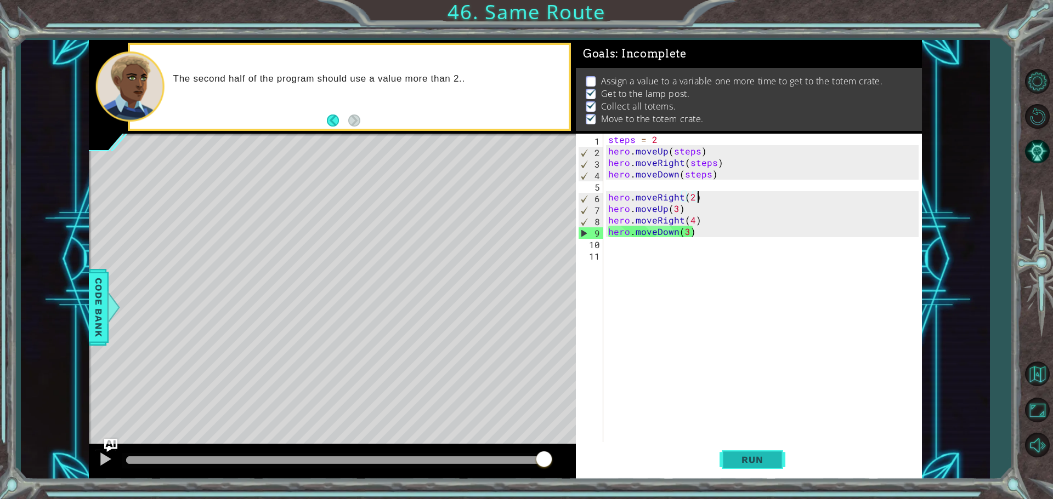
click at [767, 463] on span "Run" at bounding box center [751, 459] width 43 height 11
click at [1026, 110] on button "Restart Level" at bounding box center [1037, 116] width 32 height 32
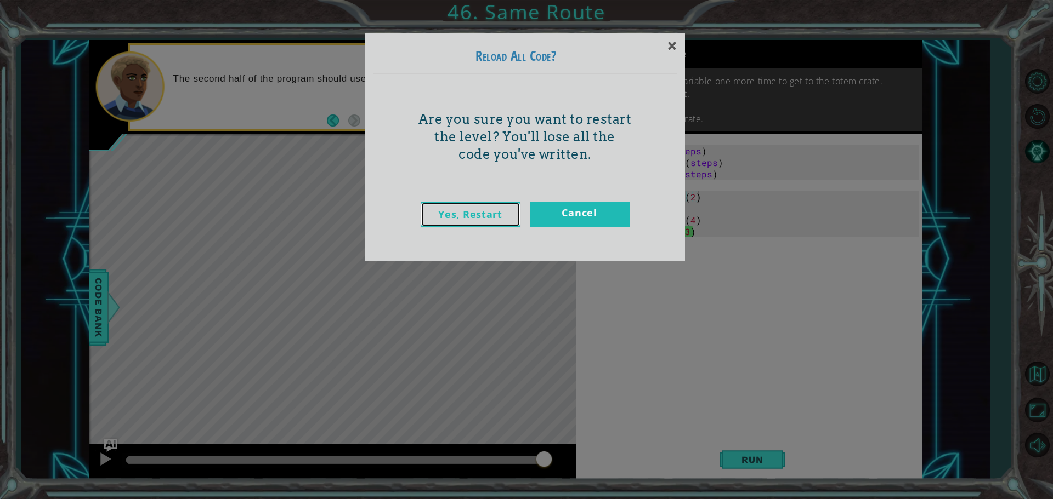
click at [518, 222] on link "Yes, Restart" at bounding box center [470, 214] width 100 height 25
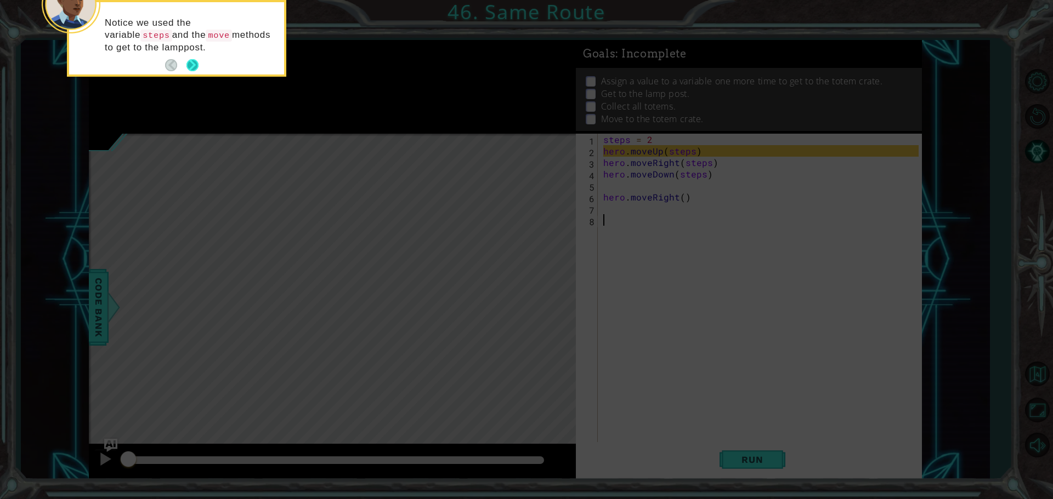
click at [198, 70] on button "Next" at bounding box center [192, 65] width 12 height 12
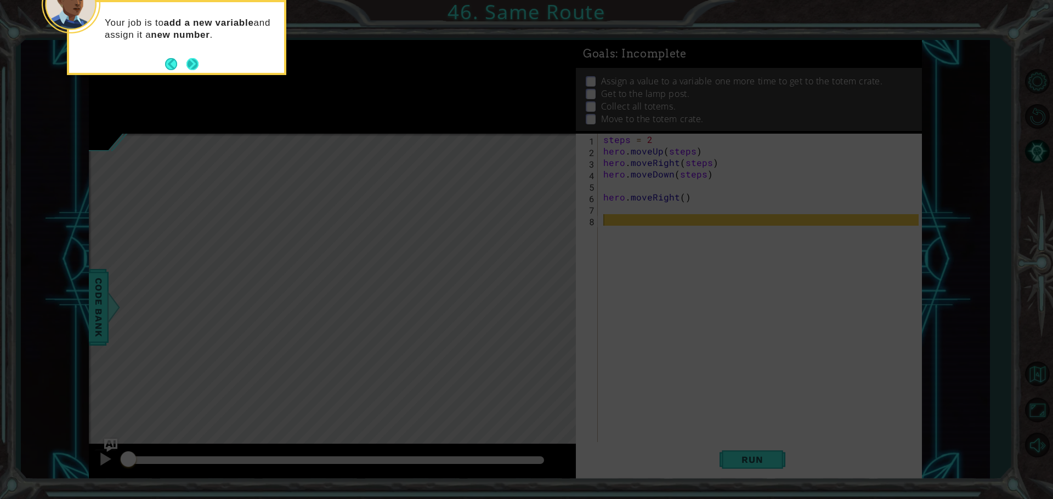
click at [192, 65] on button "Next" at bounding box center [192, 64] width 12 height 12
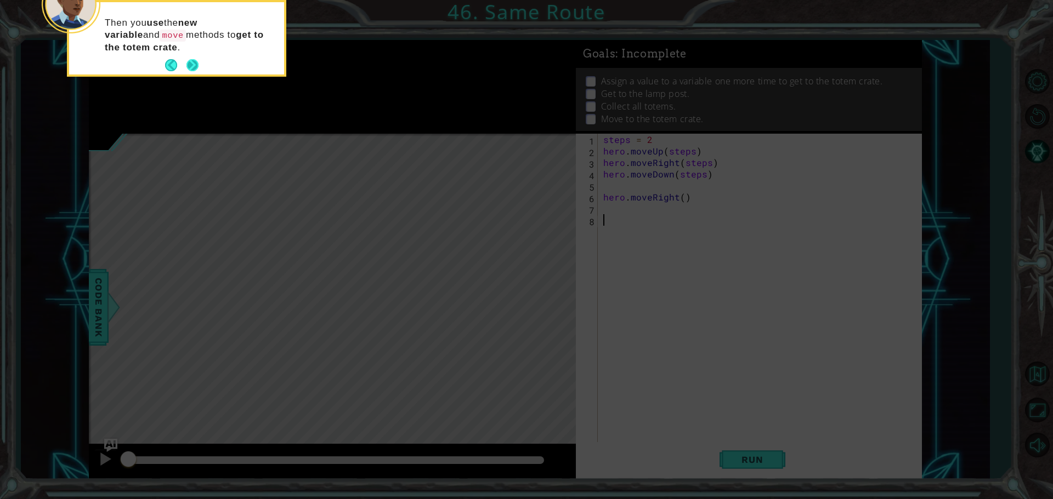
click at [193, 64] on button "Next" at bounding box center [192, 65] width 12 height 12
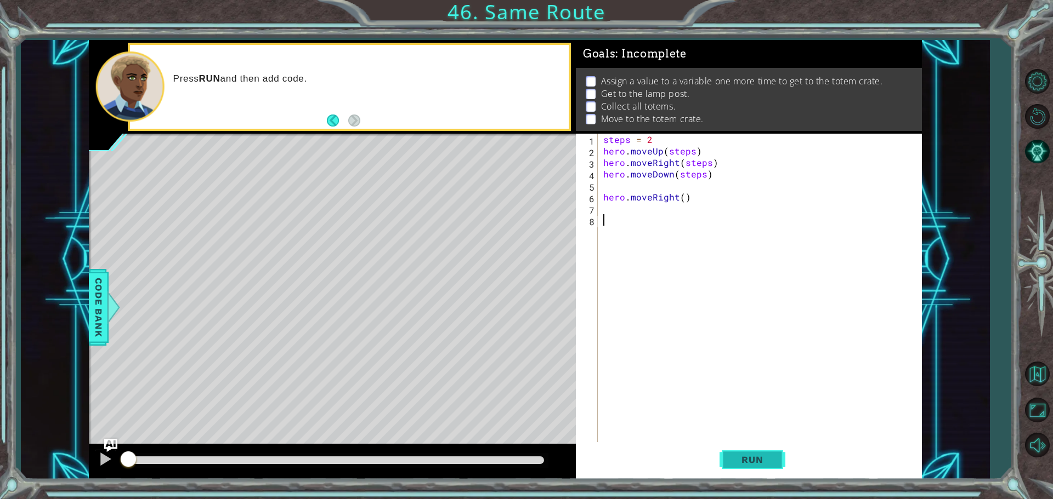
click at [738, 453] on button "Run" at bounding box center [752, 459] width 66 height 35
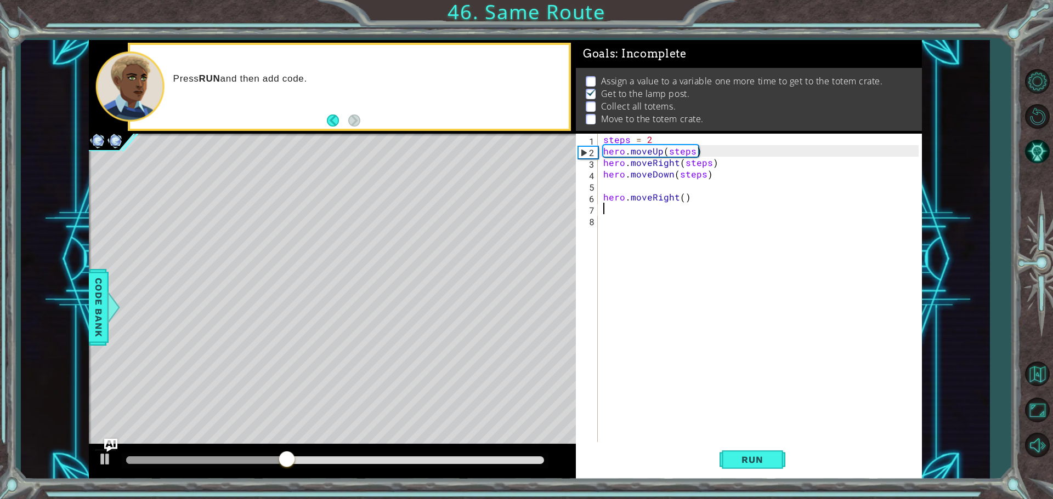
click at [615, 208] on div "steps = 2 hero . moveUp ( steps ) hero . moveRight ( steps ) hero . moveDown ( …" at bounding box center [762, 301] width 323 height 334
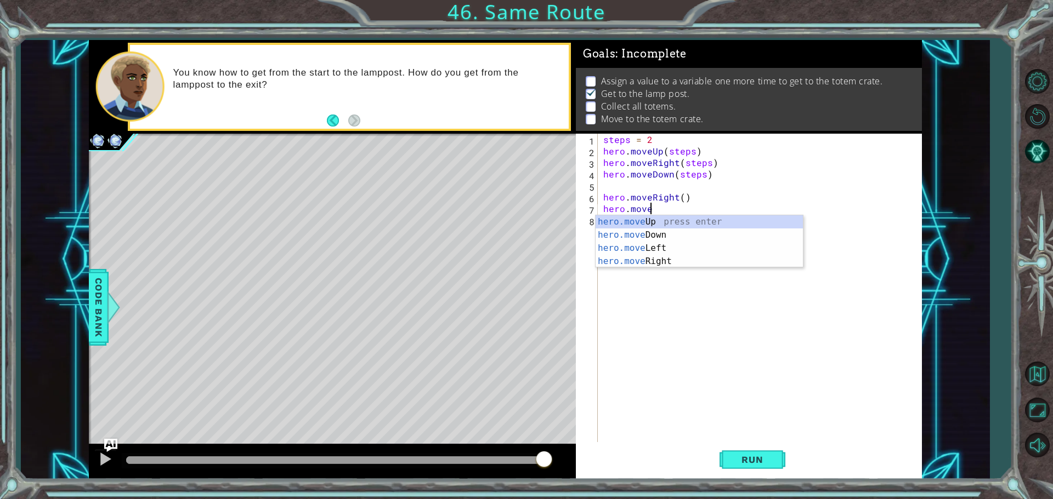
scroll to position [0, 3]
click at [711, 225] on div "hero.moveU p press enter" at bounding box center [698, 234] width 207 height 39
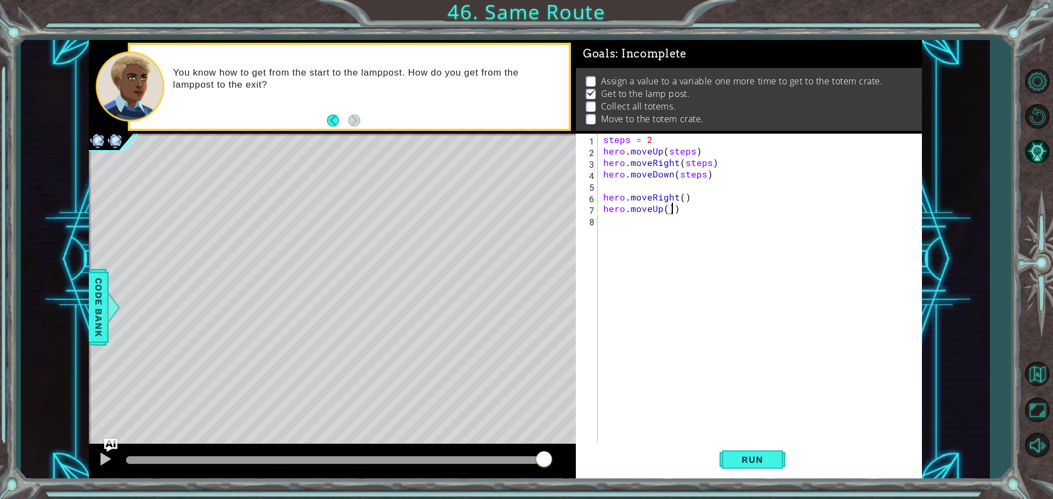
scroll to position [0, 4]
type textarea "hero.moveUp(3)"
click at [649, 270] on div "hero. mov eUp press enter hero. mov eDown press enter hero. mov eLeft press ent…" at bounding box center [698, 266] width 207 height 79
type textarea "hero.moveRight(3)"
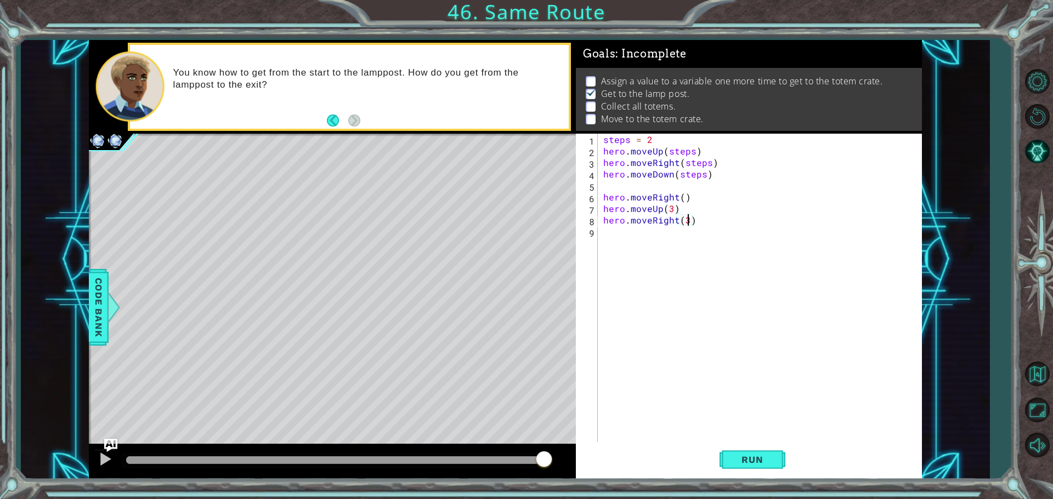
scroll to position [0, 0]
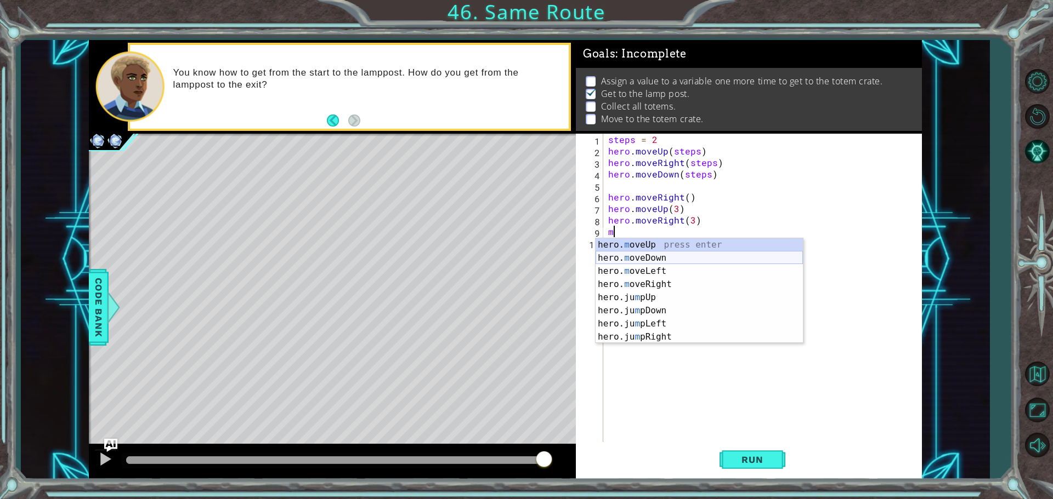
click at [668, 255] on div "hero. m oveUp press enter hero. m oveDown press enter hero. m oveLeft press ent…" at bounding box center [698, 304] width 207 height 132
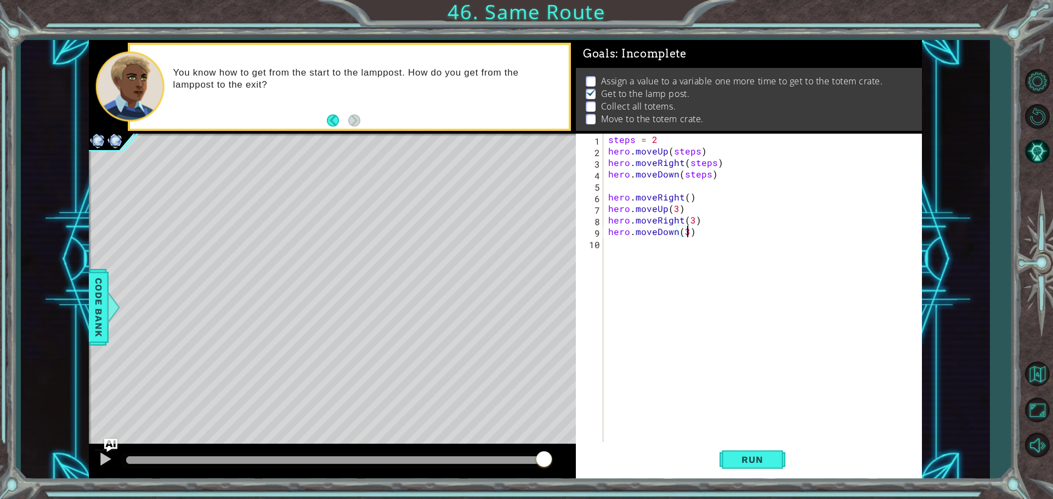
scroll to position [0, 4]
click at [764, 462] on span "Run" at bounding box center [751, 459] width 43 height 11
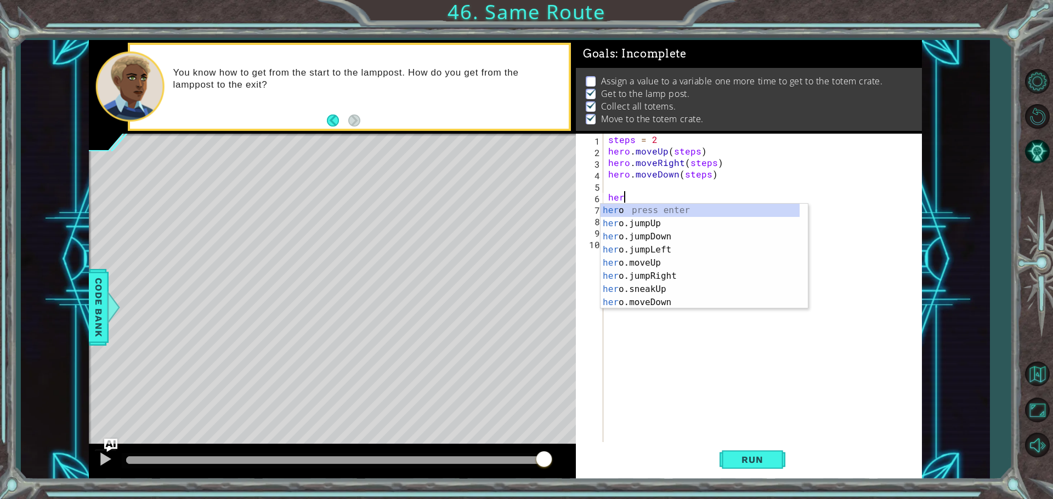
scroll to position [0, 0]
type textarea "h"
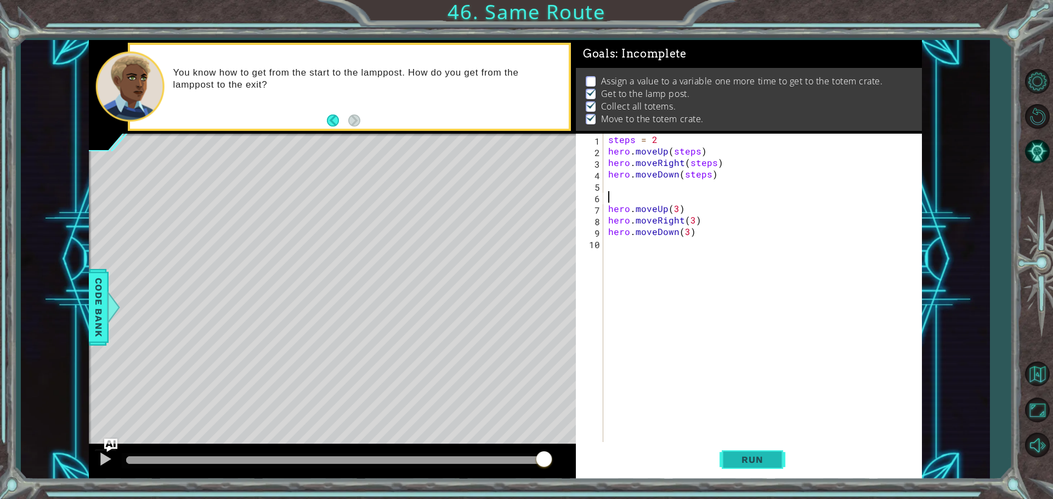
click at [751, 470] on button "Run" at bounding box center [752, 459] width 66 height 35
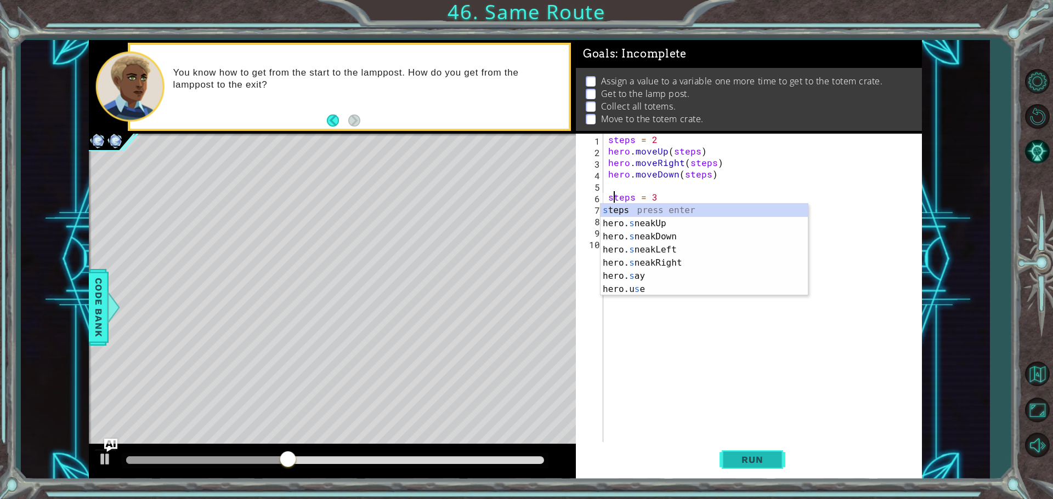
scroll to position [0, 1]
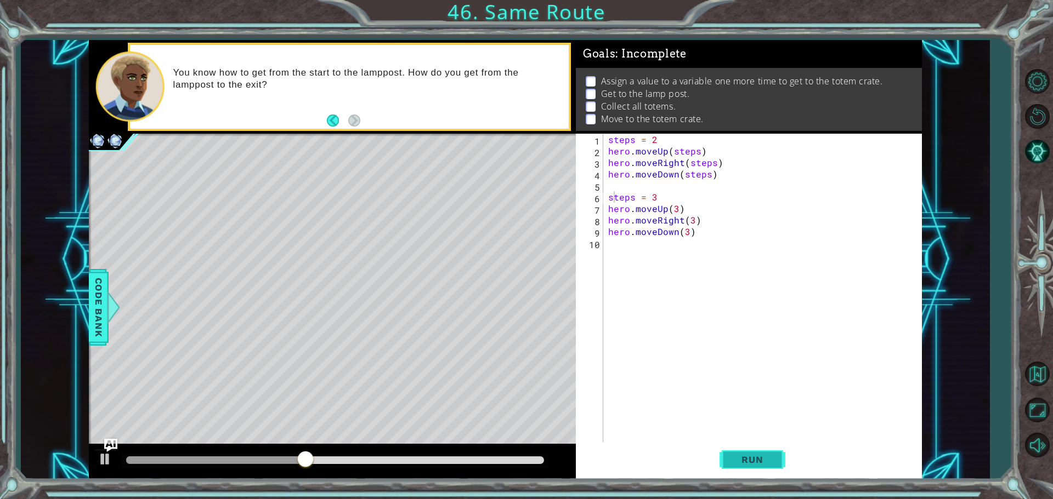
click at [770, 467] on button "Run" at bounding box center [752, 459] width 66 height 35
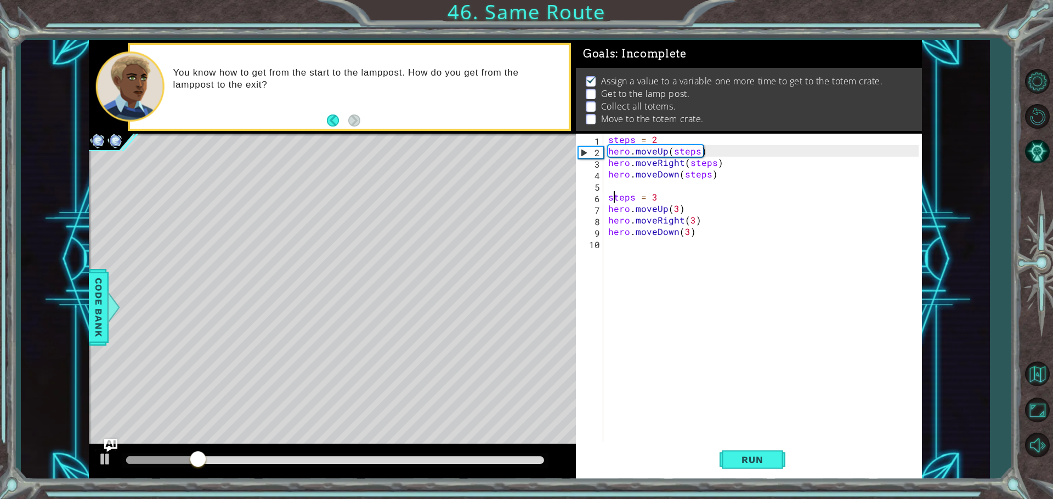
click at [686, 236] on div "steps = 2 hero . moveUp ( steps ) hero . moveRight ( steps ) hero . moveDown ( …" at bounding box center [765, 301] width 318 height 334
type textarea "hero.moveDown(3)"
